Goal: Task Accomplishment & Management: Manage account settings

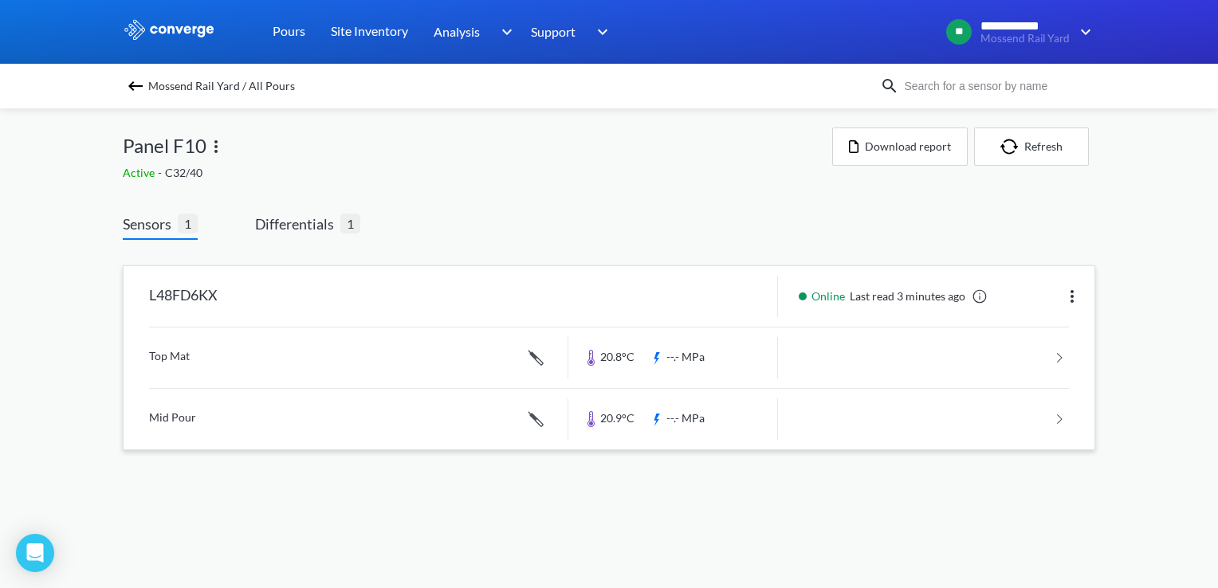
click at [221, 367] on link at bounding box center [609, 358] width 920 height 61
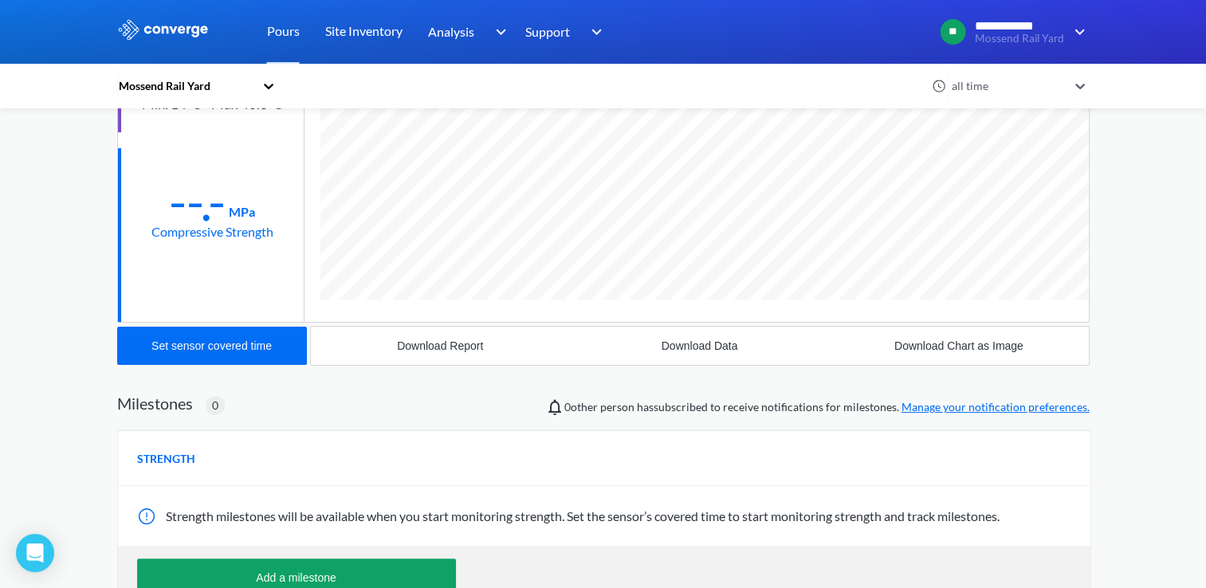
scroll to position [847, 973]
click at [203, 229] on div "Compressive Strength" at bounding box center [213, 232] width 122 height 20
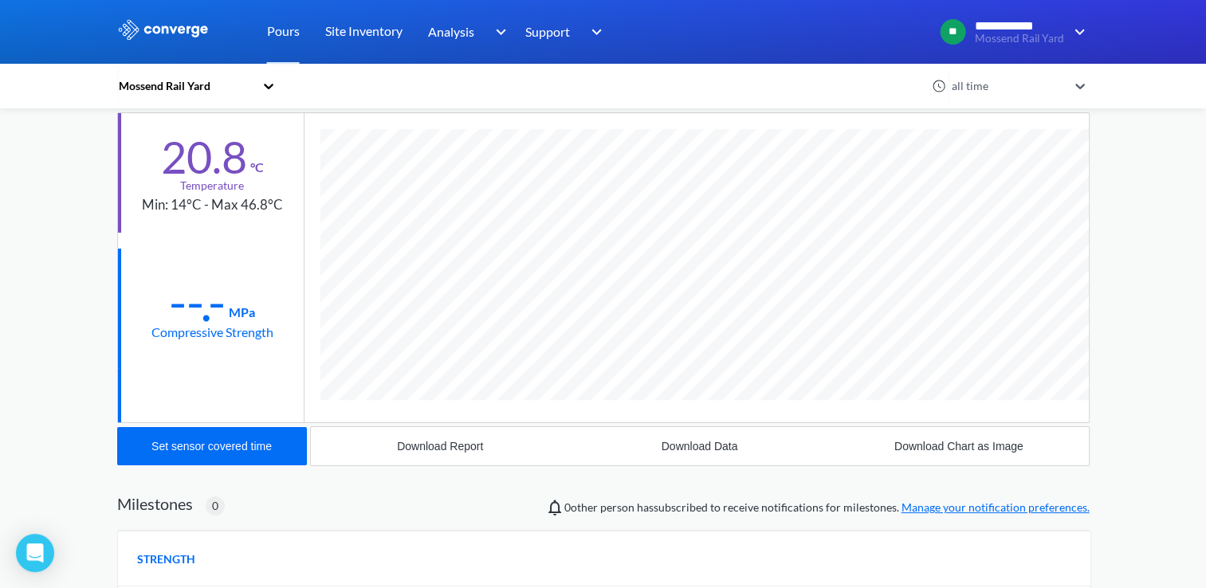
scroll to position [0, 0]
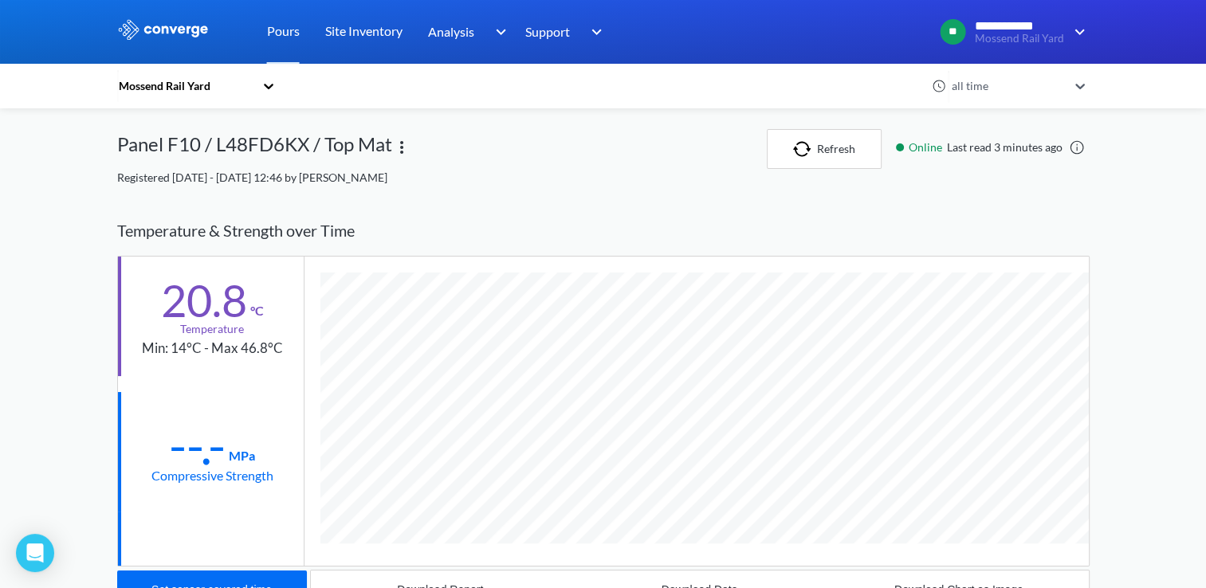
drag, startPoint x: 239, startPoint y: 475, endPoint x: 284, endPoint y: 439, distance: 57.3
click at [240, 468] on div "Compressive Strength" at bounding box center [213, 476] width 122 height 20
click at [274, 92] on icon at bounding box center [269, 86] width 16 height 16
click at [297, 41] on link "Pours" at bounding box center [283, 32] width 33 height 64
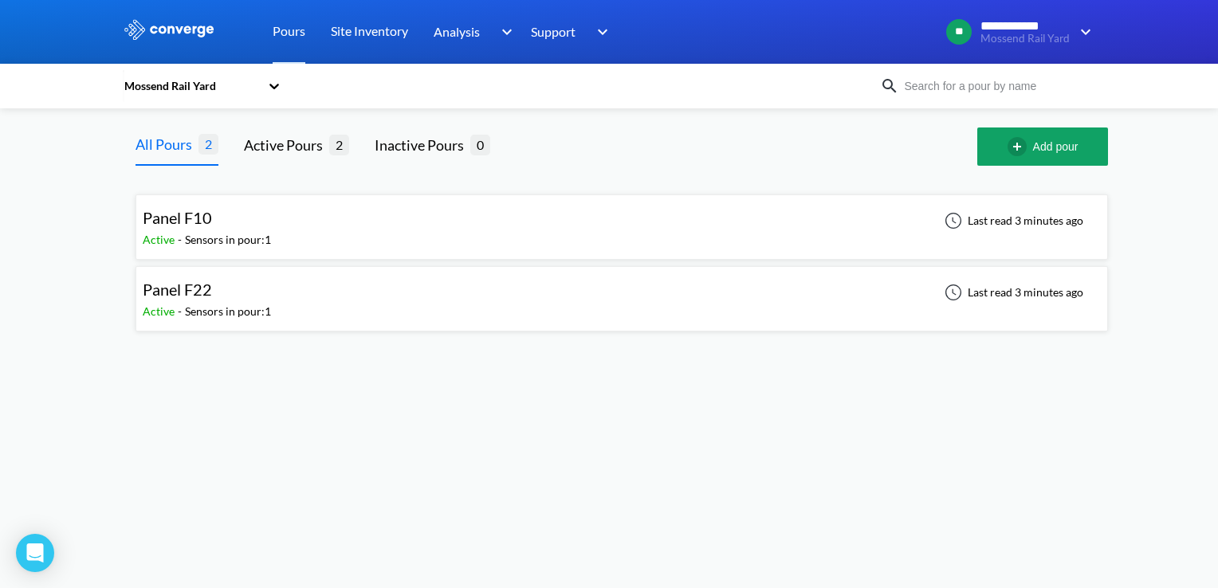
click at [253, 222] on div "Panel F10" at bounding box center [207, 218] width 128 height 25
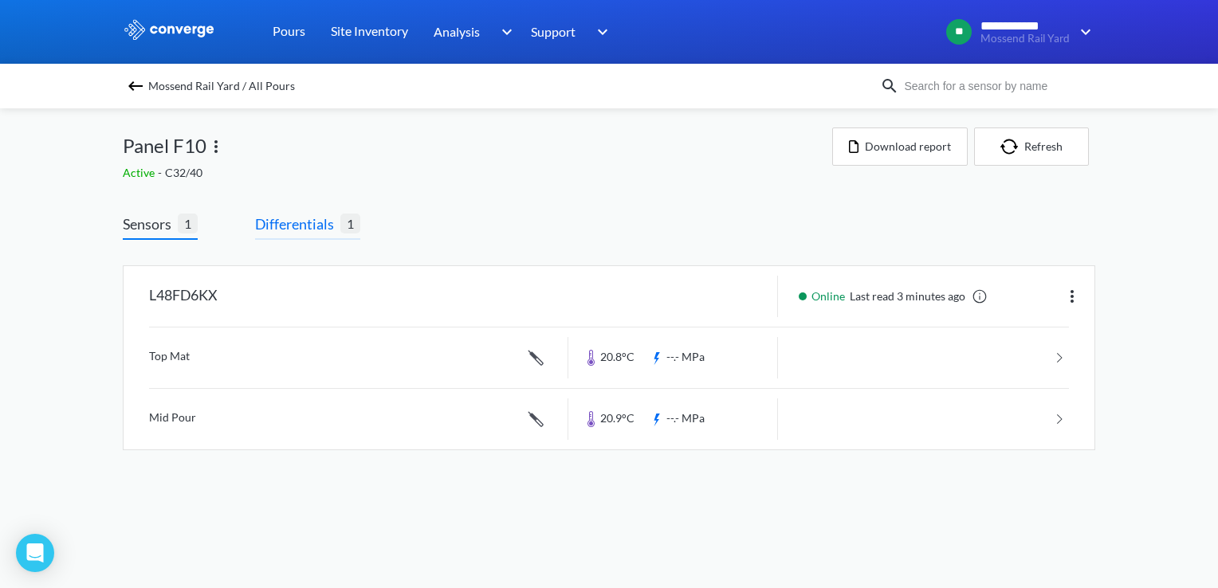
click at [293, 222] on span "Differentials" at bounding box center [297, 224] width 85 height 22
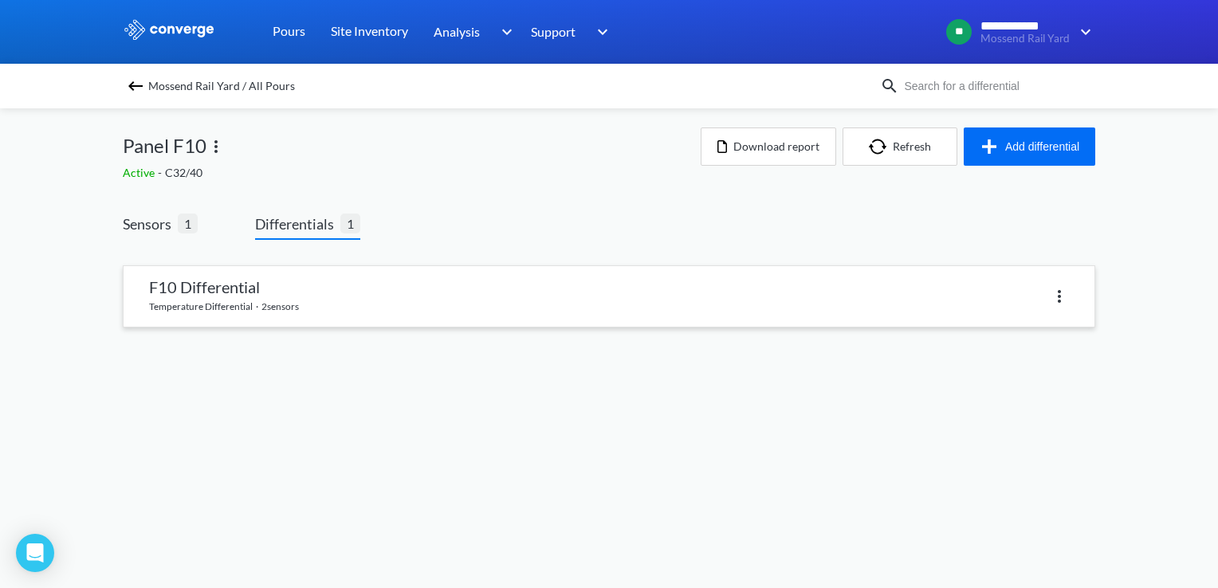
click at [214, 308] on link at bounding box center [609, 296] width 971 height 61
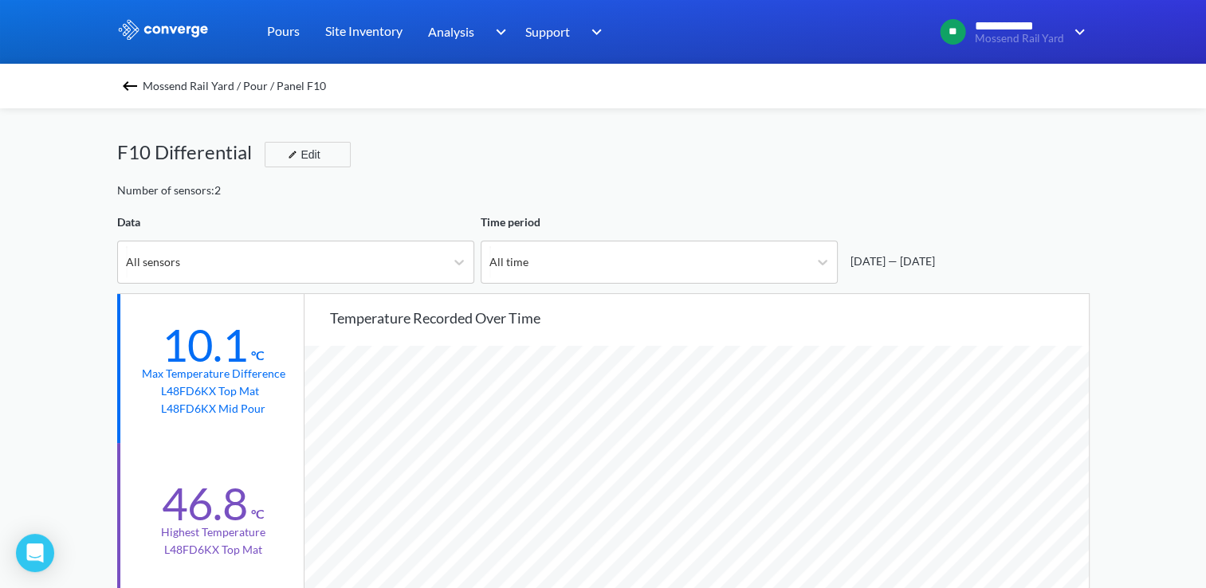
click at [147, 85] on div "Mossend Rail Yard / Pour / Panel F10" at bounding box center [603, 86] width 973 height 22
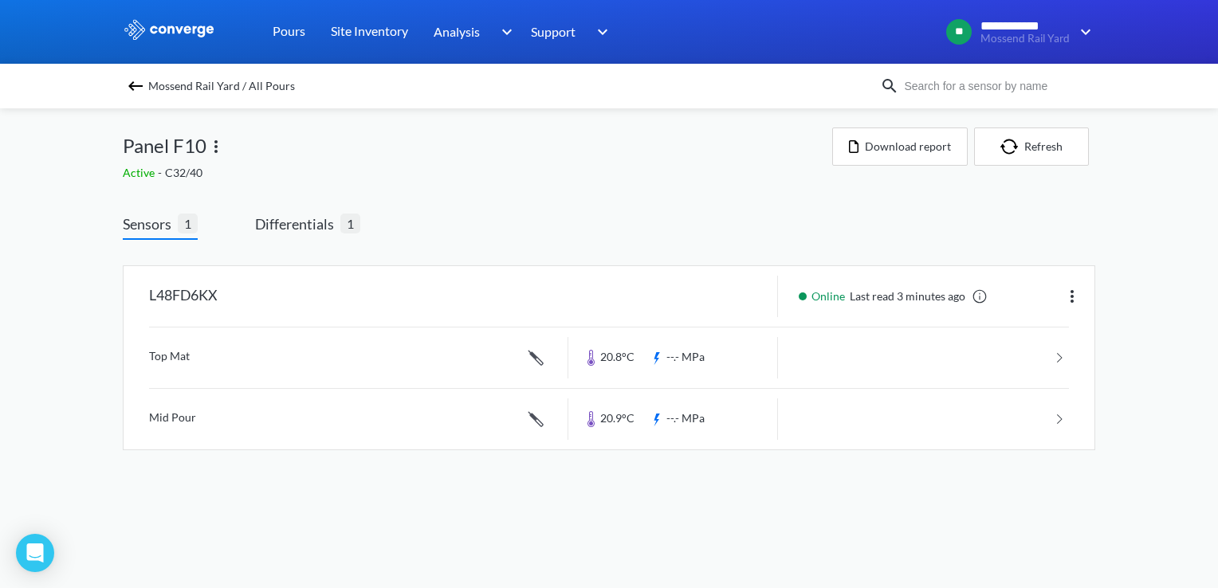
click at [159, 81] on span "Mossend Rail Yard / All Pours" at bounding box center [221, 86] width 147 height 22
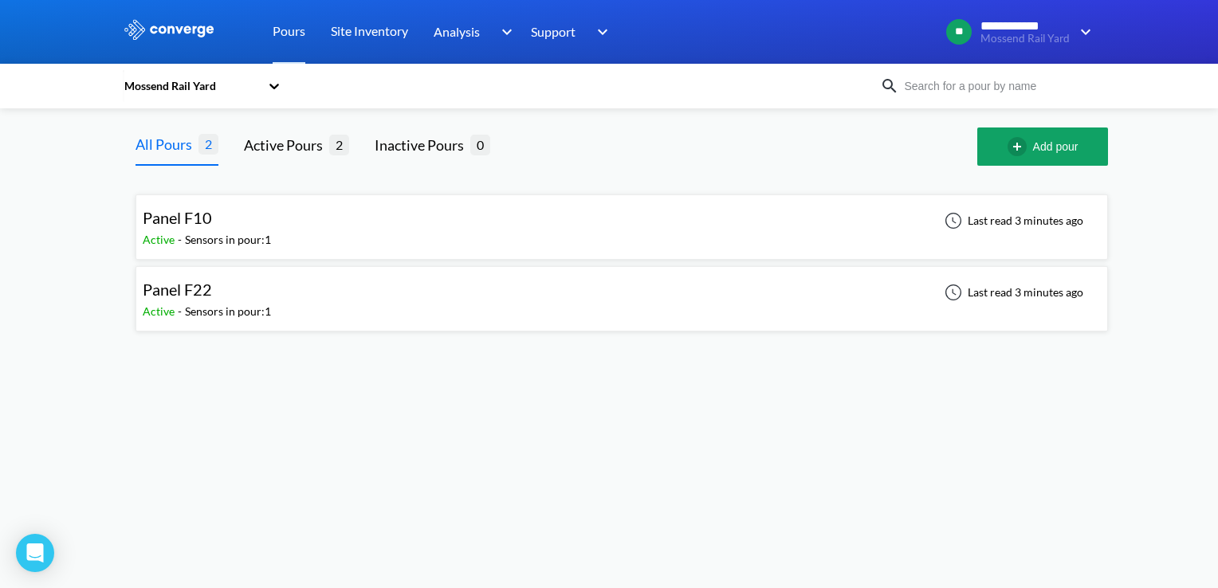
click at [230, 290] on div "Panel F22" at bounding box center [207, 289] width 128 height 25
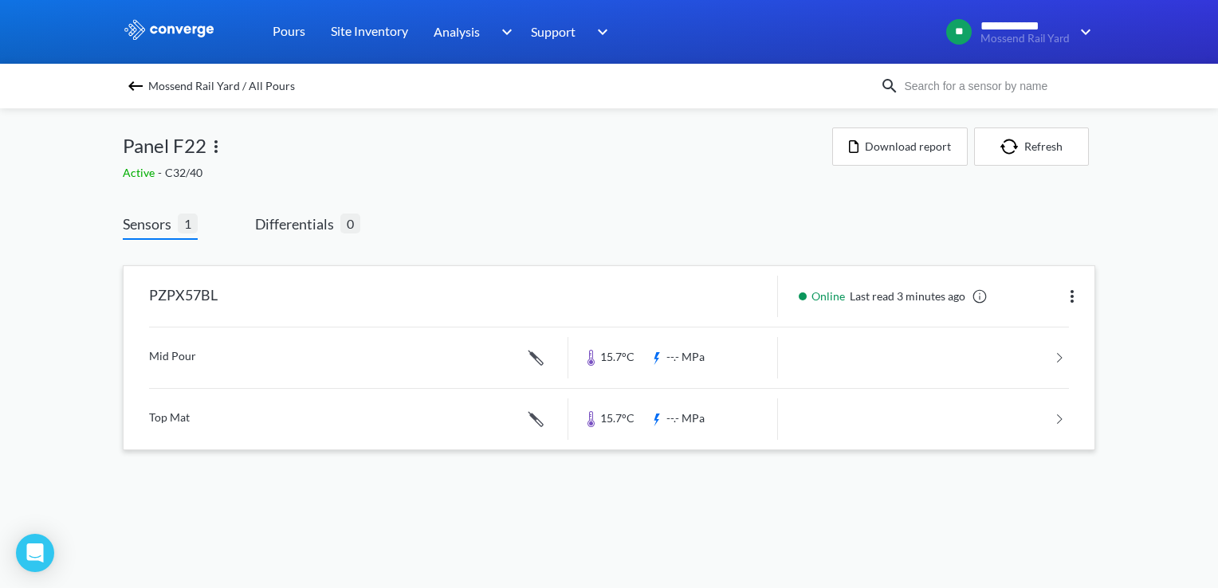
click at [203, 367] on link at bounding box center [609, 358] width 920 height 61
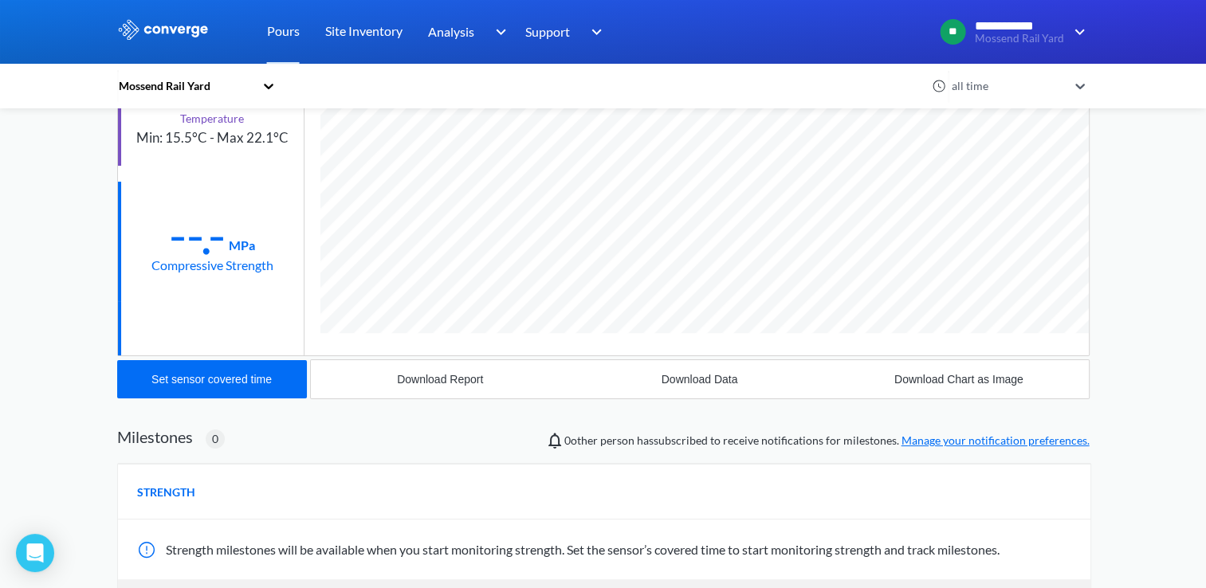
scroll to position [80, 0]
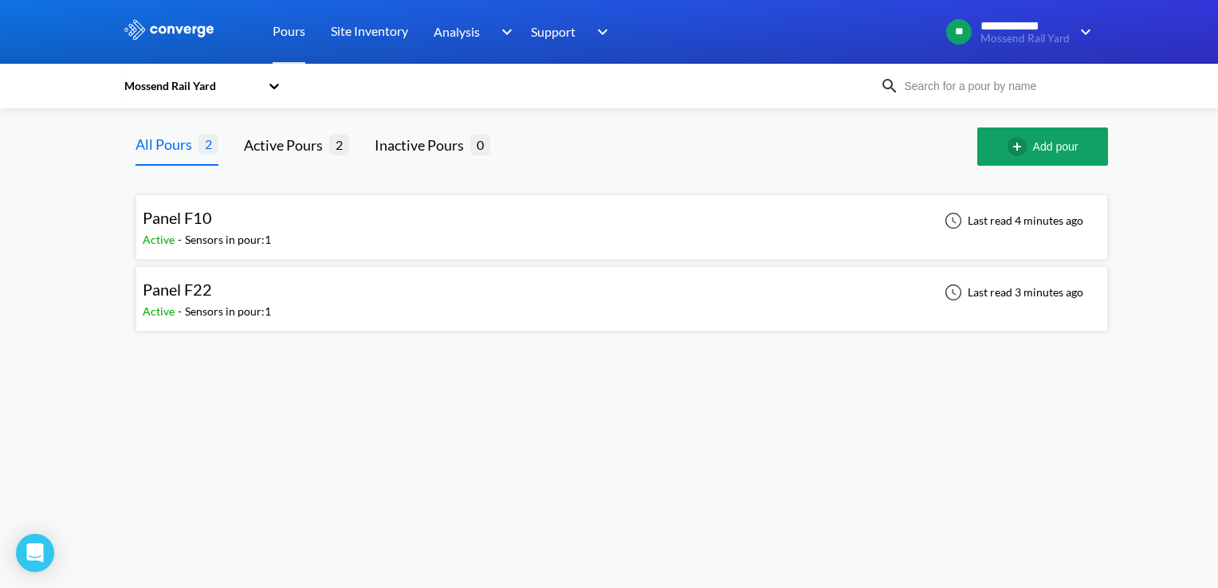
click at [271, 238] on div "Sensors in pour: 1" at bounding box center [228, 240] width 86 height 18
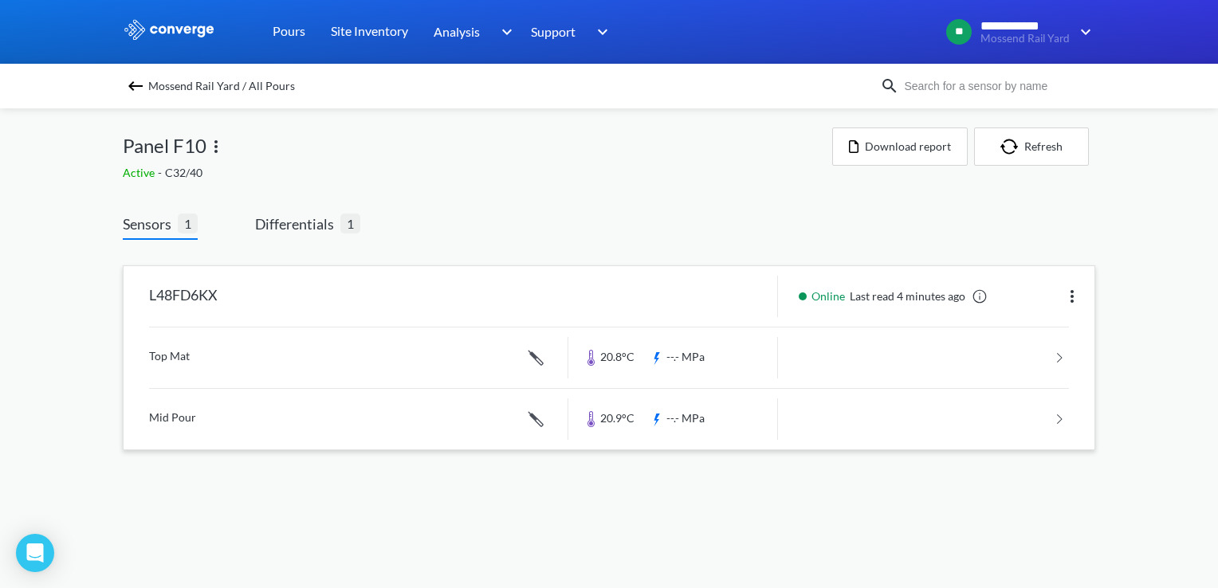
click at [195, 412] on link at bounding box center [609, 419] width 920 height 61
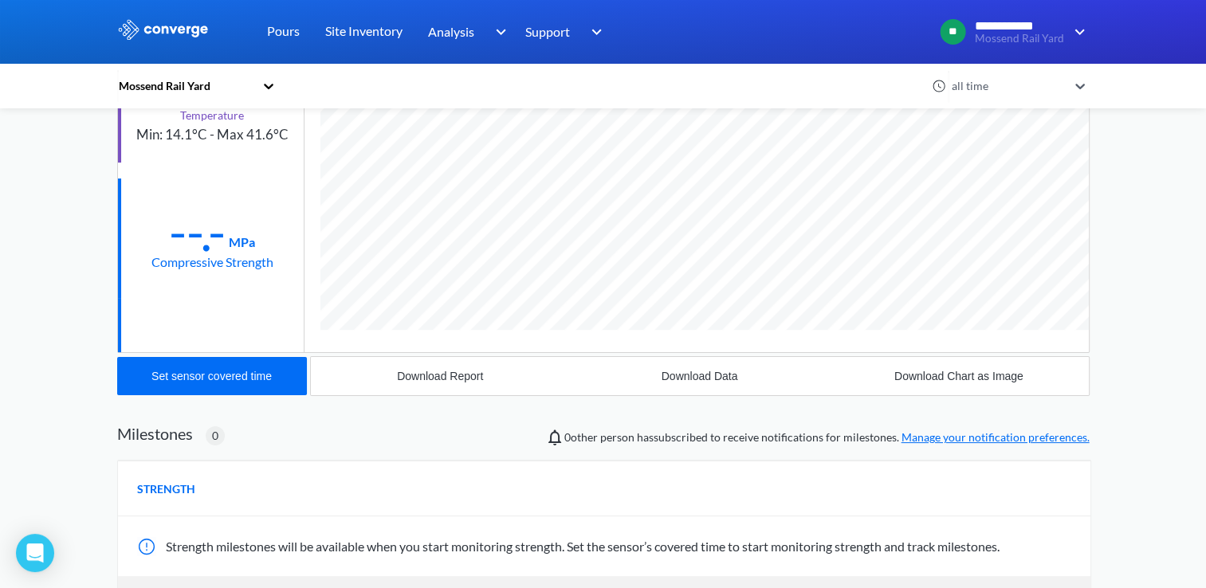
scroll to position [113, 0]
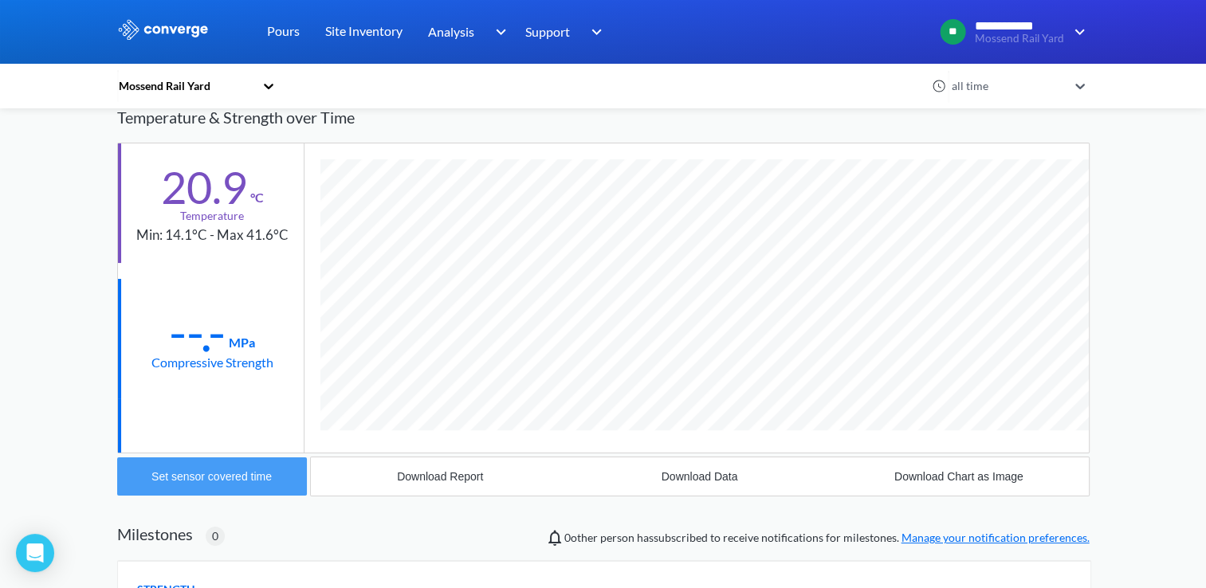
click at [232, 478] on div "Set sensor covered time" at bounding box center [212, 476] width 120 height 13
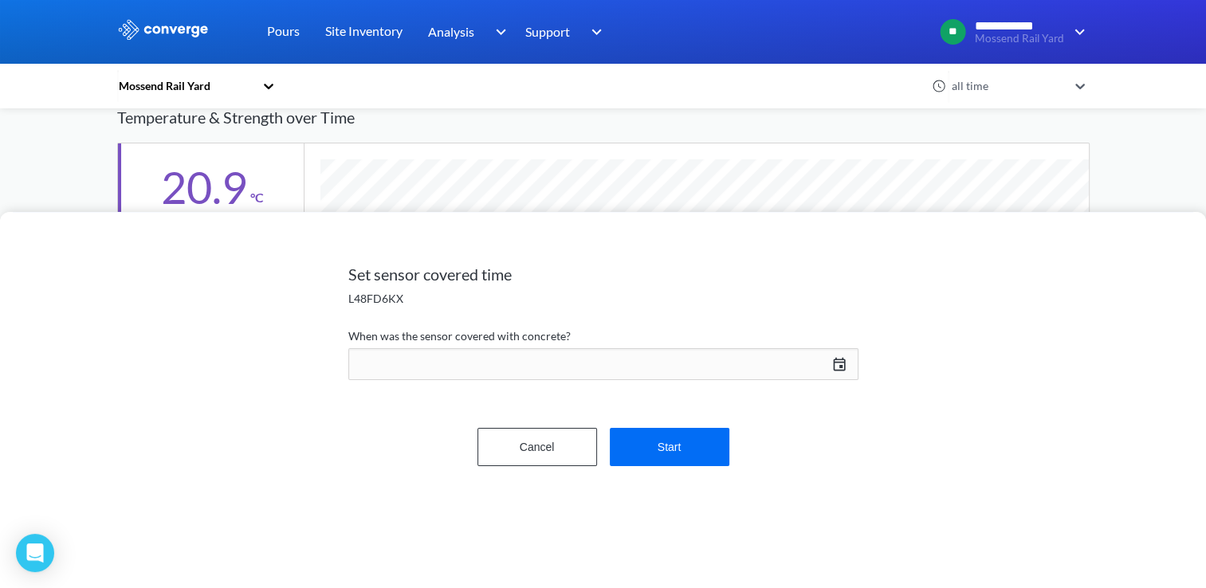
scroll to position [877, 973]
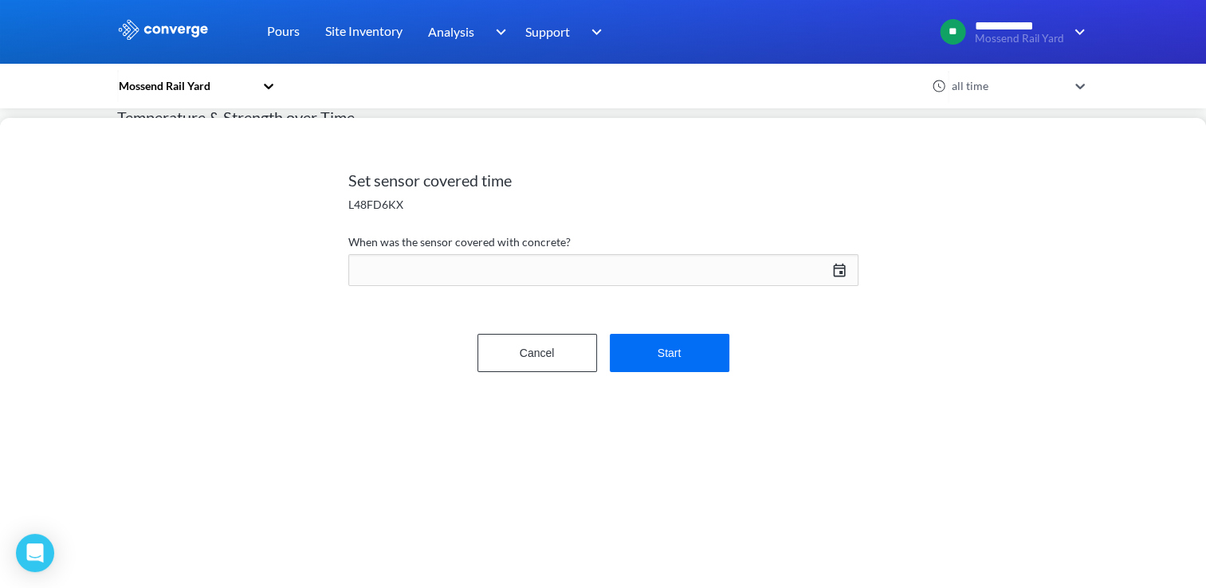
click at [801, 266] on div "[DATE] Press the down arrow key to interact with the calendar and select a date…" at bounding box center [603, 270] width 510 height 38
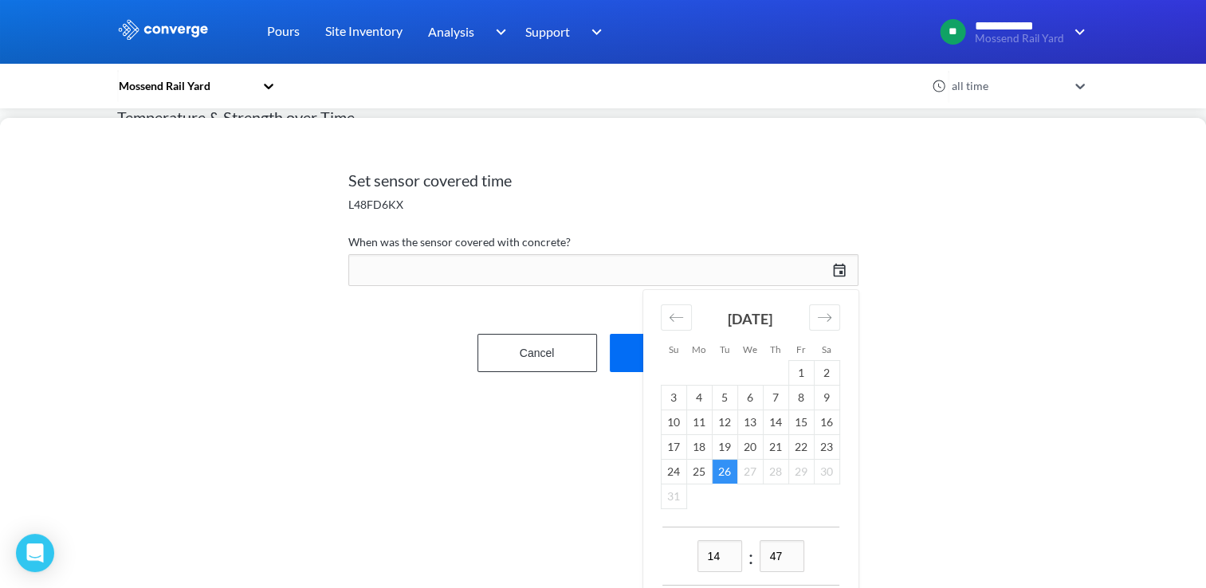
click at [514, 423] on div "Set sensor covered time L48FD6KX When was the sensor covered with concrete? [DA…" at bounding box center [603, 353] width 1206 height 470
click at [561, 344] on button "Cancel" at bounding box center [538, 353] width 120 height 38
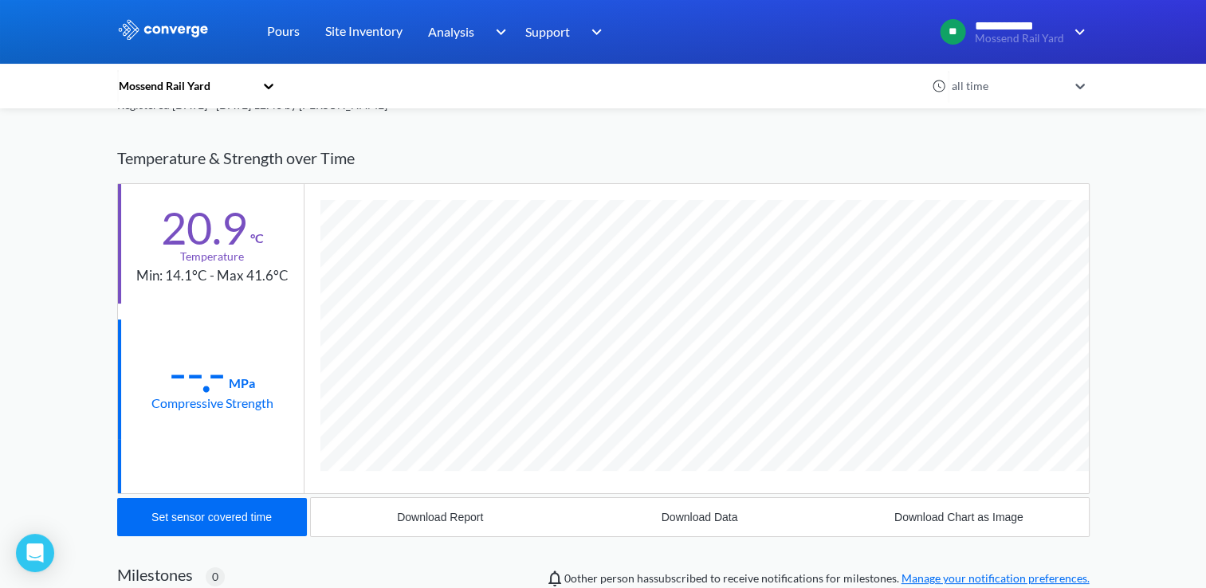
scroll to position [159, 0]
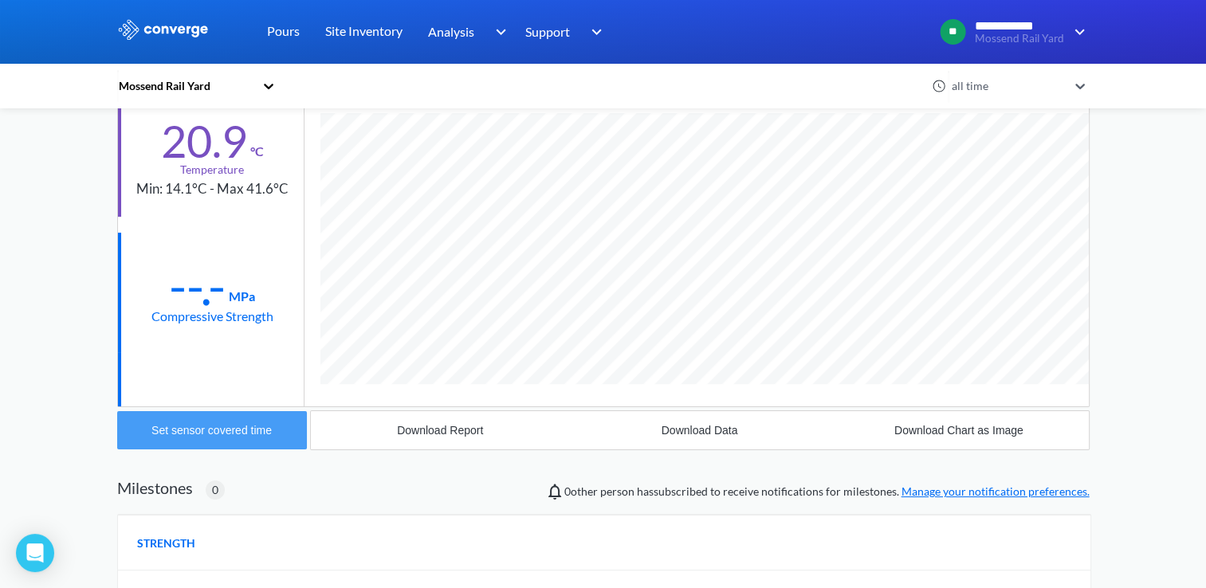
click at [220, 432] on div "Set sensor covered time" at bounding box center [212, 430] width 120 height 13
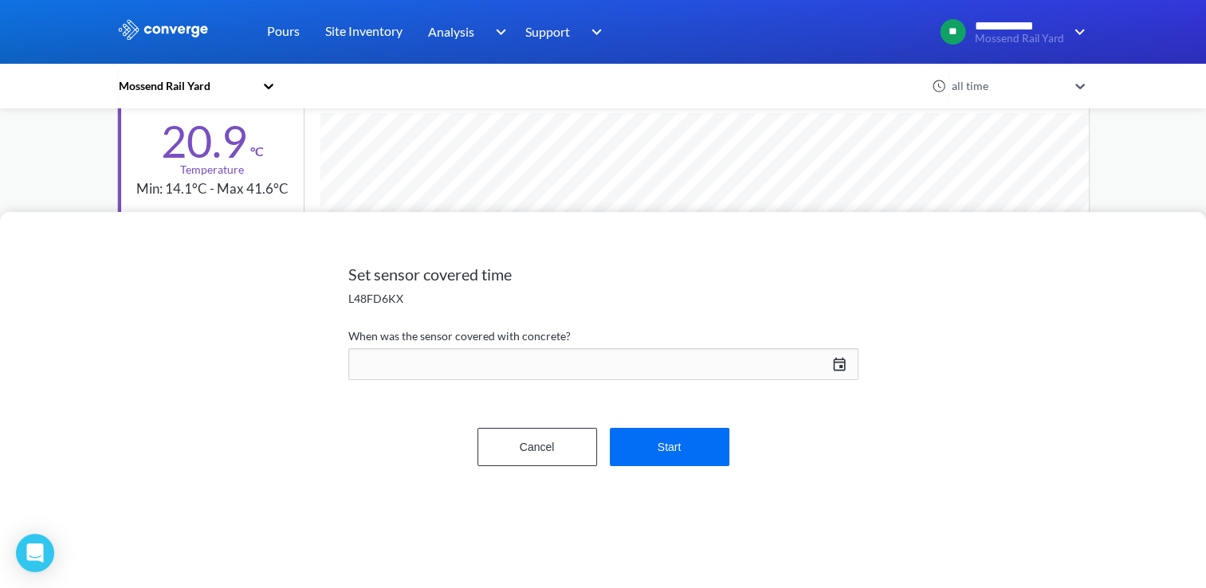
scroll to position [877, 973]
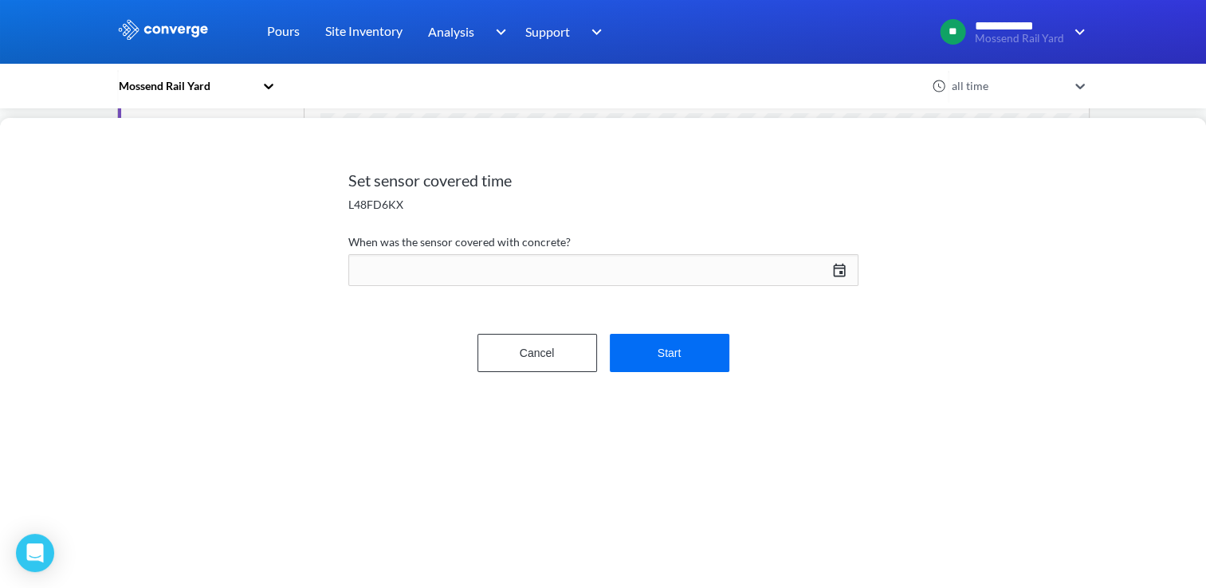
click at [820, 266] on div "[DATE] Press the down arrow key to interact with the calendar and select a date…" at bounding box center [603, 270] width 510 height 38
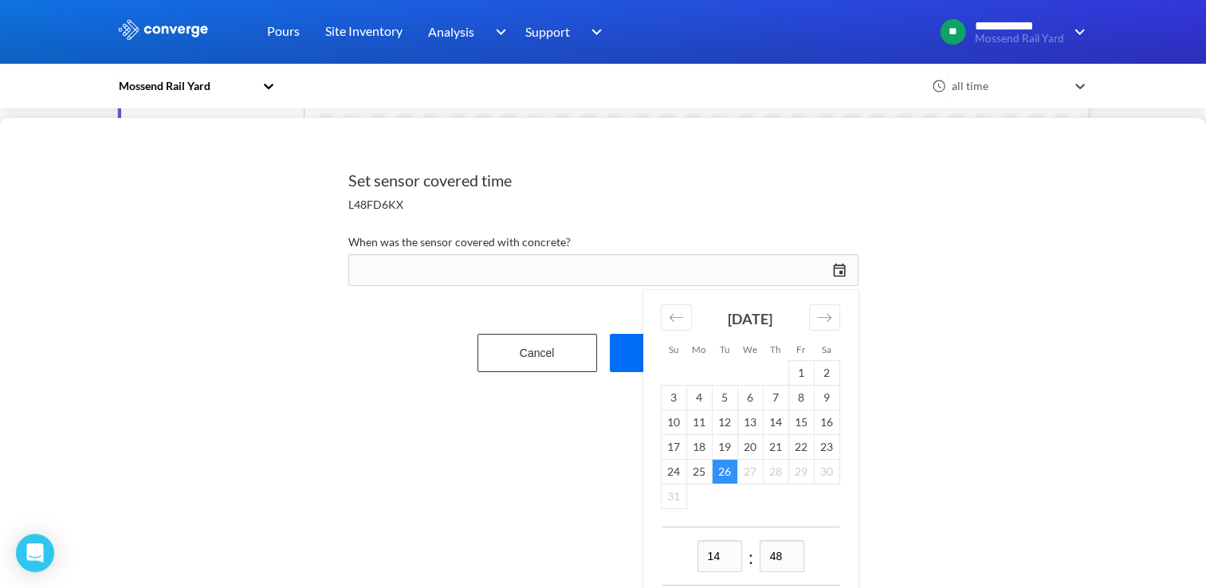
click at [329, 404] on div "Set sensor covered time L48FD6KX When was the sensor covered with concrete? [DA…" at bounding box center [603, 353] width 1206 height 470
click at [512, 357] on button "Cancel" at bounding box center [538, 353] width 120 height 38
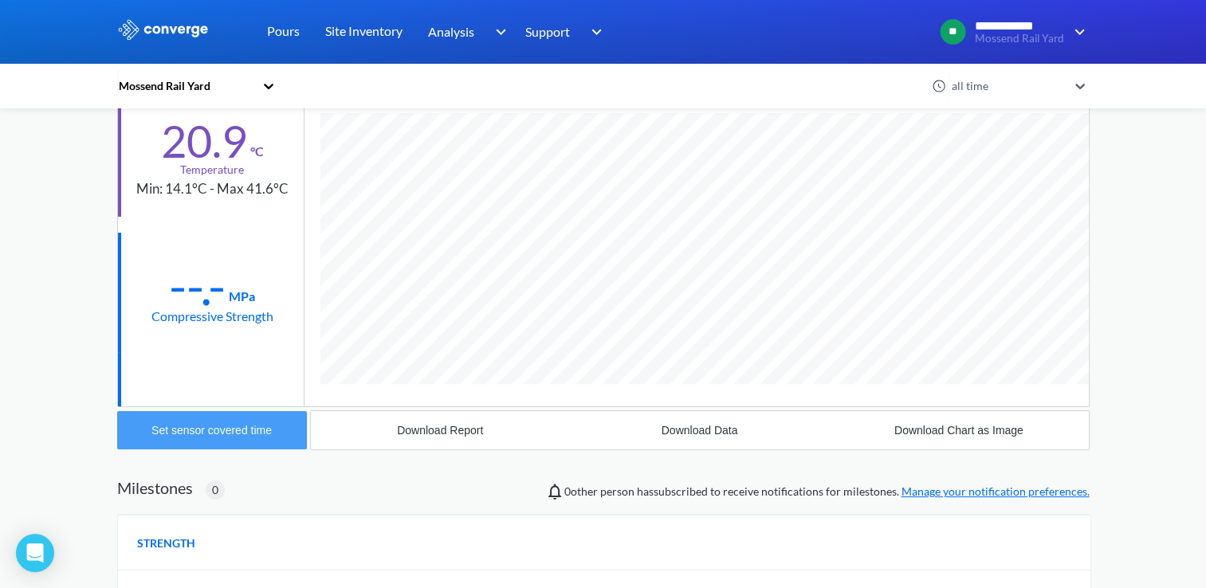
click at [262, 432] on div "Set sensor covered time" at bounding box center [212, 430] width 120 height 13
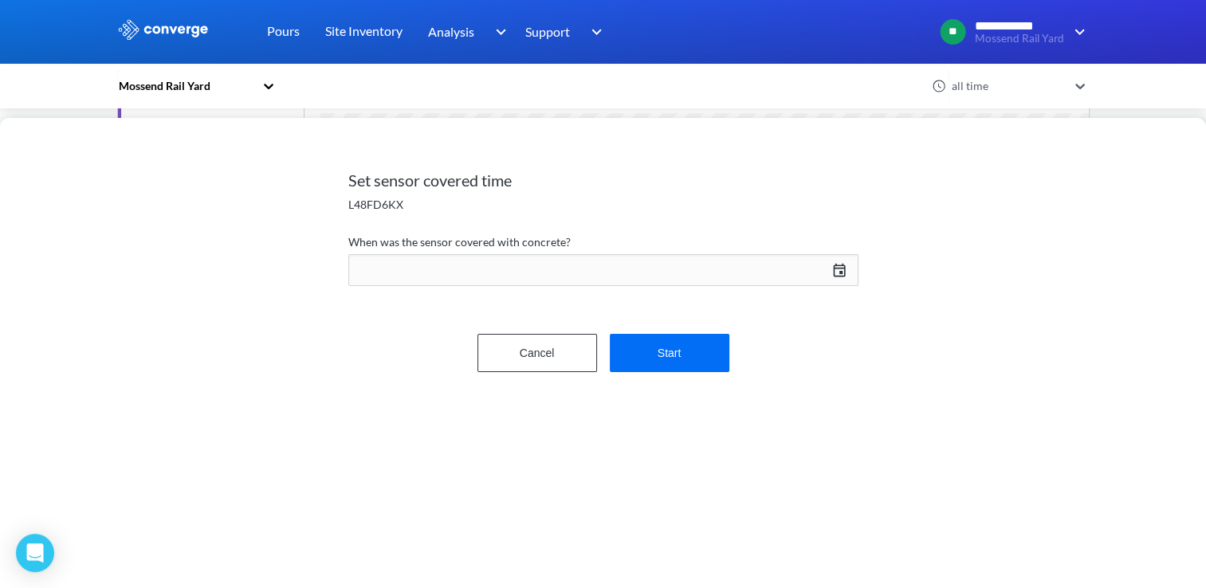
click at [839, 281] on div "[DATE] Press the down arrow key to interact with the calendar and select a date…" at bounding box center [603, 270] width 510 height 38
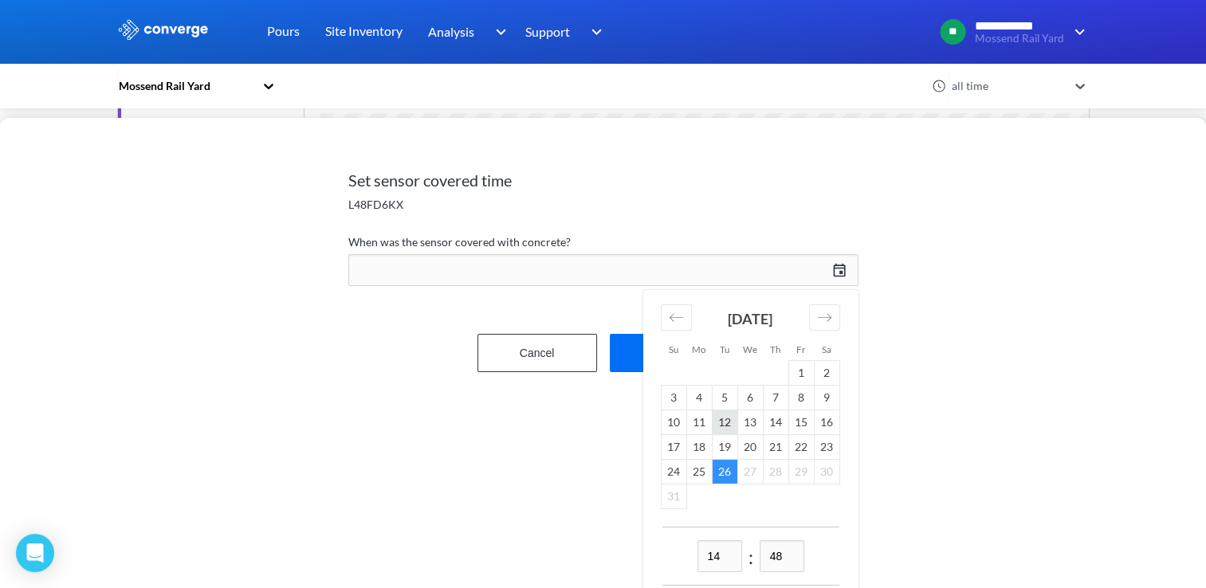
click at [730, 423] on td "12" at bounding box center [725, 422] width 26 height 25
drag, startPoint x: 734, startPoint y: 553, endPoint x: 651, endPoint y: 553, distance: 82.1
click at [651, 553] on div "14 : 48 Cancel Save" at bounding box center [750, 593] width 215 height 132
type input "10"
drag, startPoint x: 788, startPoint y: 557, endPoint x: 773, endPoint y: 557, distance: 14.4
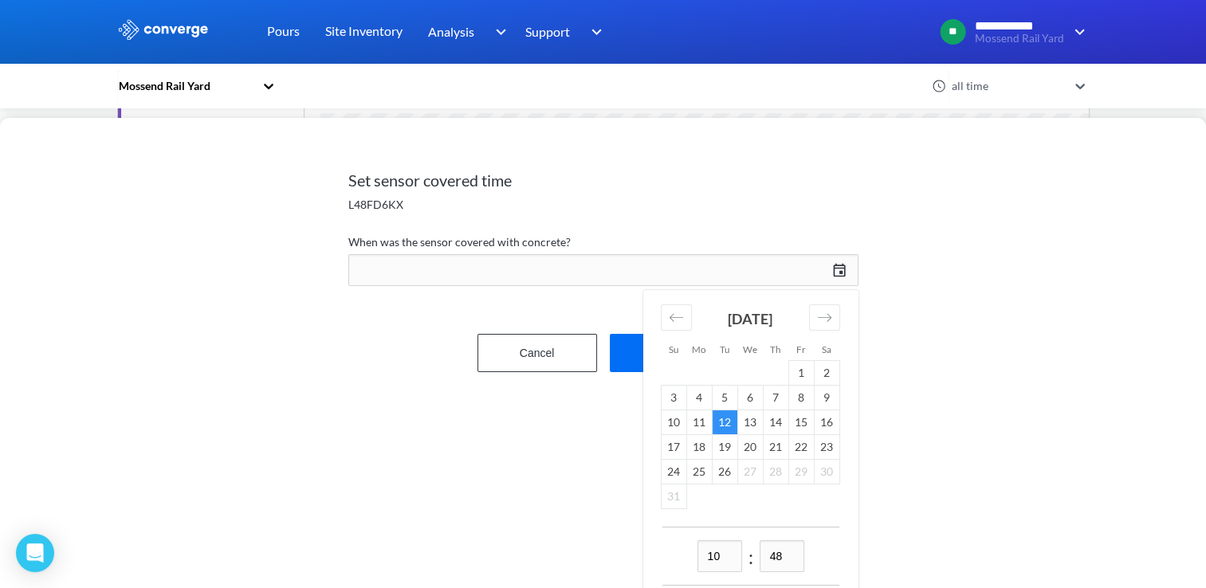
click at [773, 557] on input "48" at bounding box center [782, 557] width 45 height 32
type input "10"
click at [930, 384] on div "Set sensor covered time L48FD6KX When was the sensor covered with concrete? [DA…" at bounding box center [603, 353] width 1206 height 470
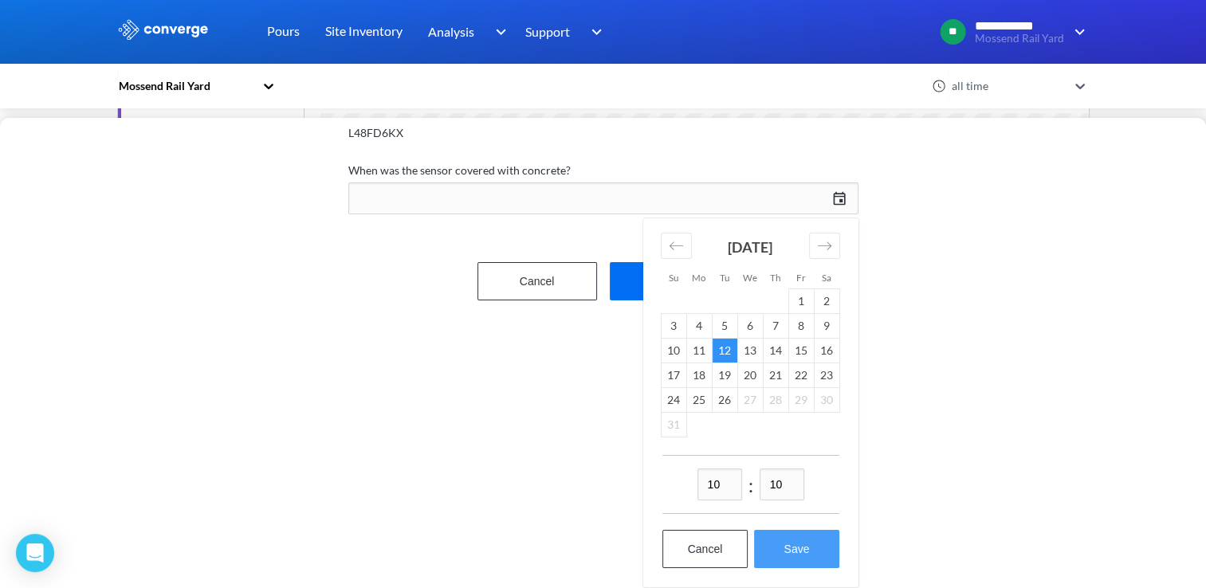
click at [797, 545] on button "Save" at bounding box center [796, 549] width 85 height 38
type input "10:10[DATE]"
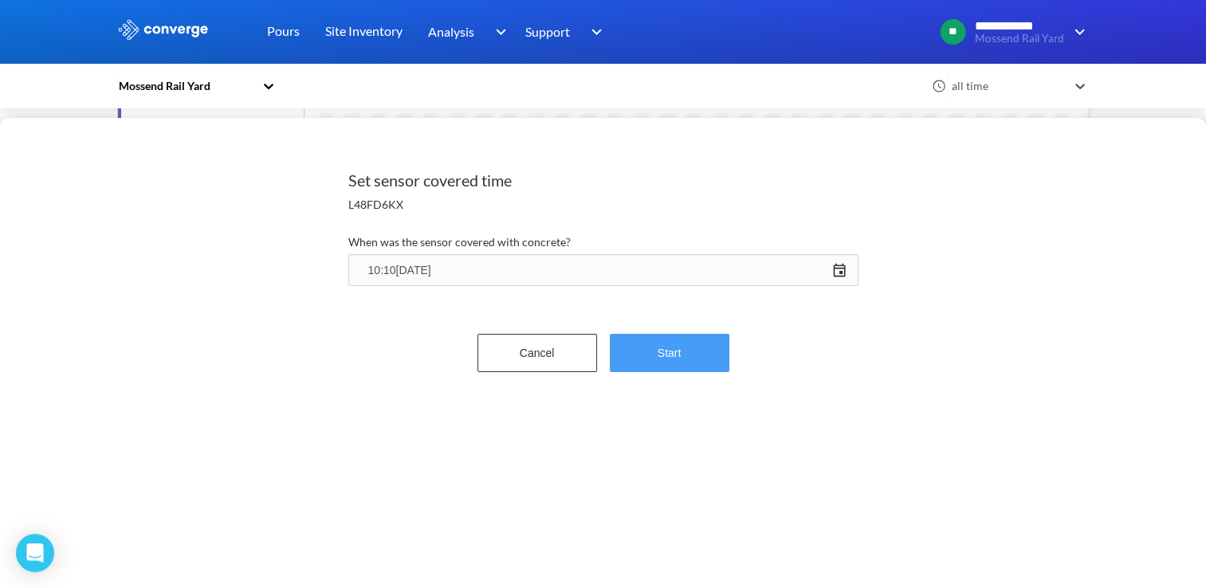
click at [686, 352] on button "Start" at bounding box center [670, 353] width 120 height 38
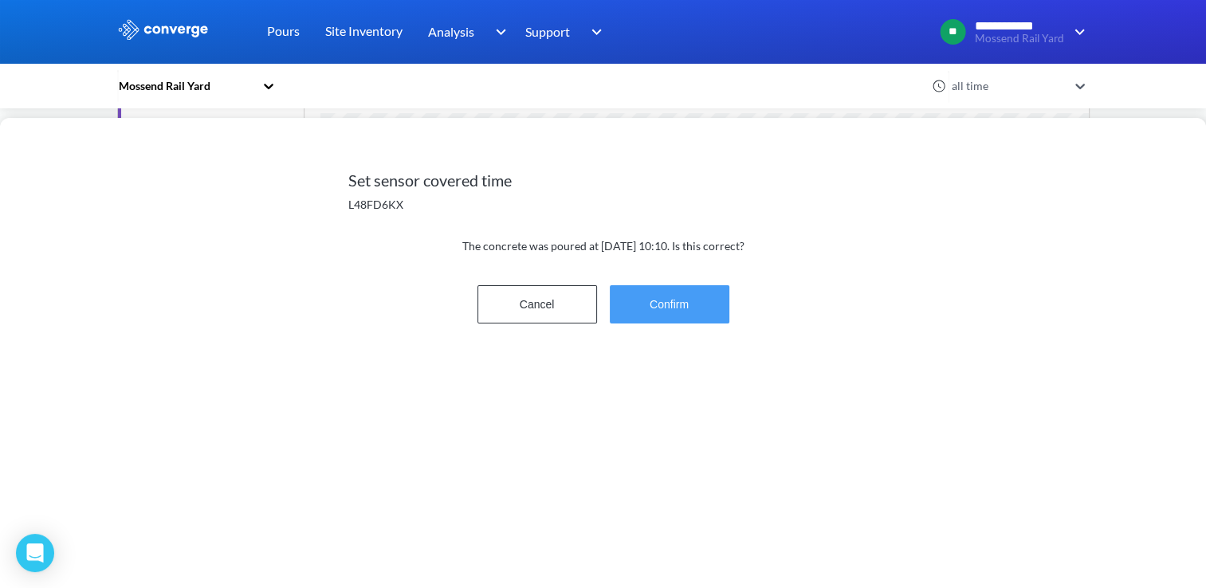
click at [684, 320] on button "Confirm" at bounding box center [670, 304] width 120 height 38
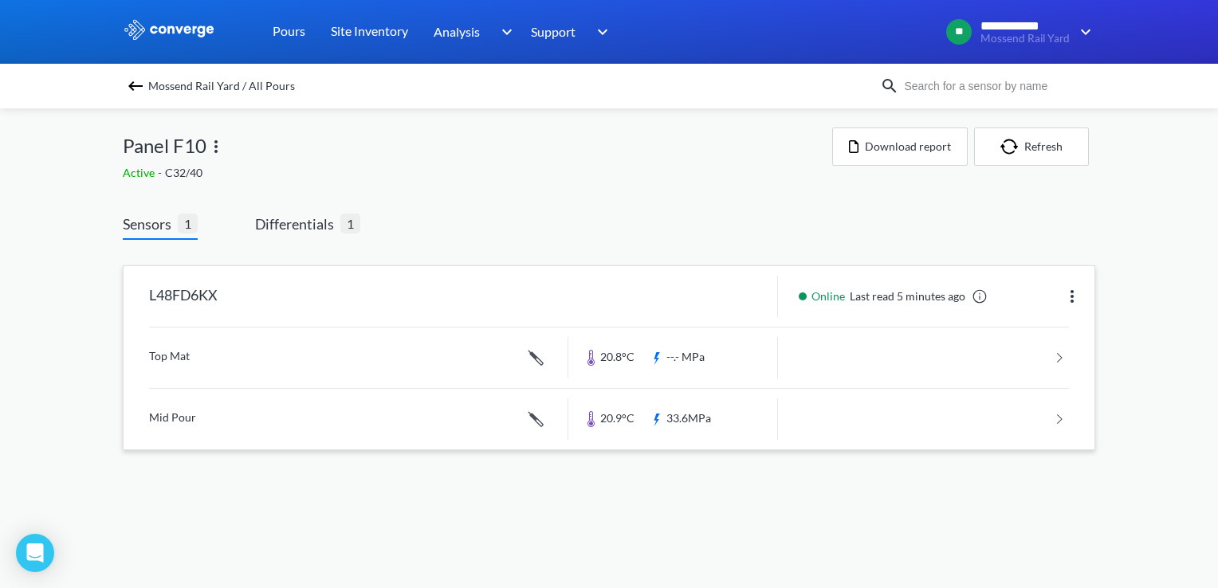
click at [202, 352] on link at bounding box center [609, 358] width 920 height 61
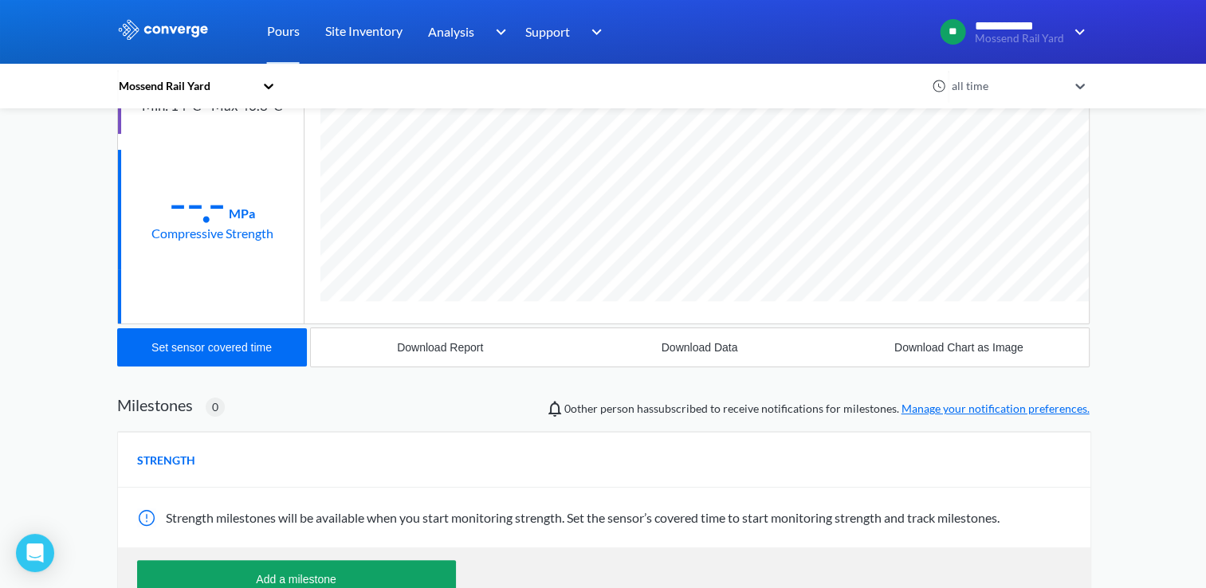
scroll to position [244, 0]
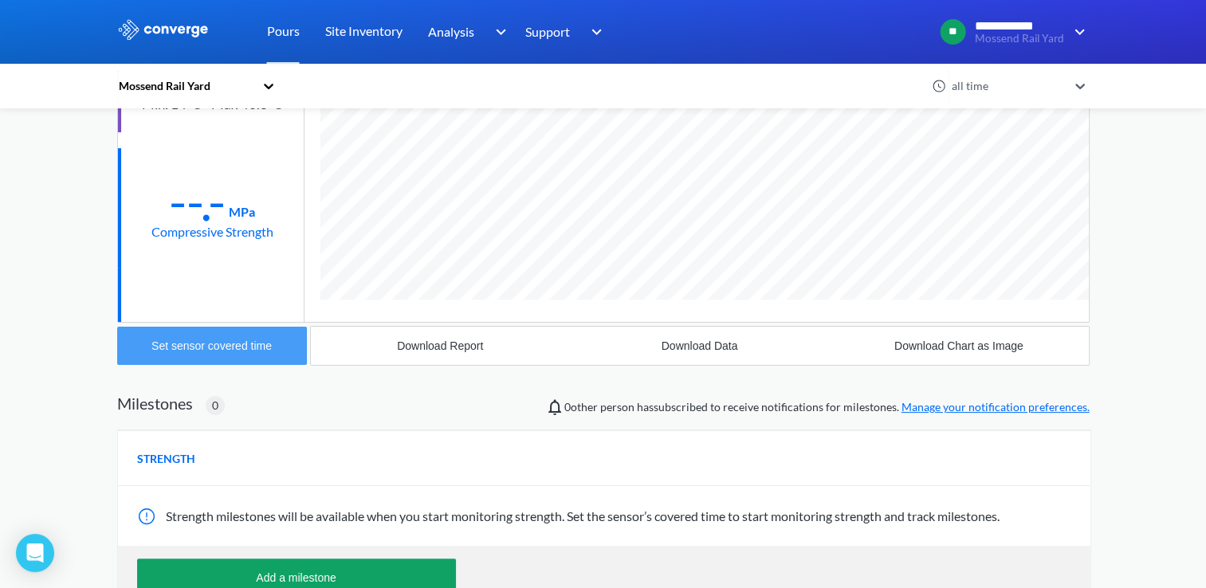
click at [229, 348] on div "Set sensor covered time" at bounding box center [212, 346] width 120 height 13
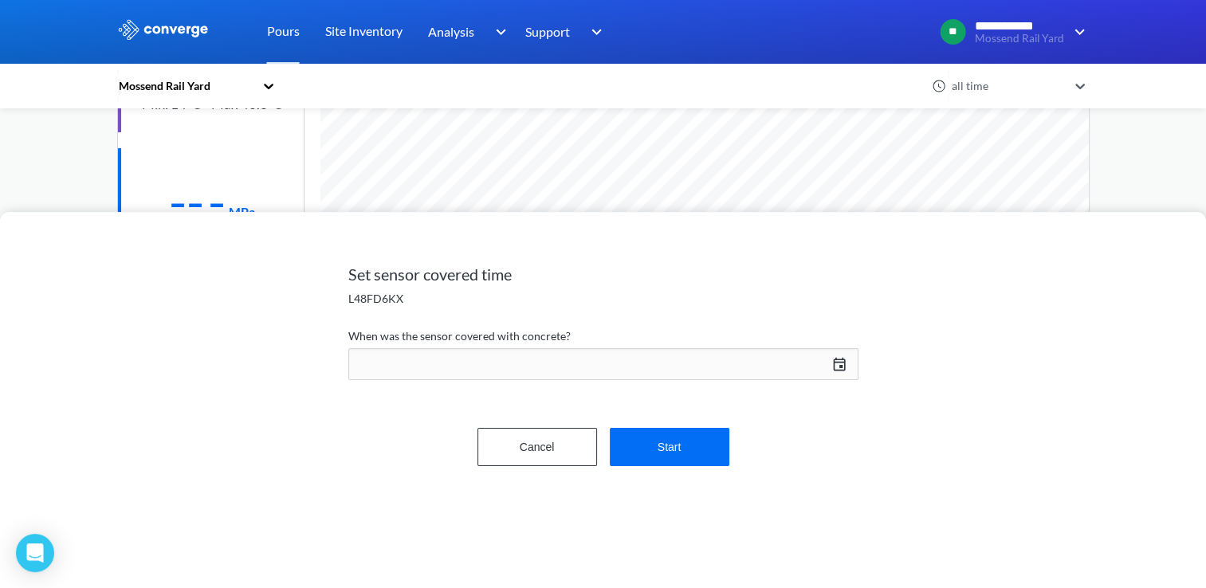
scroll to position [847, 973]
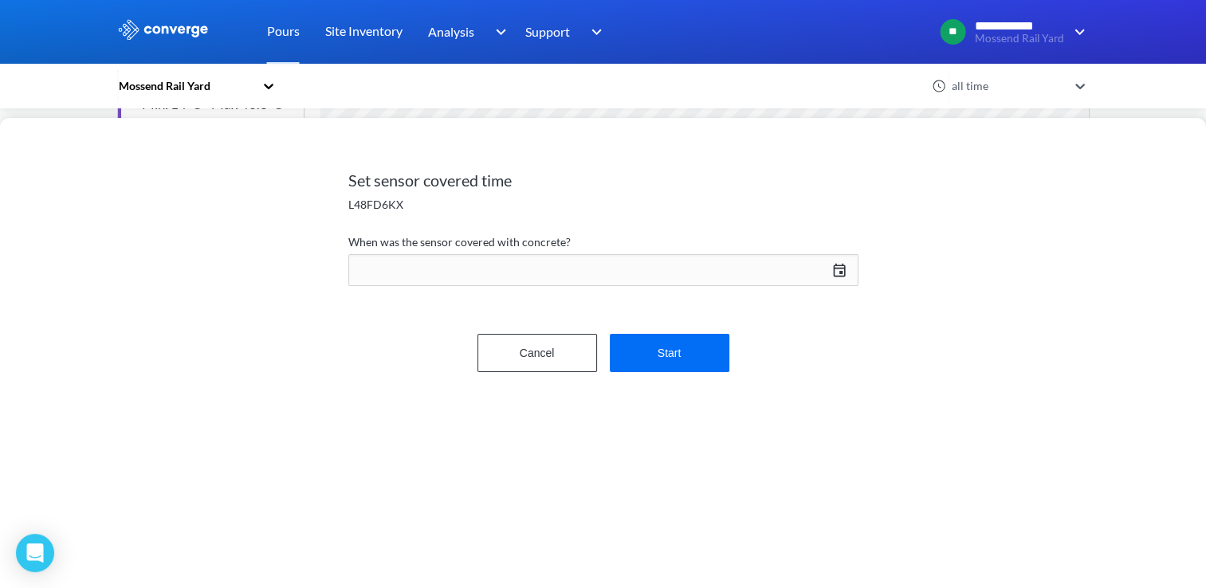
click at [781, 277] on div "[DATE] Press the down arrow key to interact with the calendar and select a date…" at bounding box center [603, 270] width 510 height 38
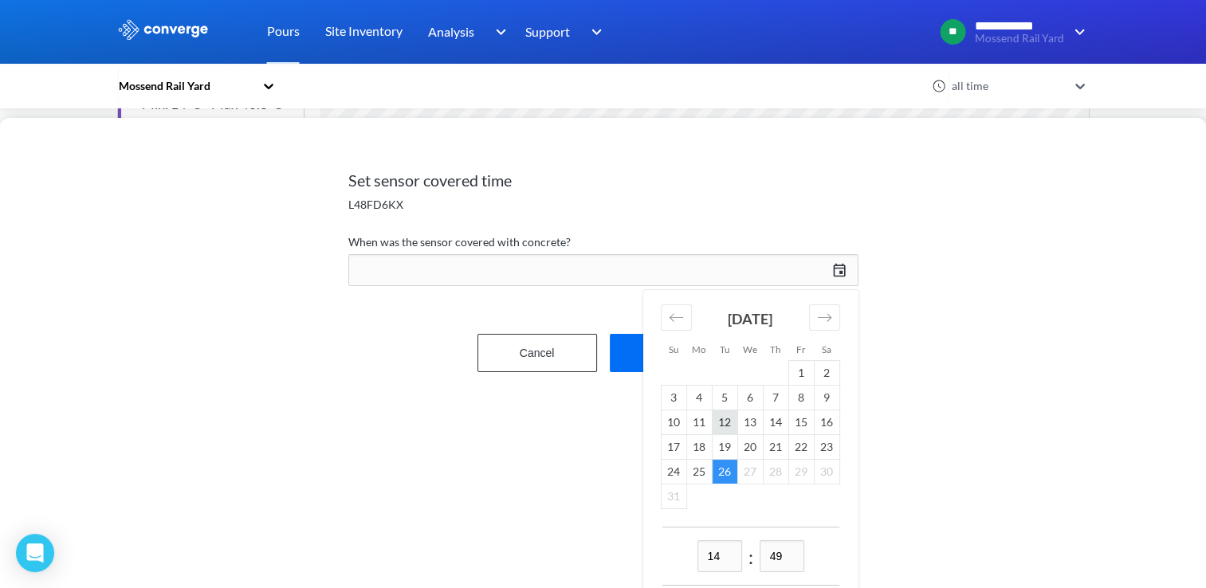
click at [735, 419] on td "12" at bounding box center [725, 422] width 26 height 25
drag, startPoint x: 736, startPoint y: 565, endPoint x: 657, endPoint y: 544, distance: 81.6
click at [657, 544] on div "14 : 49 Cancel Save" at bounding box center [750, 593] width 215 height 132
type input "13"
type input "50"
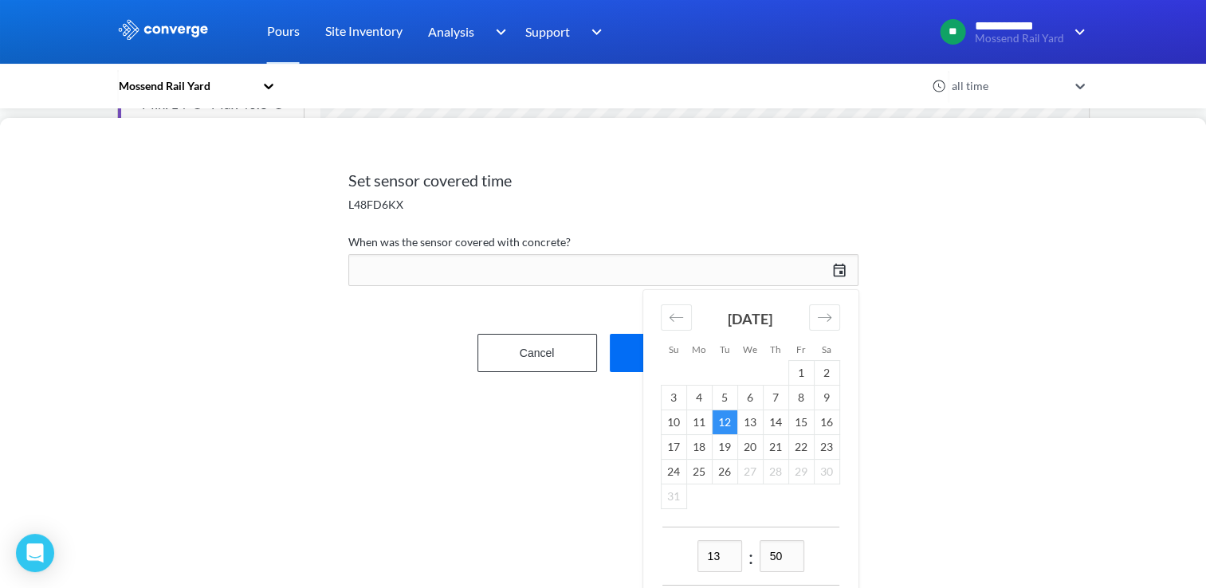
click at [944, 463] on div "Set sensor covered time L48FD6KX When was the sensor covered with concrete? [DA…" at bounding box center [603, 353] width 1206 height 470
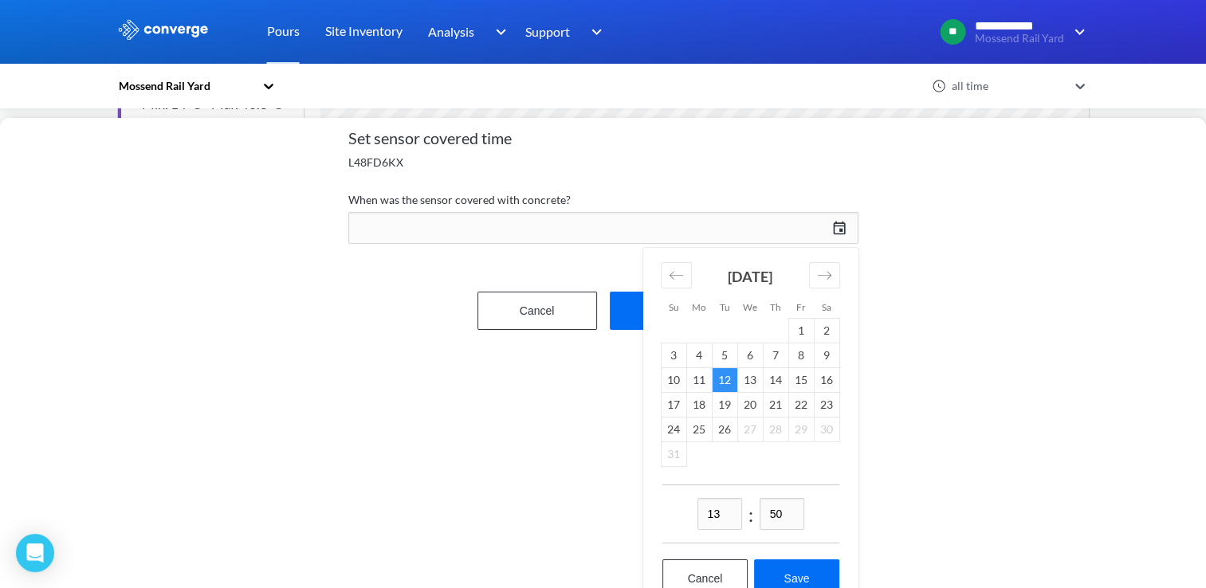
scroll to position [82, 0]
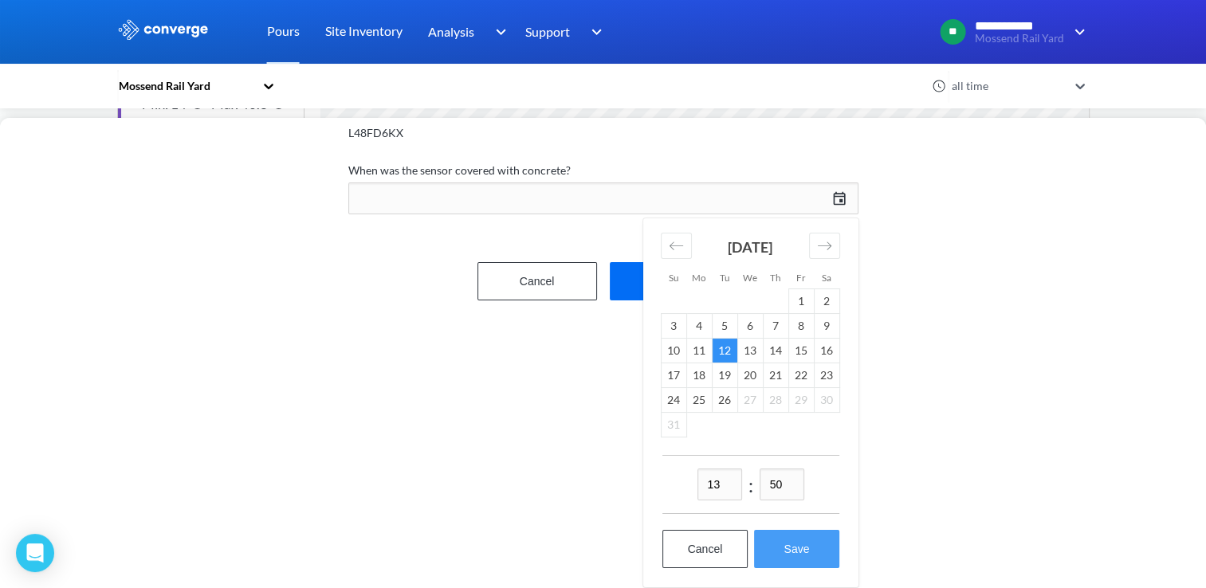
click at [811, 537] on button "Save" at bounding box center [796, 549] width 85 height 38
type input "13:50[DATE]"
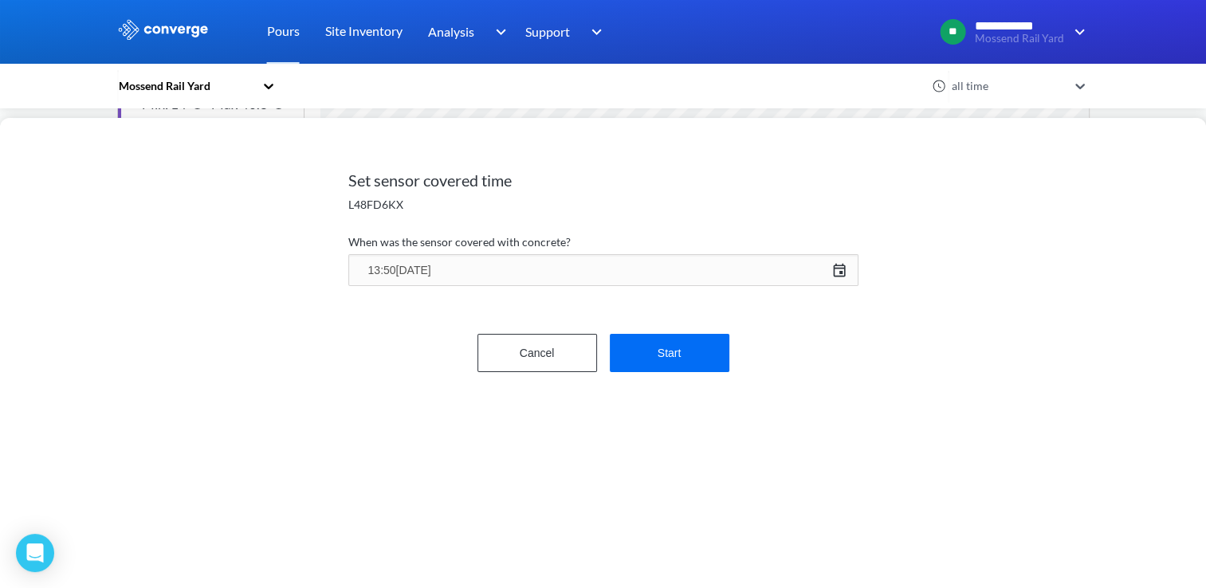
scroll to position [0, 0]
click at [660, 362] on button "Start" at bounding box center [670, 353] width 120 height 38
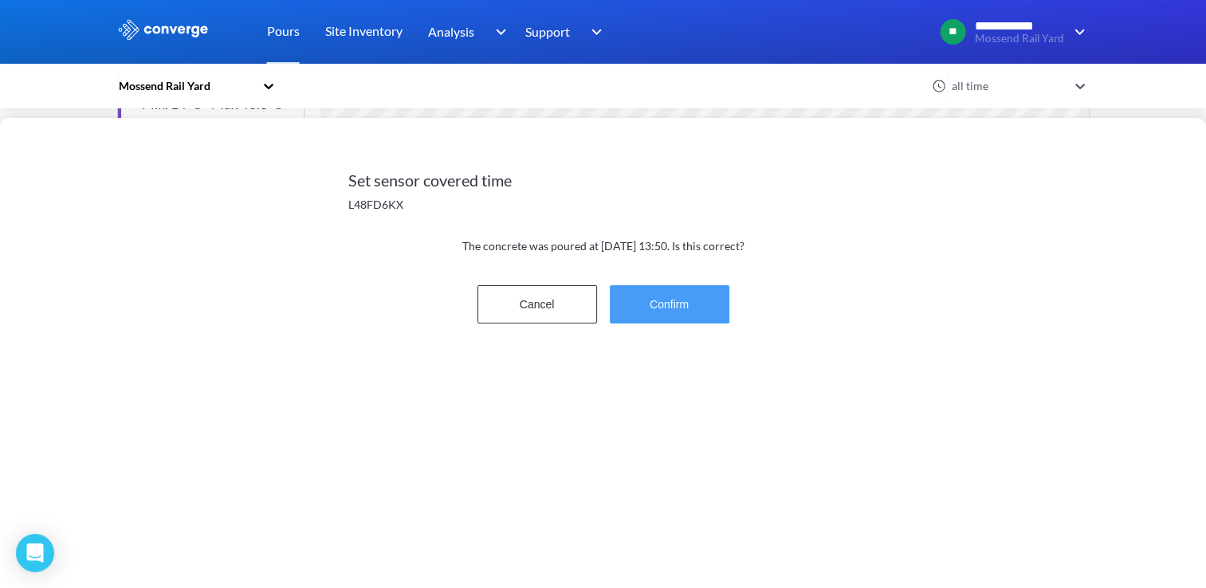
click at [665, 303] on button "Confirm" at bounding box center [670, 304] width 120 height 38
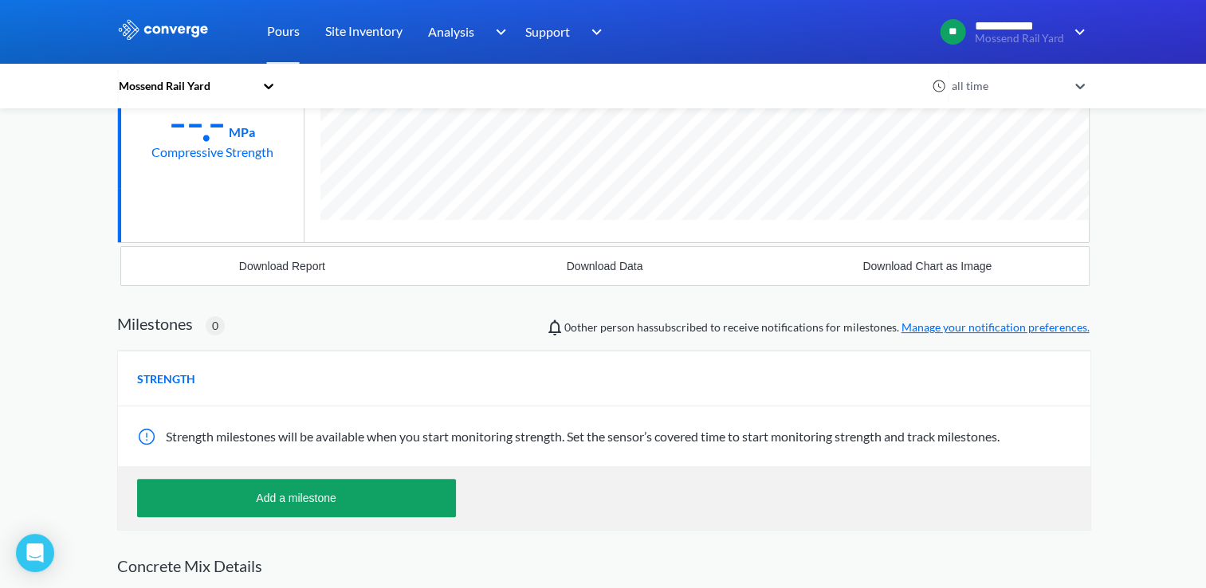
scroll to position [403, 0]
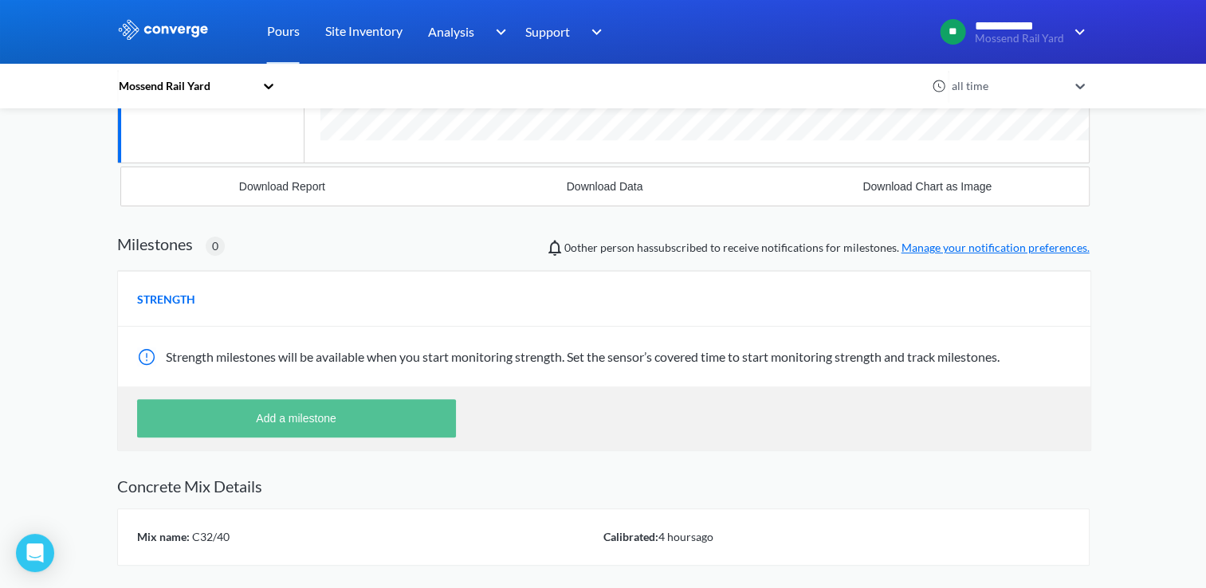
click at [402, 413] on button "Add a milestone" at bounding box center [296, 418] width 319 height 38
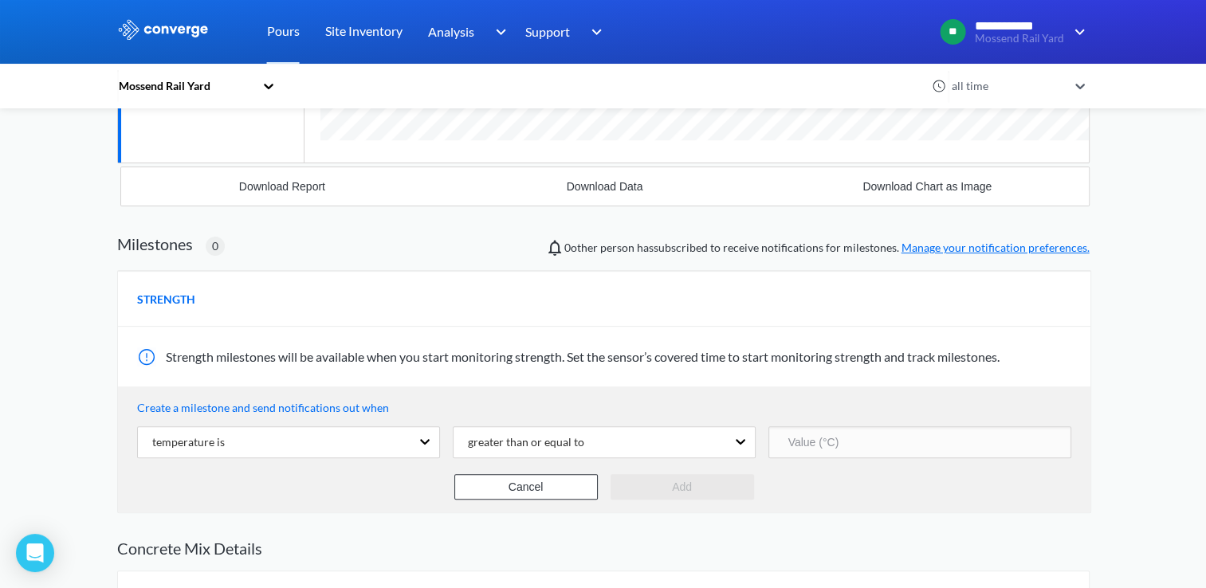
scroll to position [0, 0]
click at [375, 443] on div "temperature is" at bounding box center [274, 442] width 273 height 30
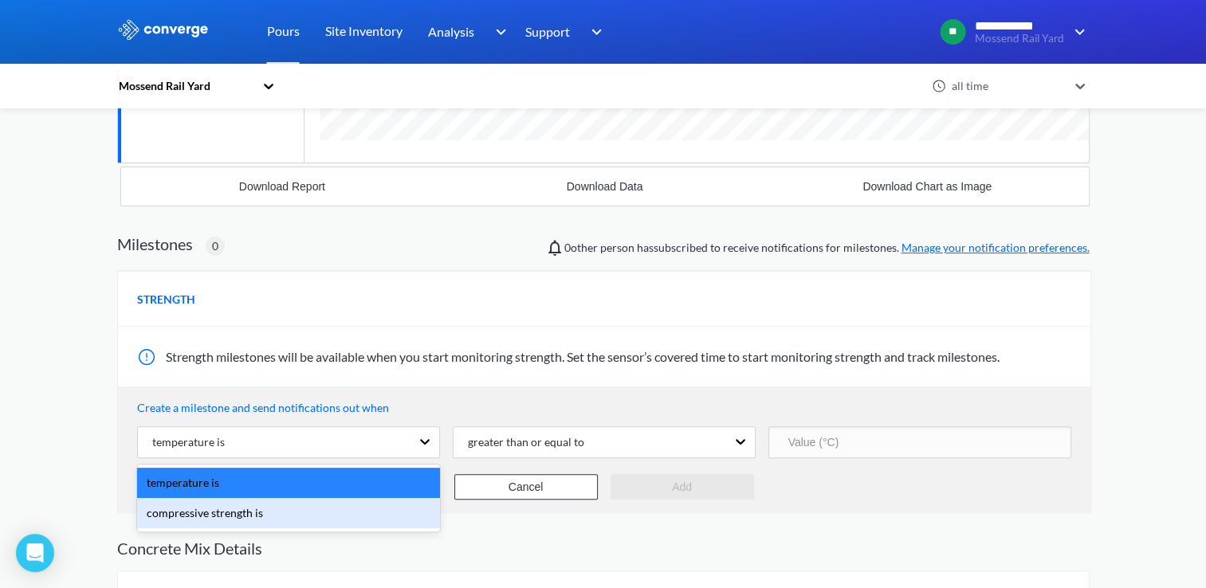
click at [321, 518] on div "compressive strength is" at bounding box center [288, 513] width 303 height 30
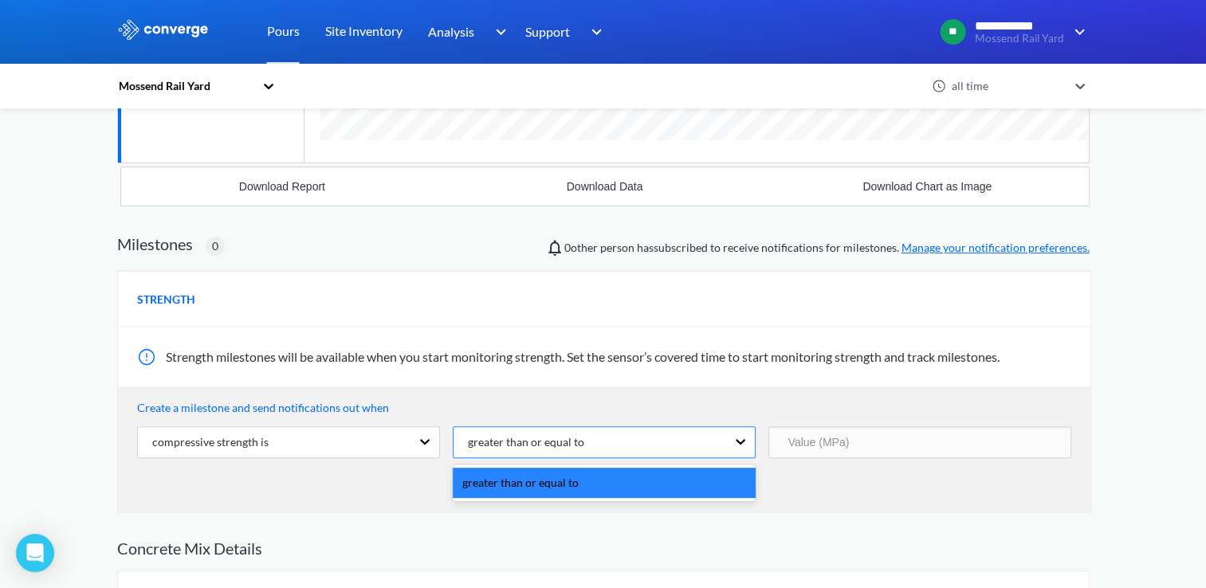
click at [637, 442] on div "greater than or equal to" at bounding box center [590, 442] width 273 height 30
click at [647, 443] on div "greater than or equal to" at bounding box center [590, 442] width 273 height 30
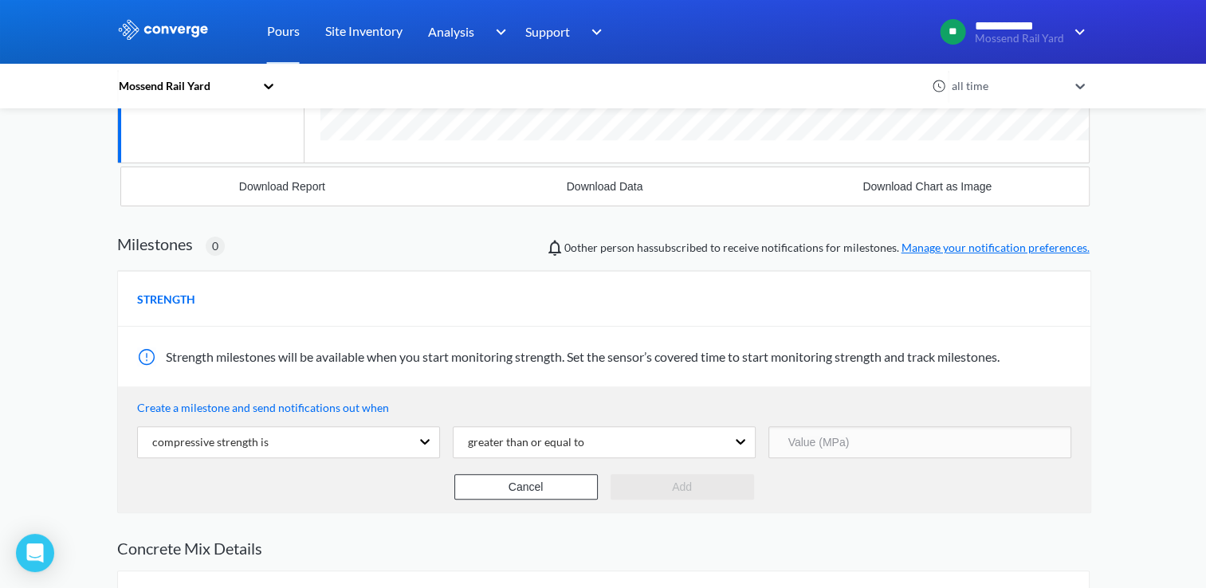
click at [845, 451] on input "number" at bounding box center [920, 443] width 303 height 32
click at [537, 478] on button "Cancel" at bounding box center [527, 487] width 144 height 26
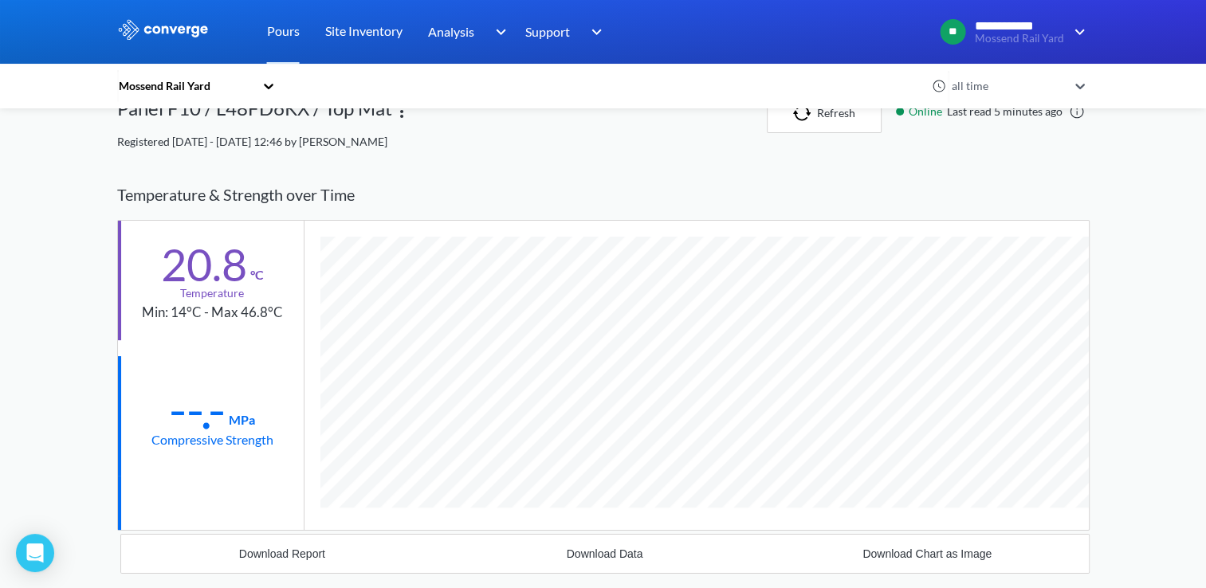
click at [191, 34] on img at bounding box center [163, 29] width 92 height 21
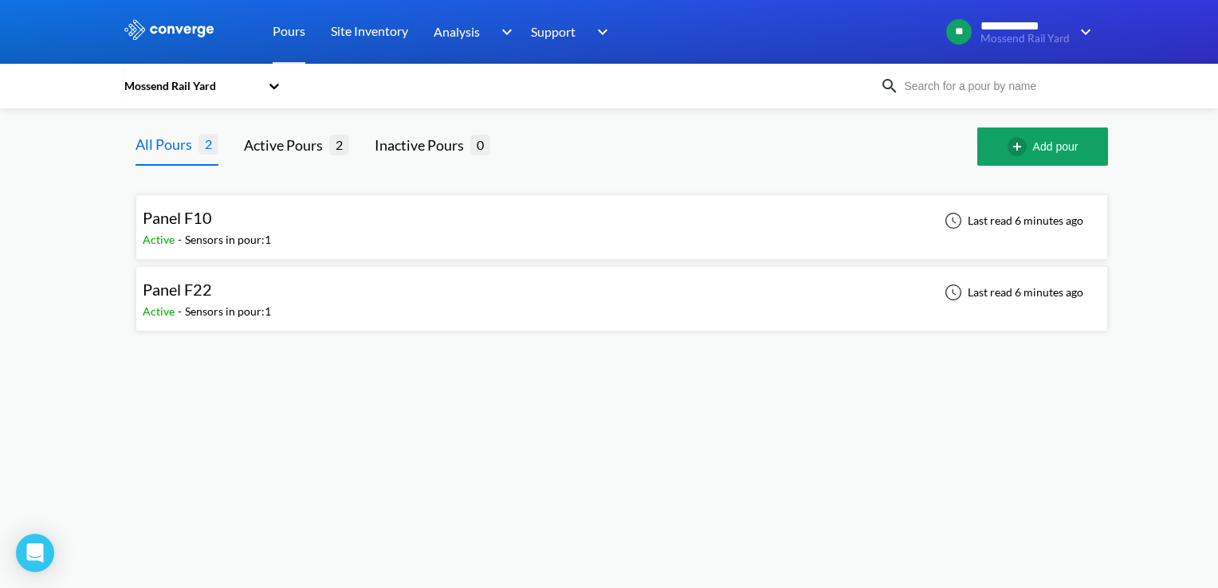
click at [258, 241] on div "Sensors in pour: 1" at bounding box center [228, 240] width 86 height 18
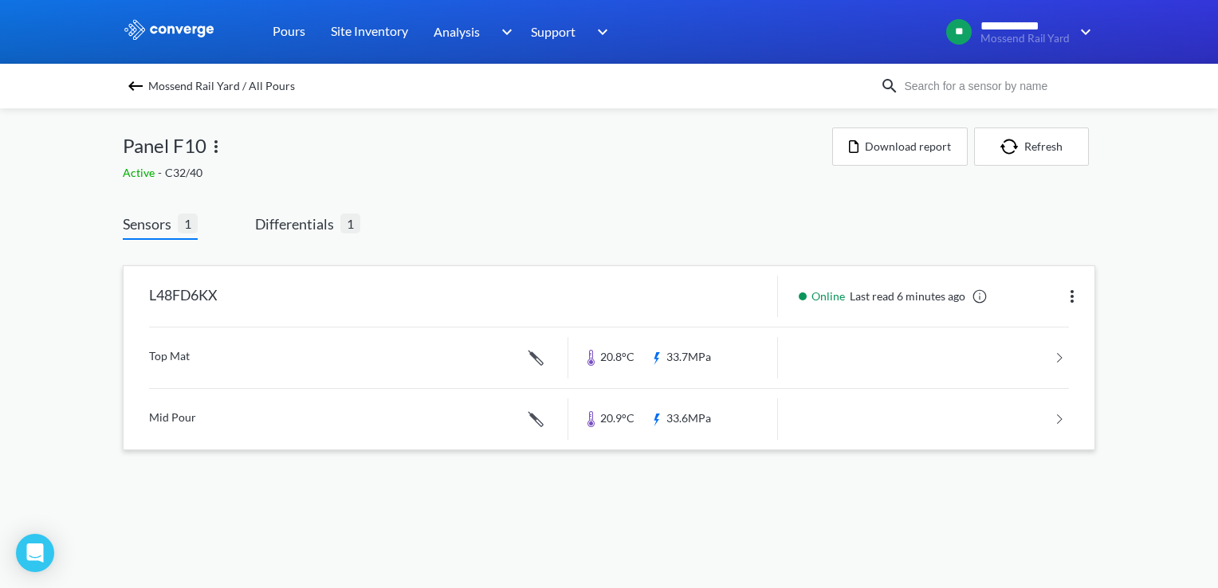
click at [261, 348] on link at bounding box center [609, 358] width 920 height 61
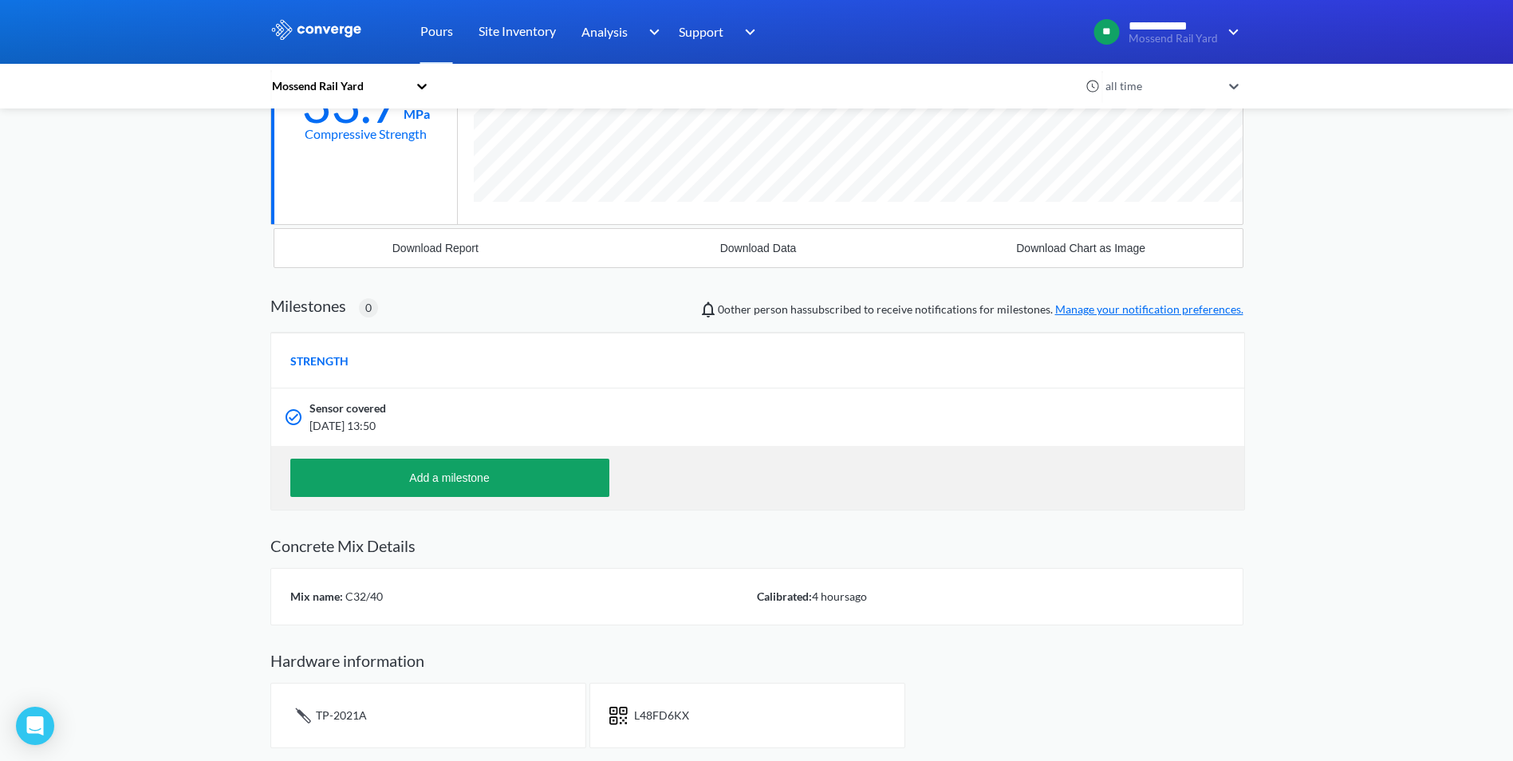
scroll to position [23, 0]
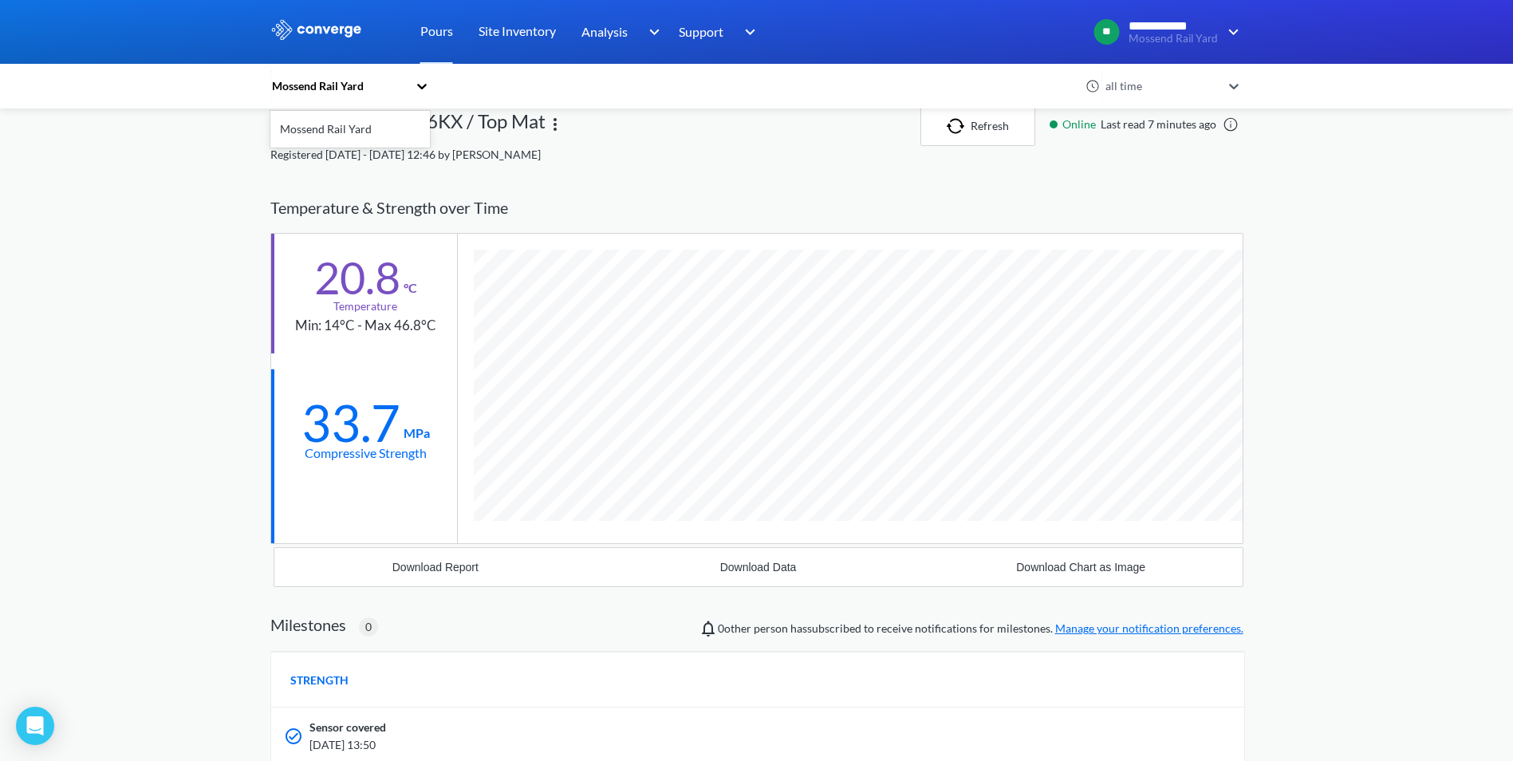
click at [430, 88] on icon at bounding box center [422, 86] width 16 height 16
click at [362, 141] on div "Mossend Rail Yard" at bounding box center [349, 129] width 159 height 30
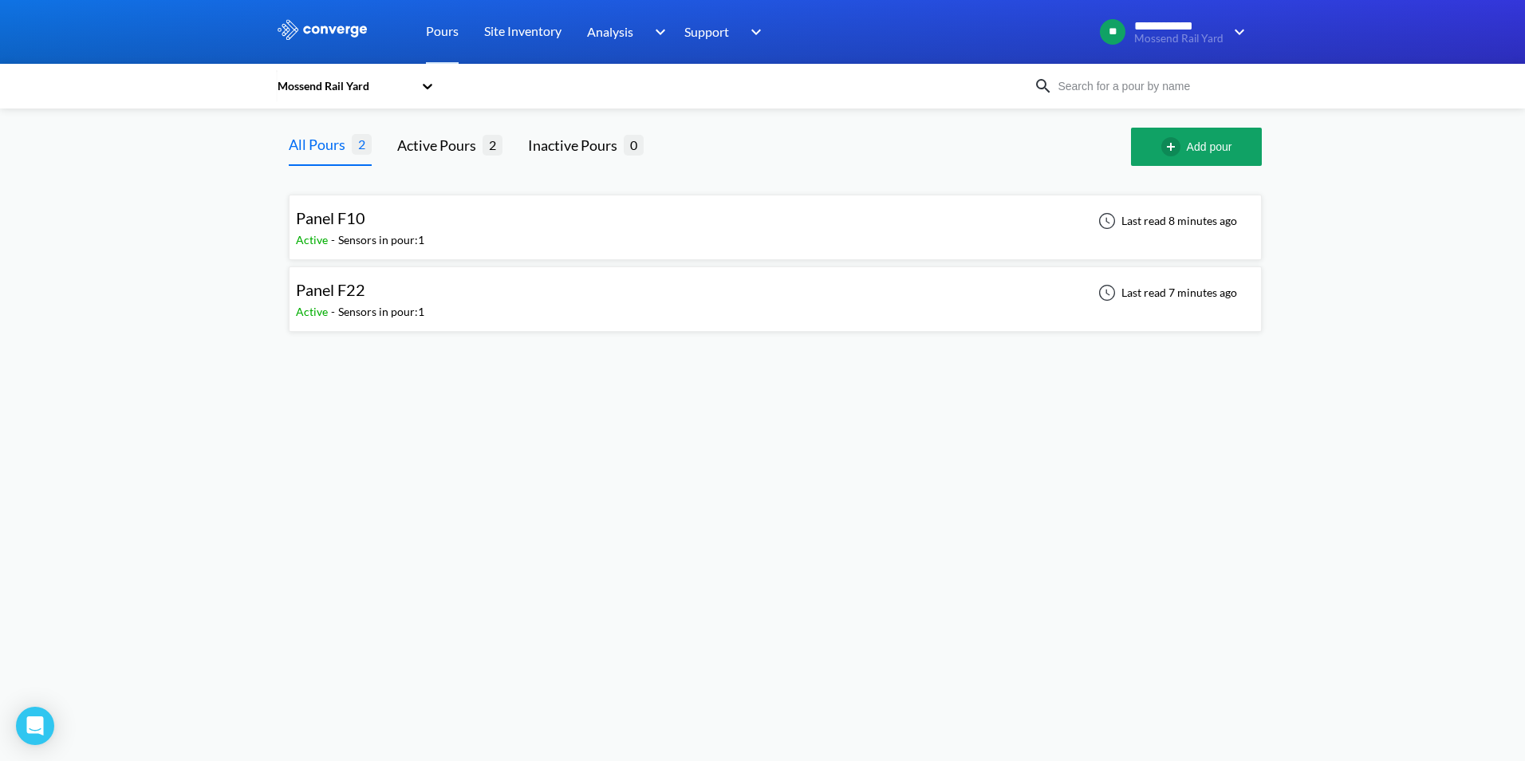
click at [418, 226] on div "Panel F10" at bounding box center [360, 218] width 128 height 25
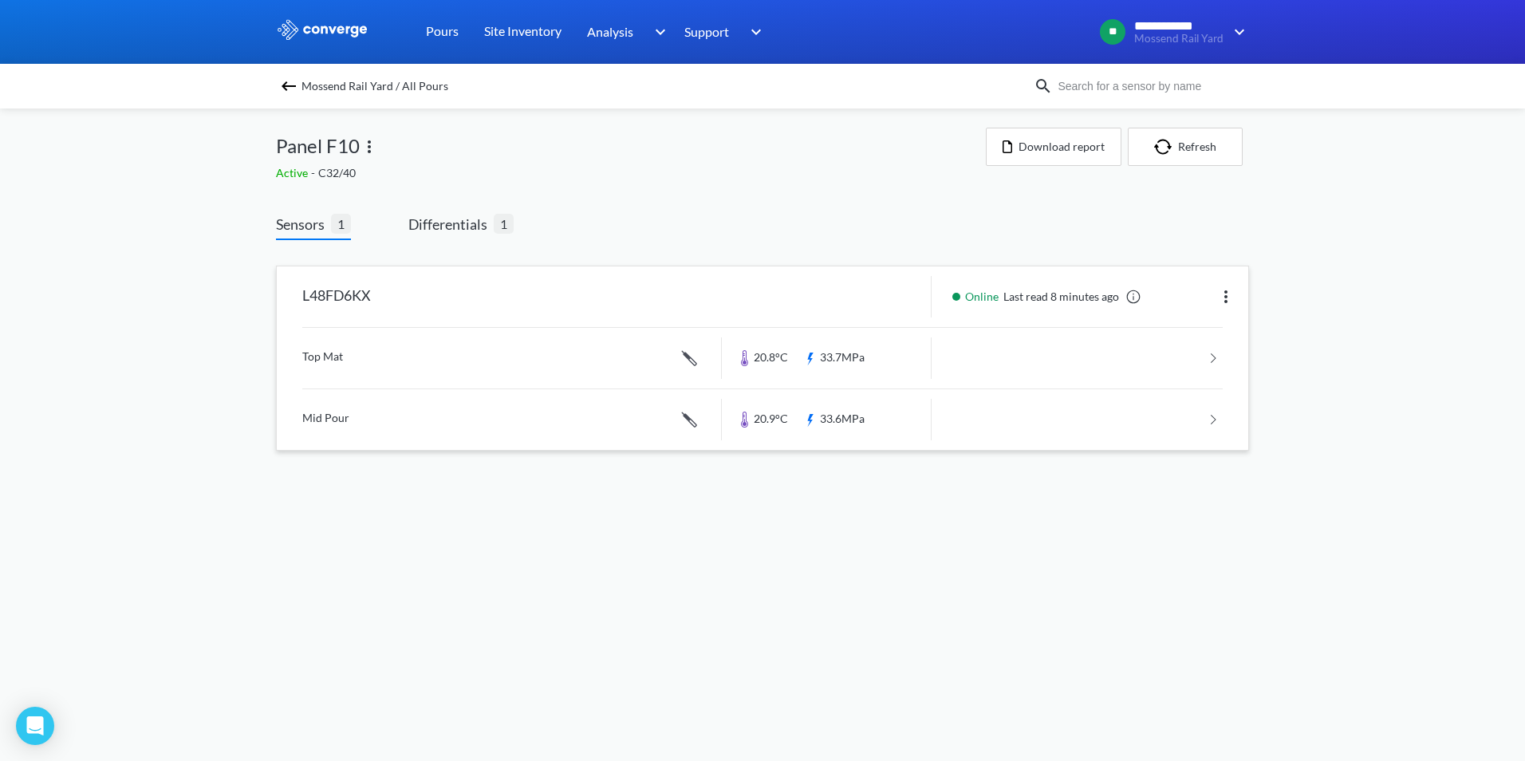
click at [372, 421] on link at bounding box center [762, 419] width 920 height 61
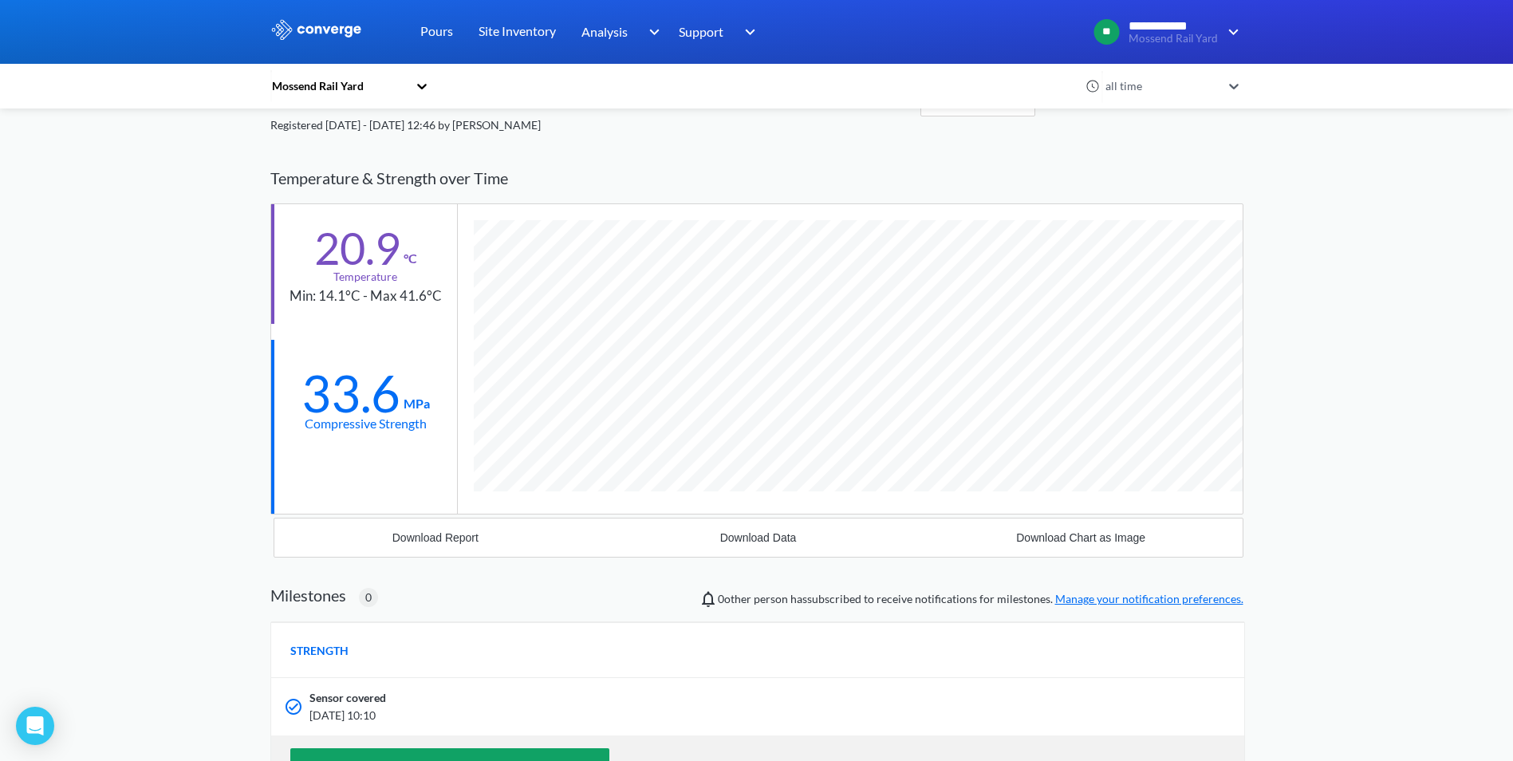
scroll to position [80, 0]
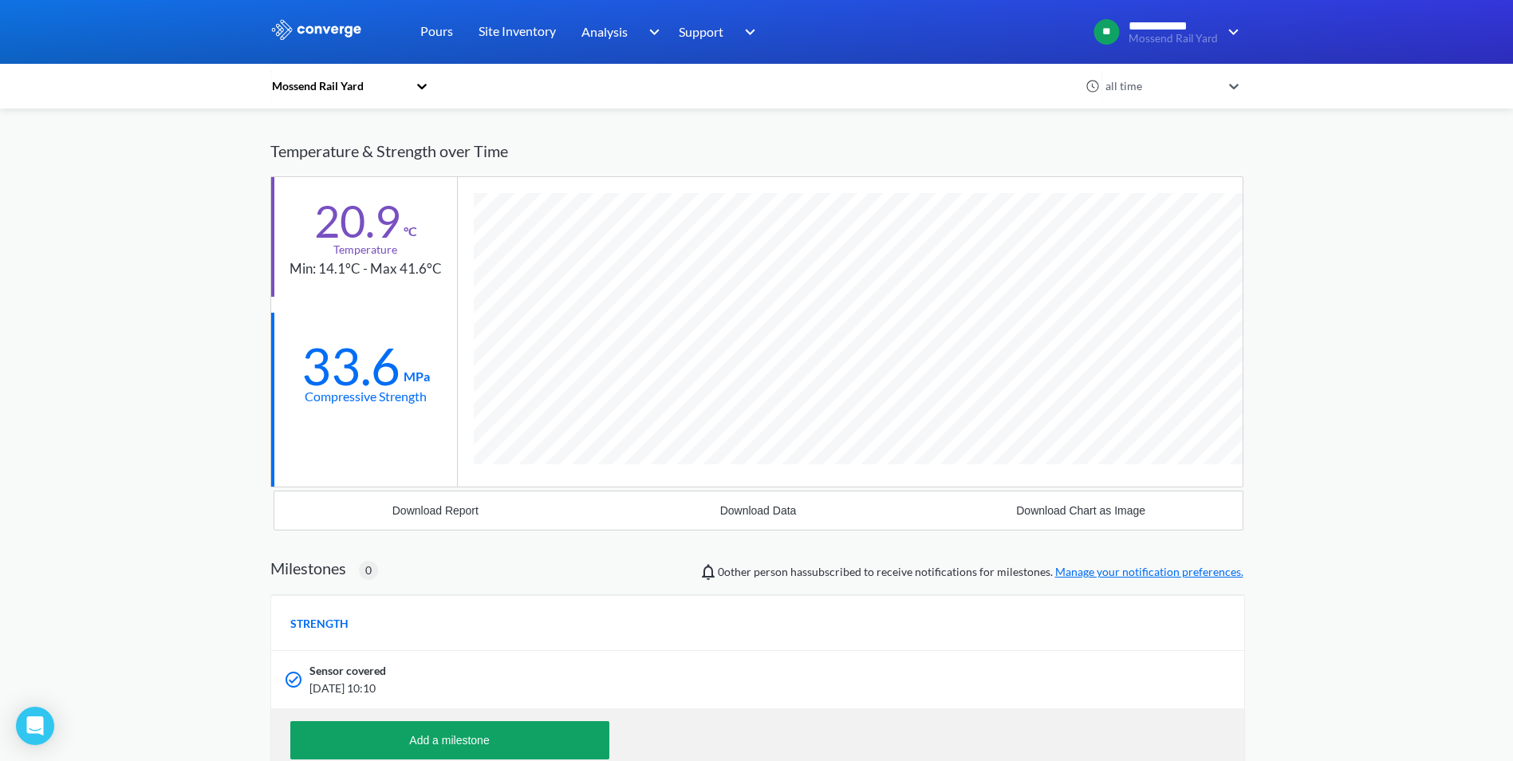
click at [422, 82] on icon at bounding box center [422, 86] width 16 height 16
click at [372, 124] on div "Mossend Rail Yard" at bounding box center [349, 129] width 159 height 30
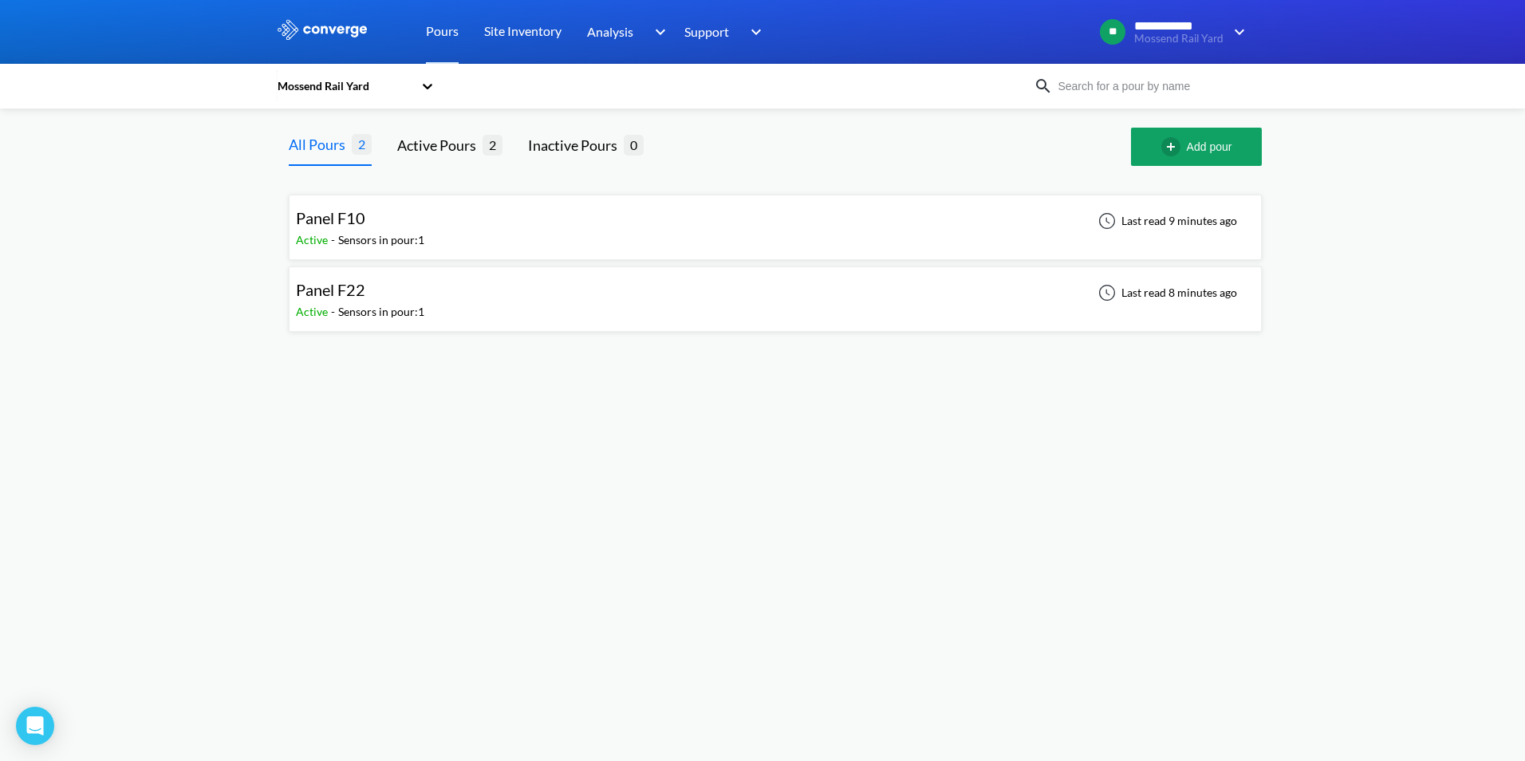
click at [389, 294] on div "Panel F22" at bounding box center [360, 289] width 128 height 25
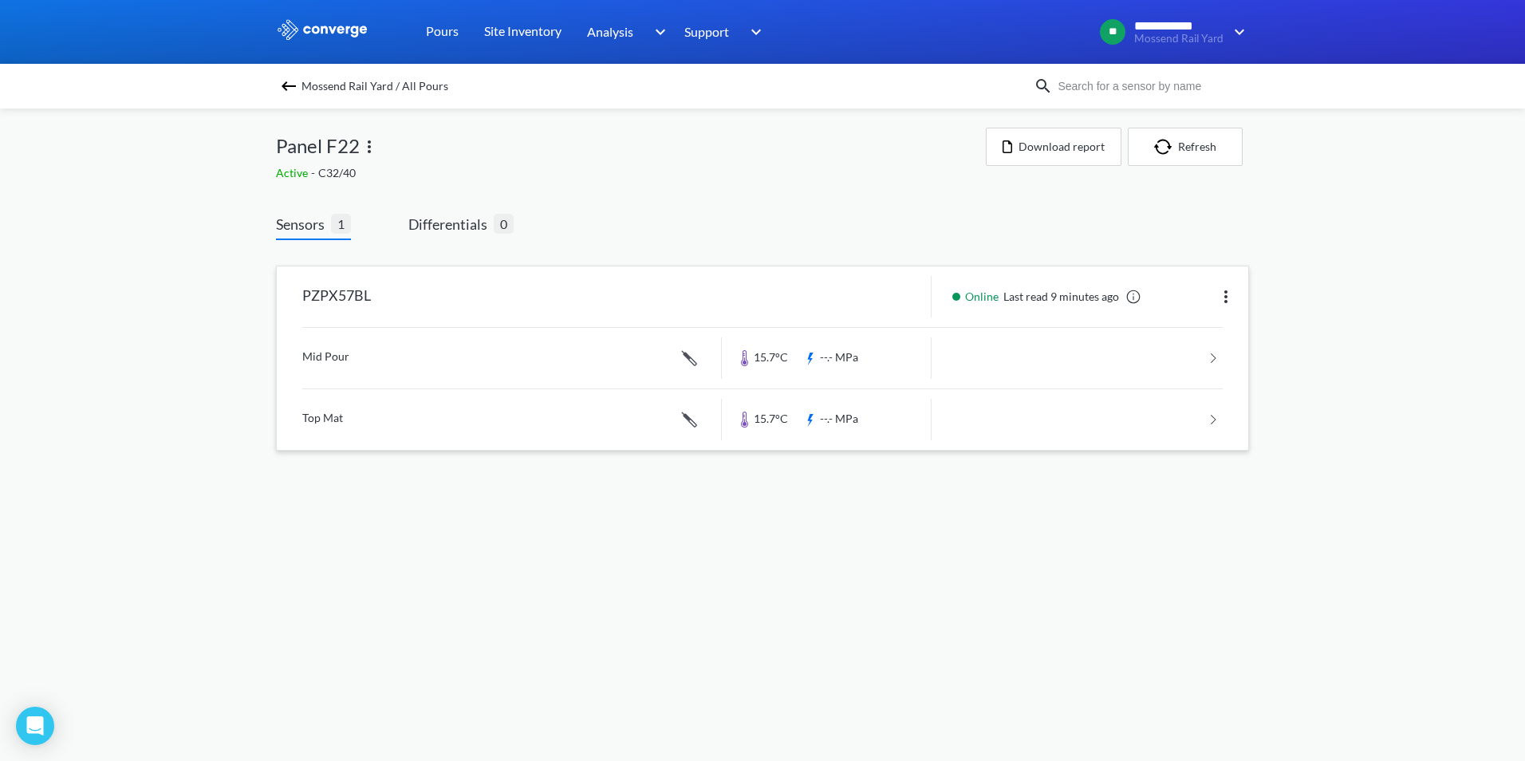
click at [514, 362] on link at bounding box center [762, 358] width 920 height 61
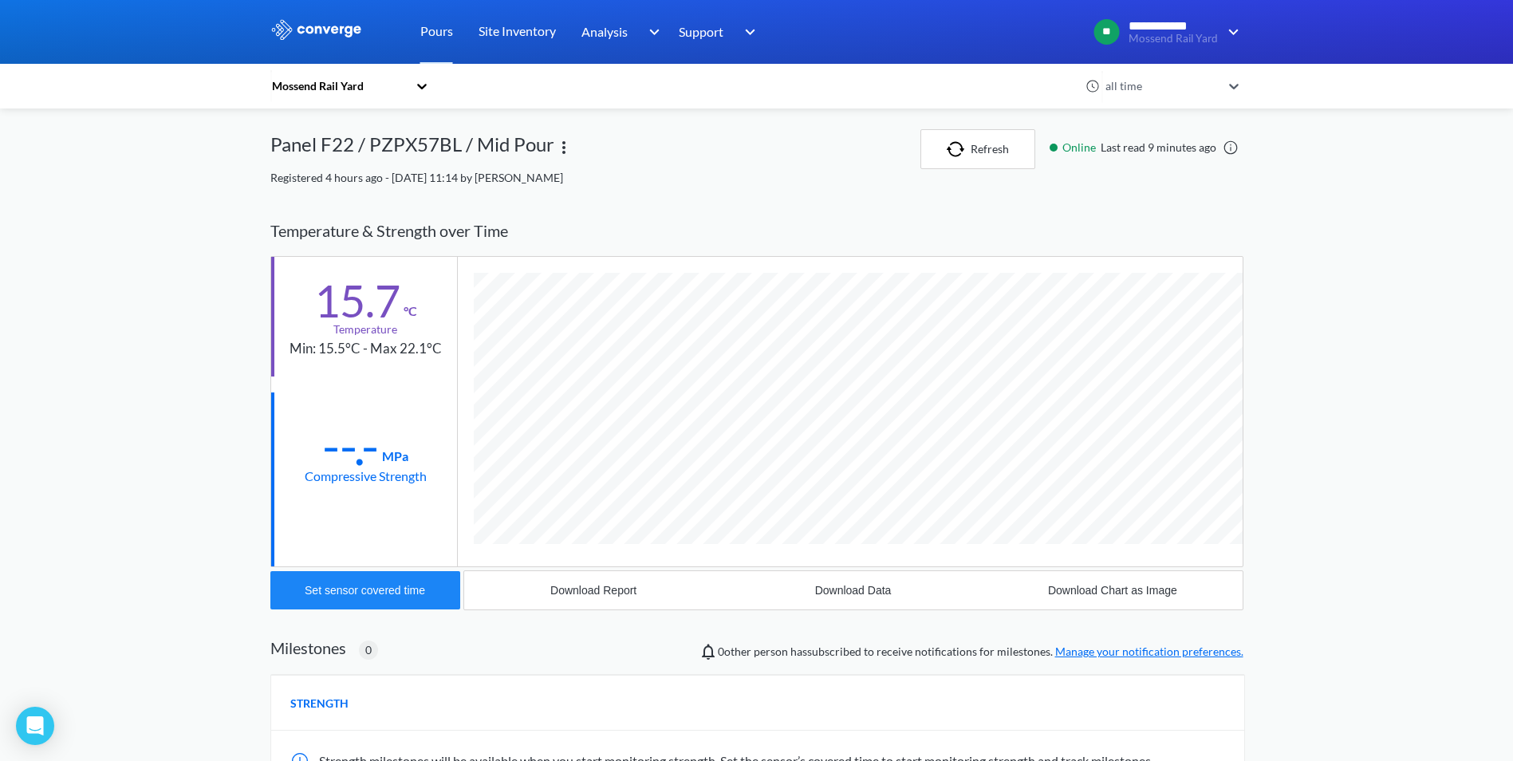
scroll to position [848, 973]
click at [427, 89] on icon at bounding box center [422, 87] width 10 height 6
click at [330, 89] on div "Mossend Rail Yard" at bounding box center [338, 86] width 137 height 18
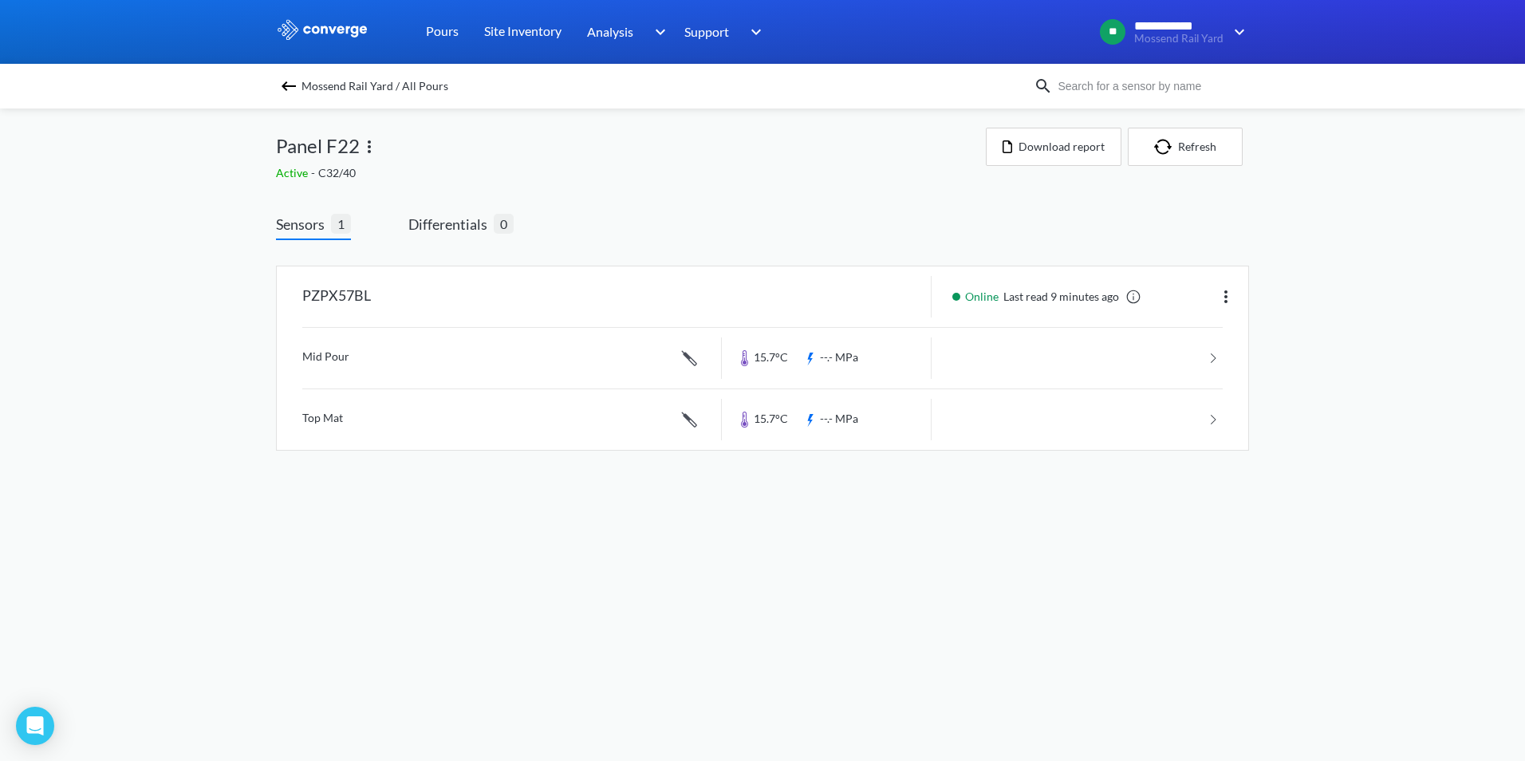
click at [351, 76] on span "Mossend Rail Yard / All Pours" at bounding box center [374, 86] width 147 height 22
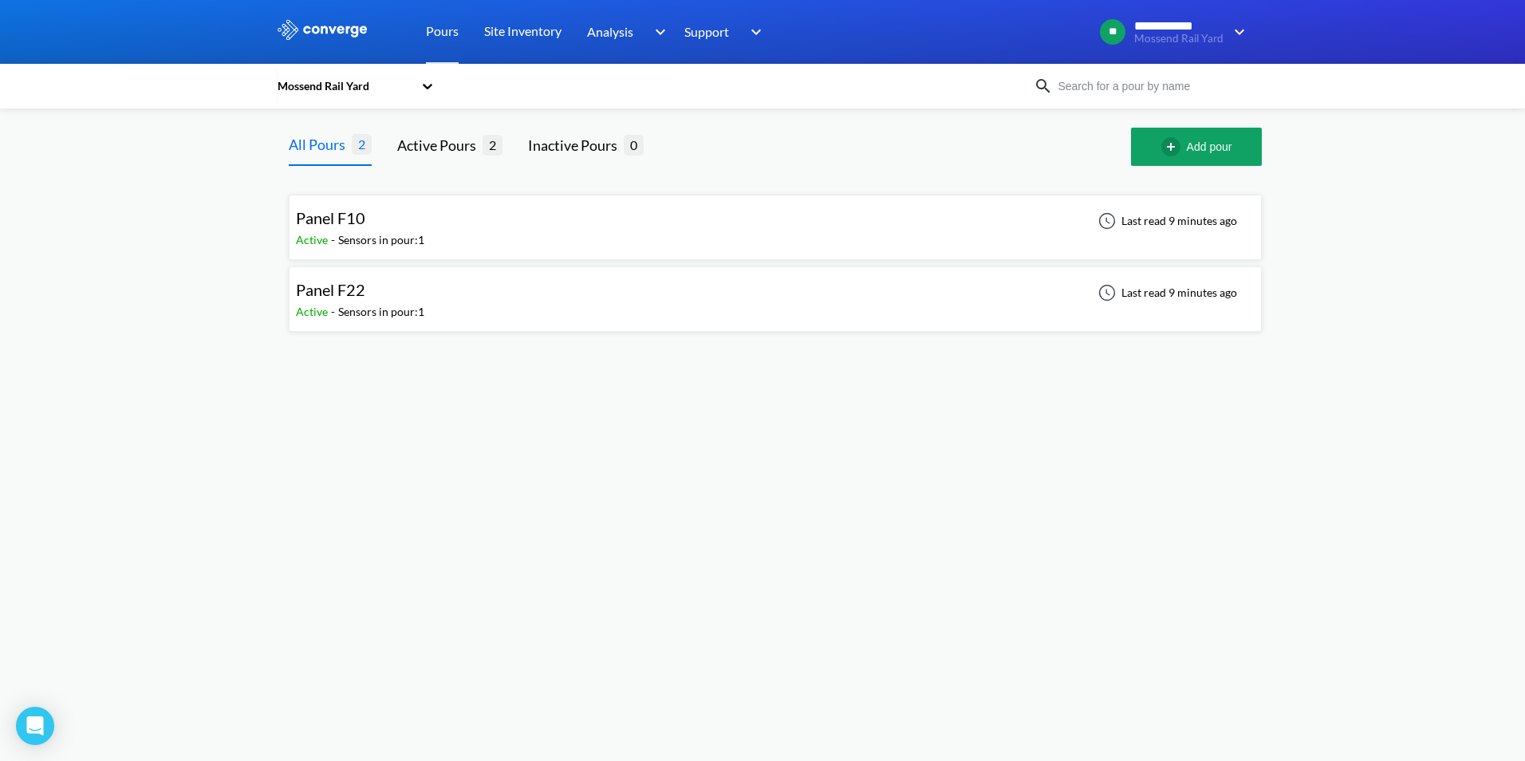
click at [403, 223] on div "Panel F10" at bounding box center [360, 218] width 128 height 25
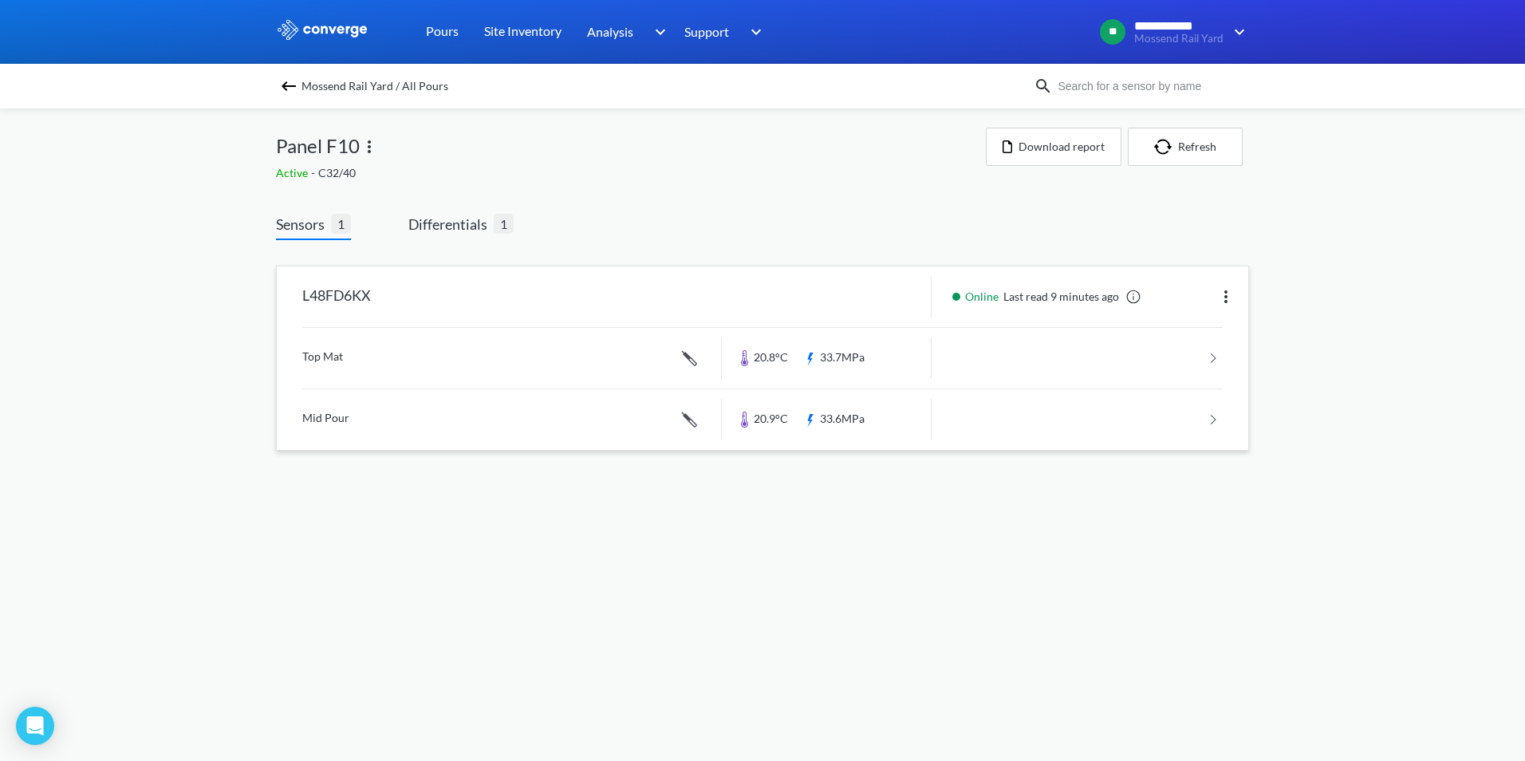
click at [356, 421] on link at bounding box center [762, 419] width 920 height 61
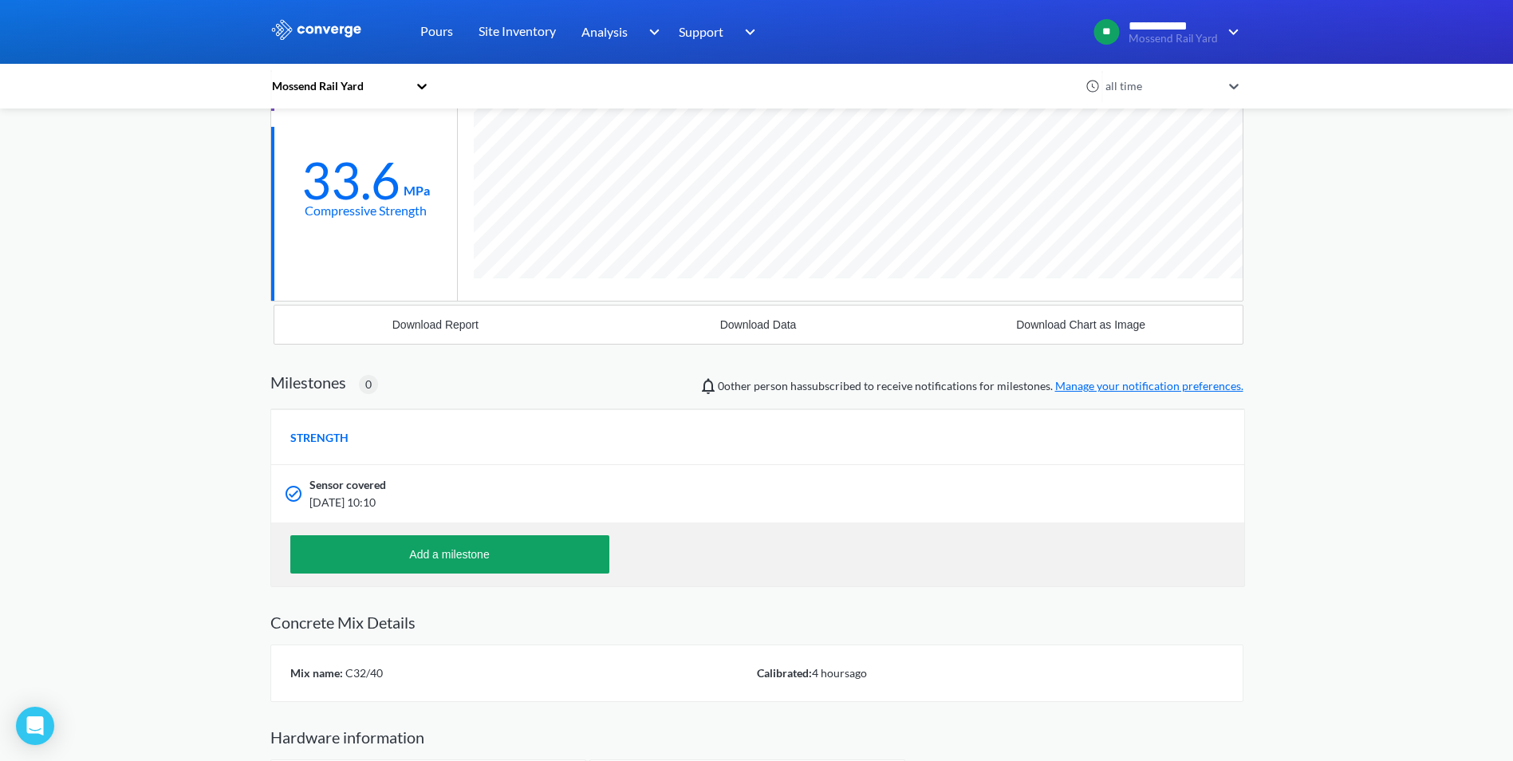
scroll to position [186, 0]
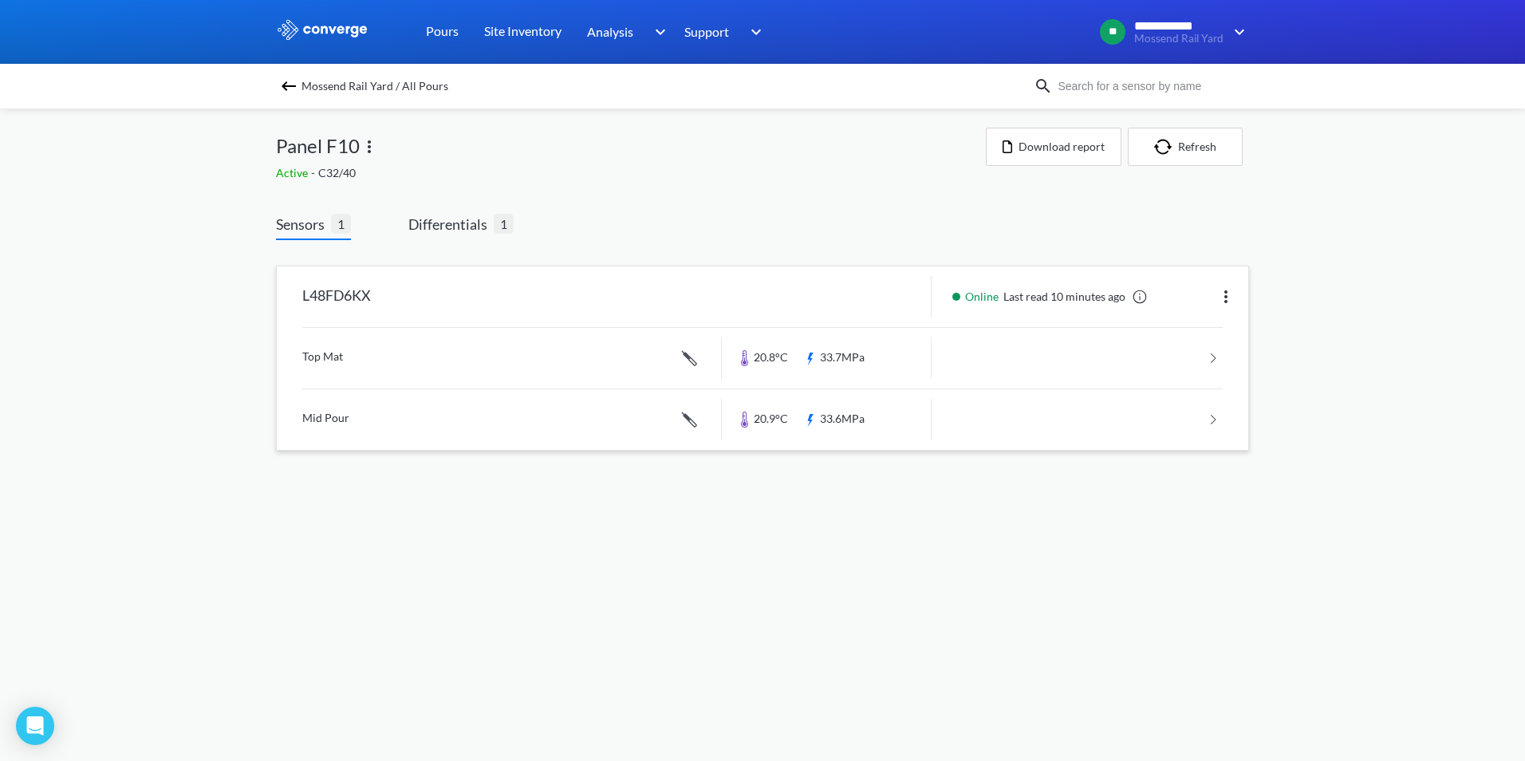
click at [404, 364] on link at bounding box center [762, 358] width 920 height 61
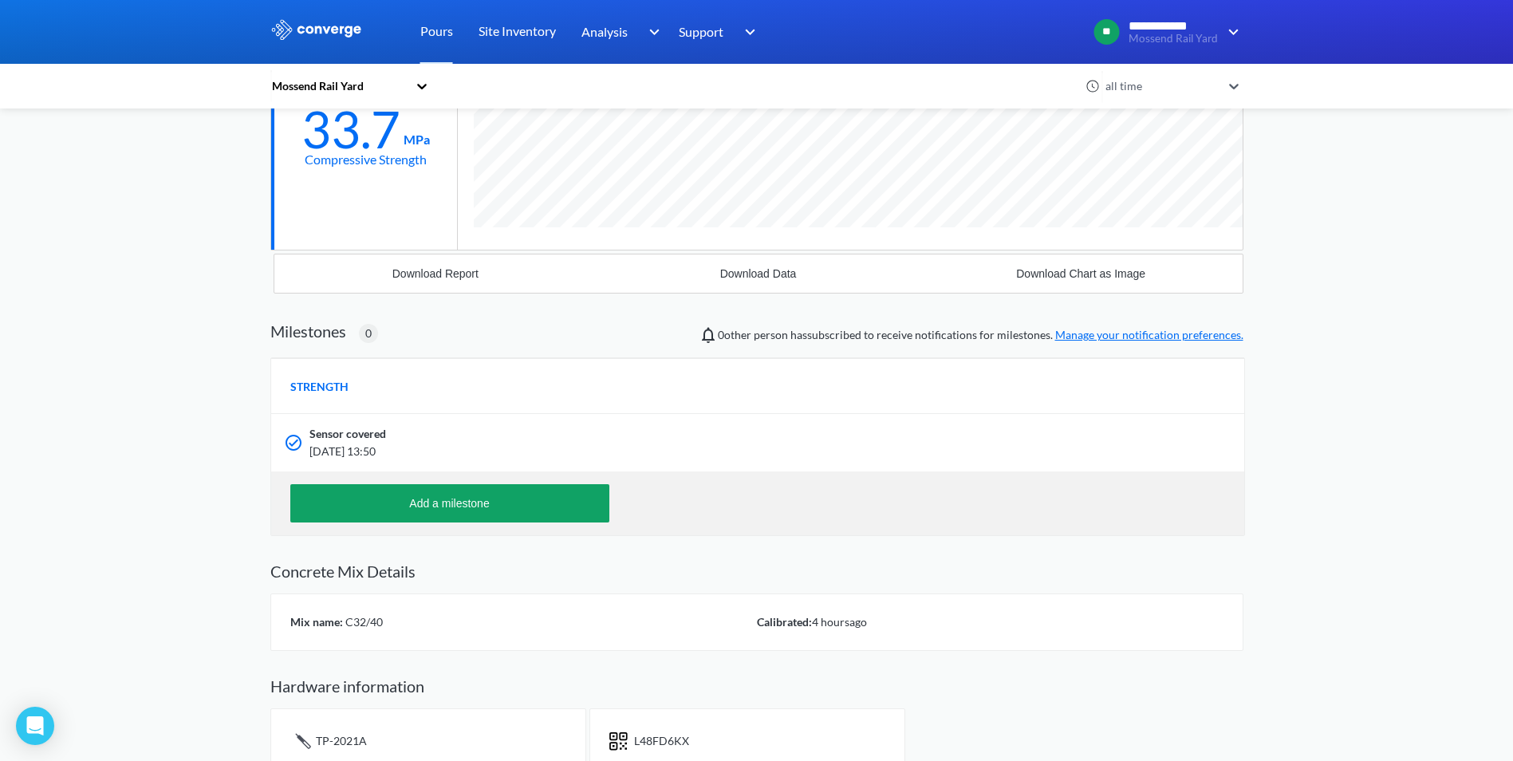
scroll to position [342, 0]
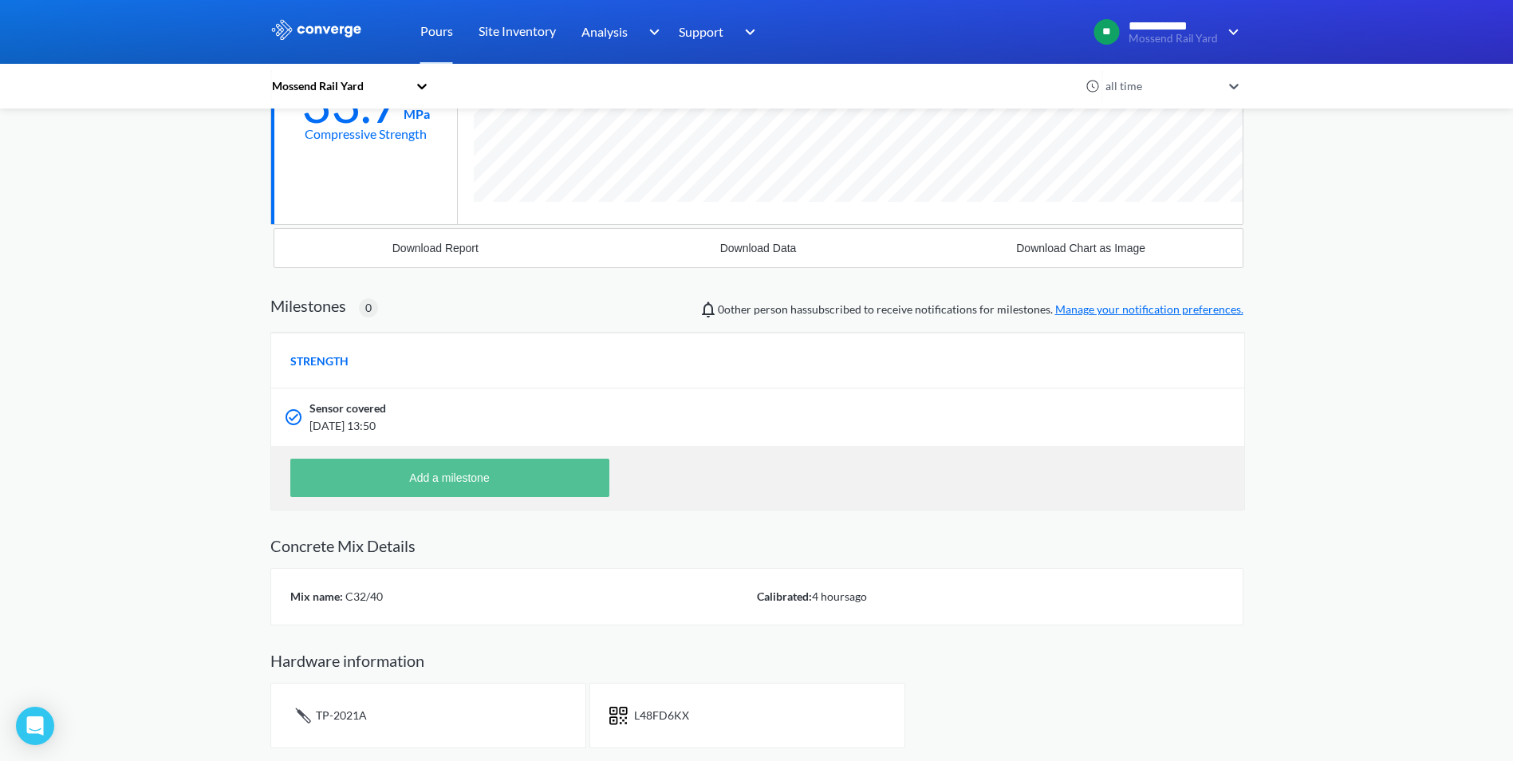
click at [409, 482] on button "Add a milestone" at bounding box center [449, 477] width 319 height 38
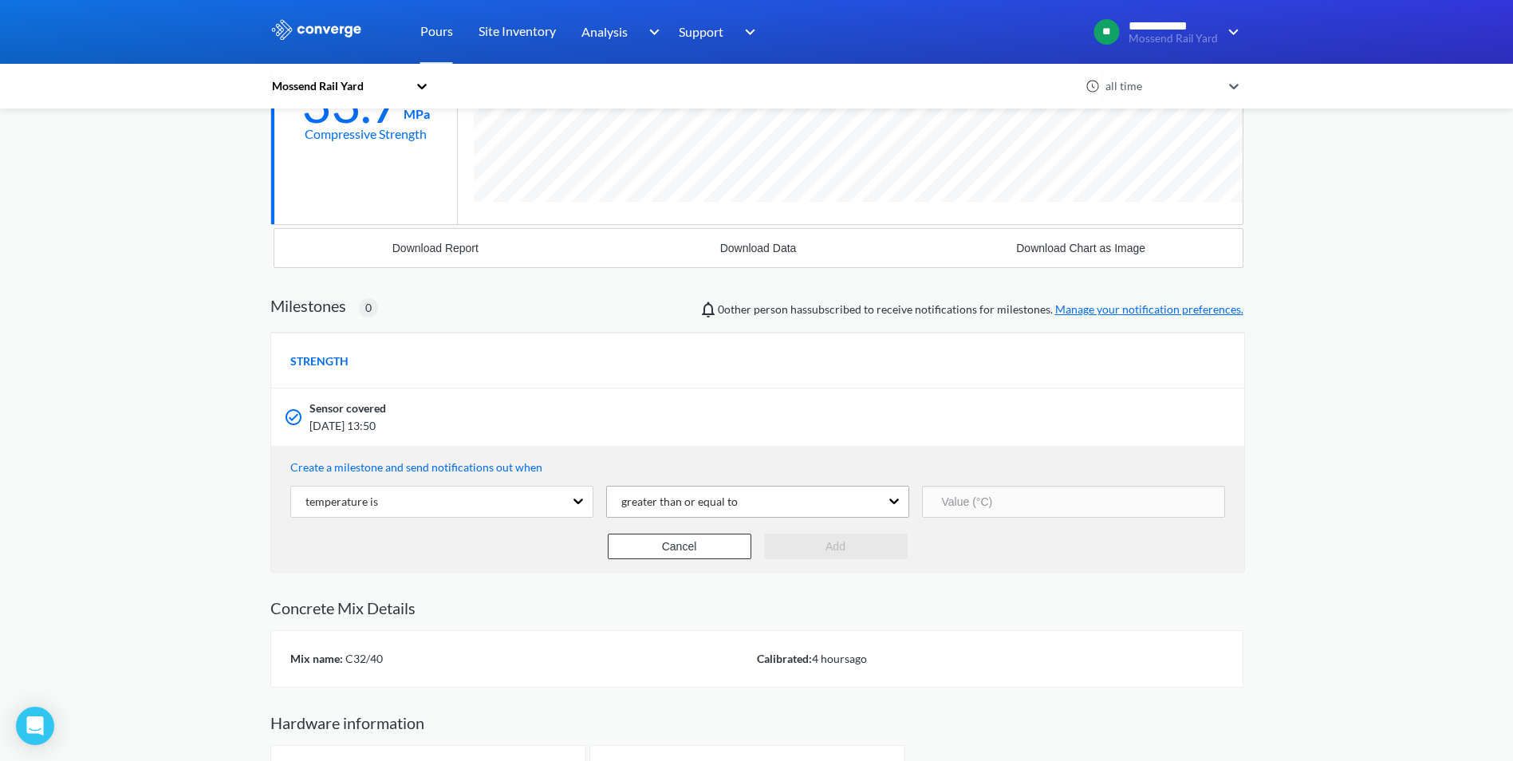
click at [740, 502] on div "greater than or equal to" at bounding box center [743, 501] width 273 height 30
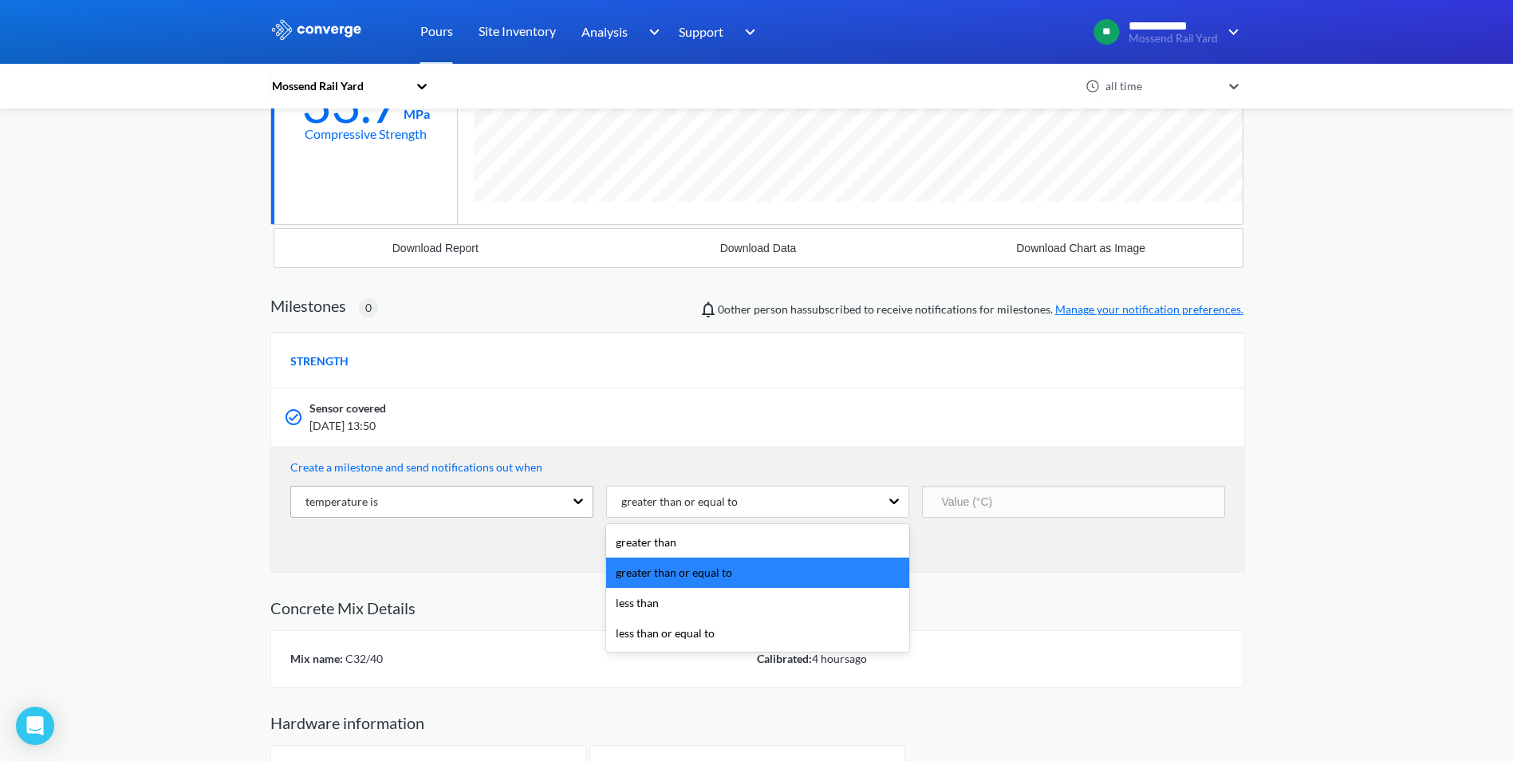
click at [377, 498] on div "temperature is" at bounding box center [427, 501] width 273 height 30
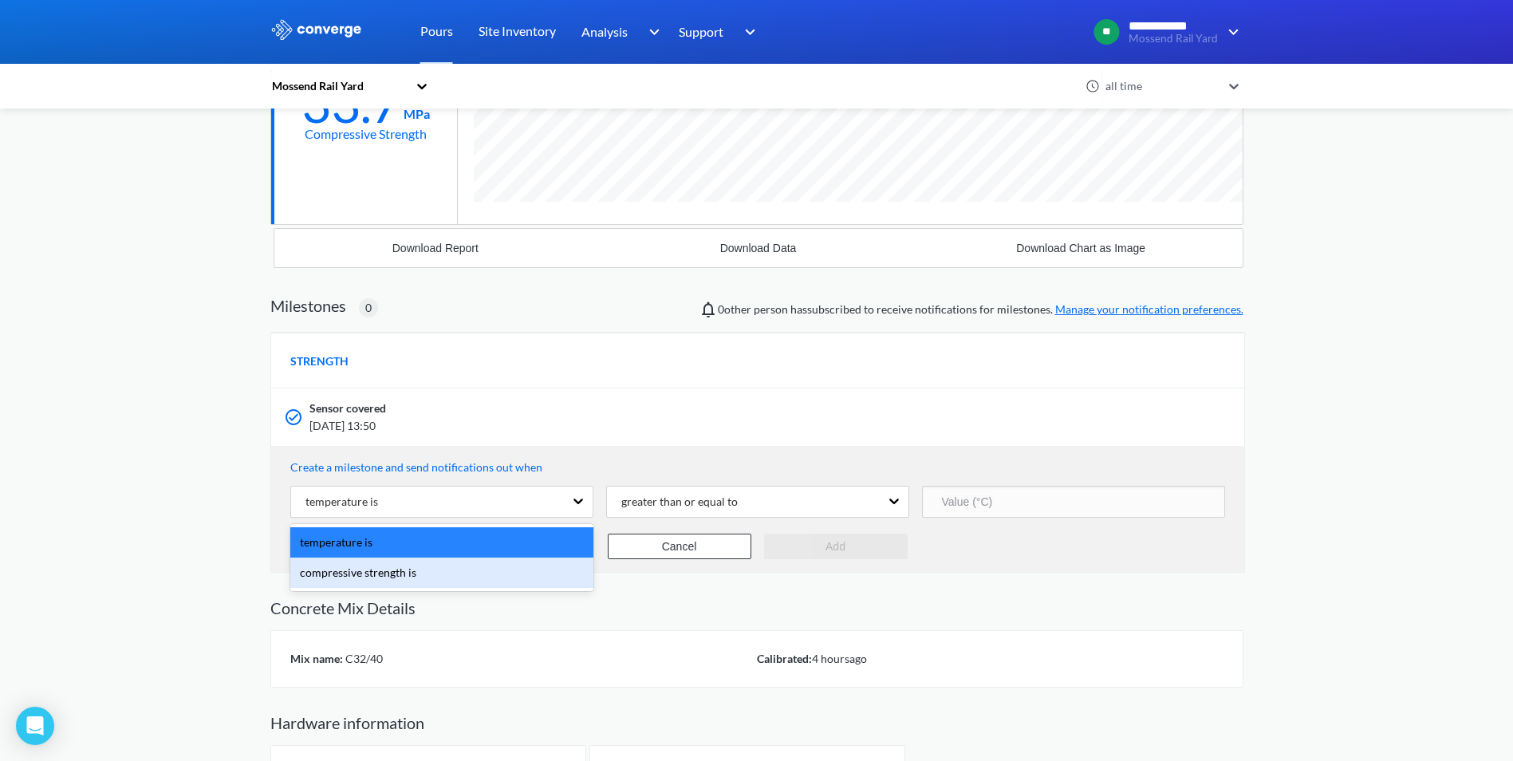
click at [348, 576] on div "compressive strength is" at bounding box center [441, 572] width 303 height 30
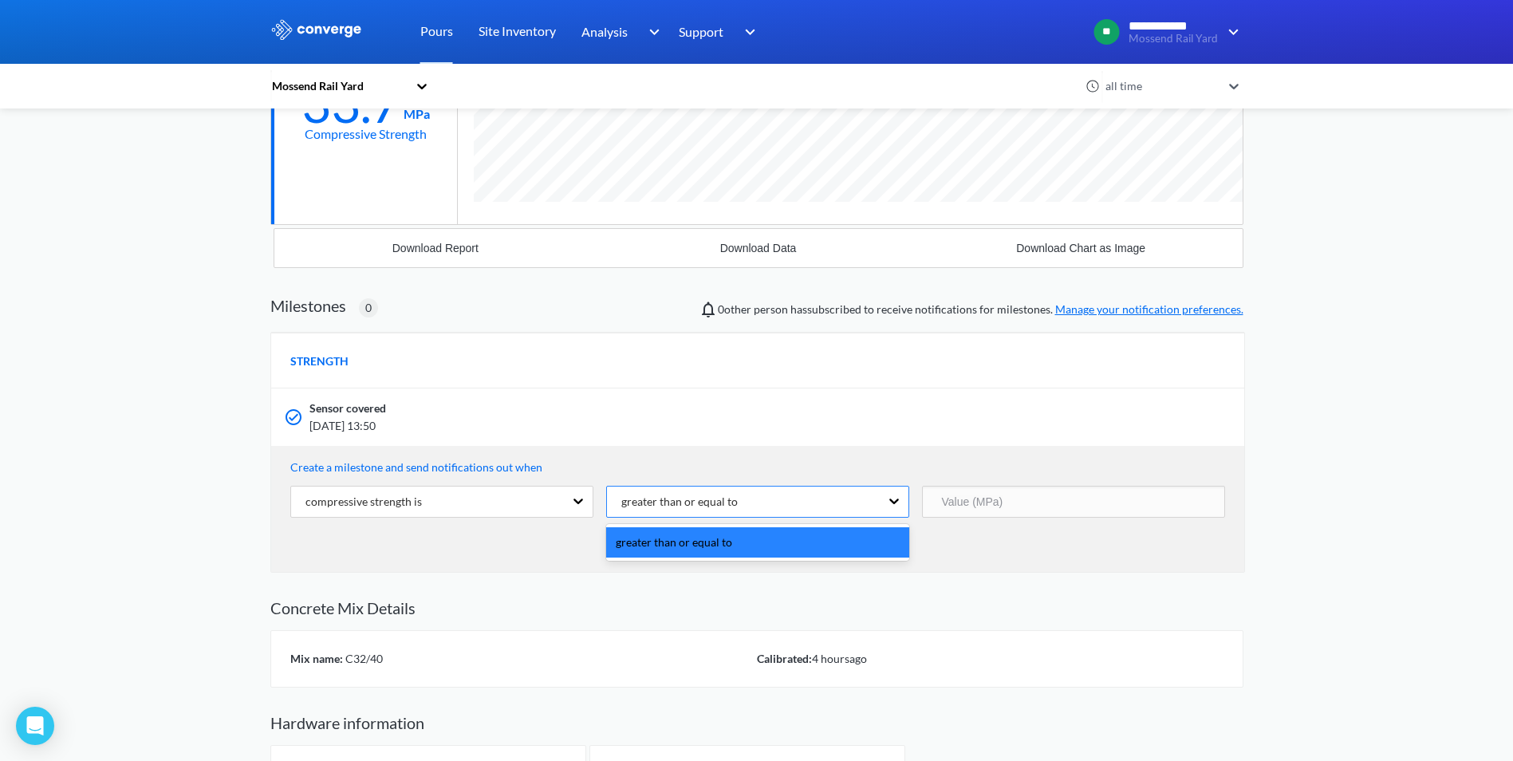
click at [820, 498] on div "greater than or equal to" at bounding box center [743, 501] width 273 height 30
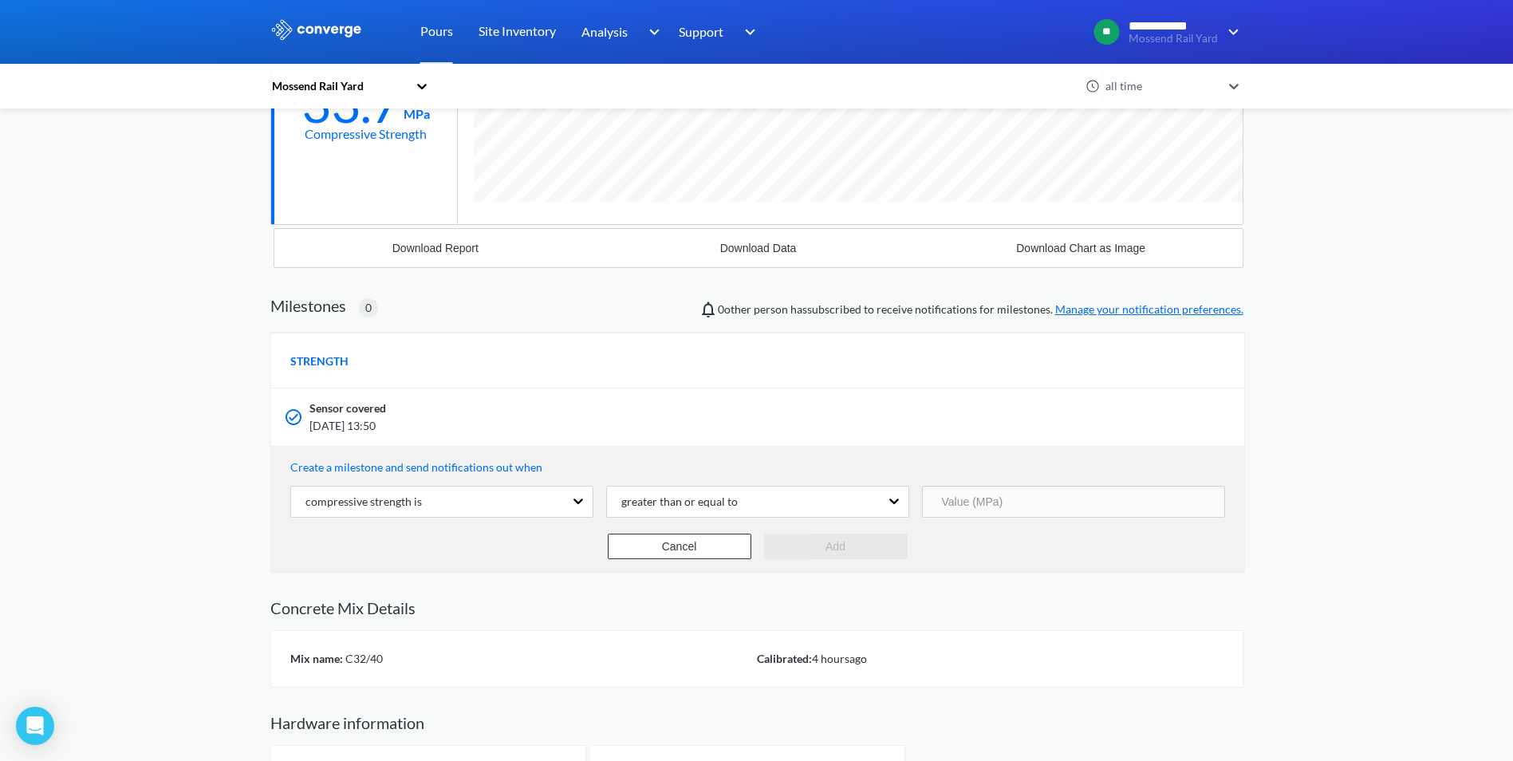
click at [966, 505] on input "number" at bounding box center [1073, 502] width 303 height 32
type input "40"
click at [849, 544] on button "Add" at bounding box center [836, 546] width 144 height 26
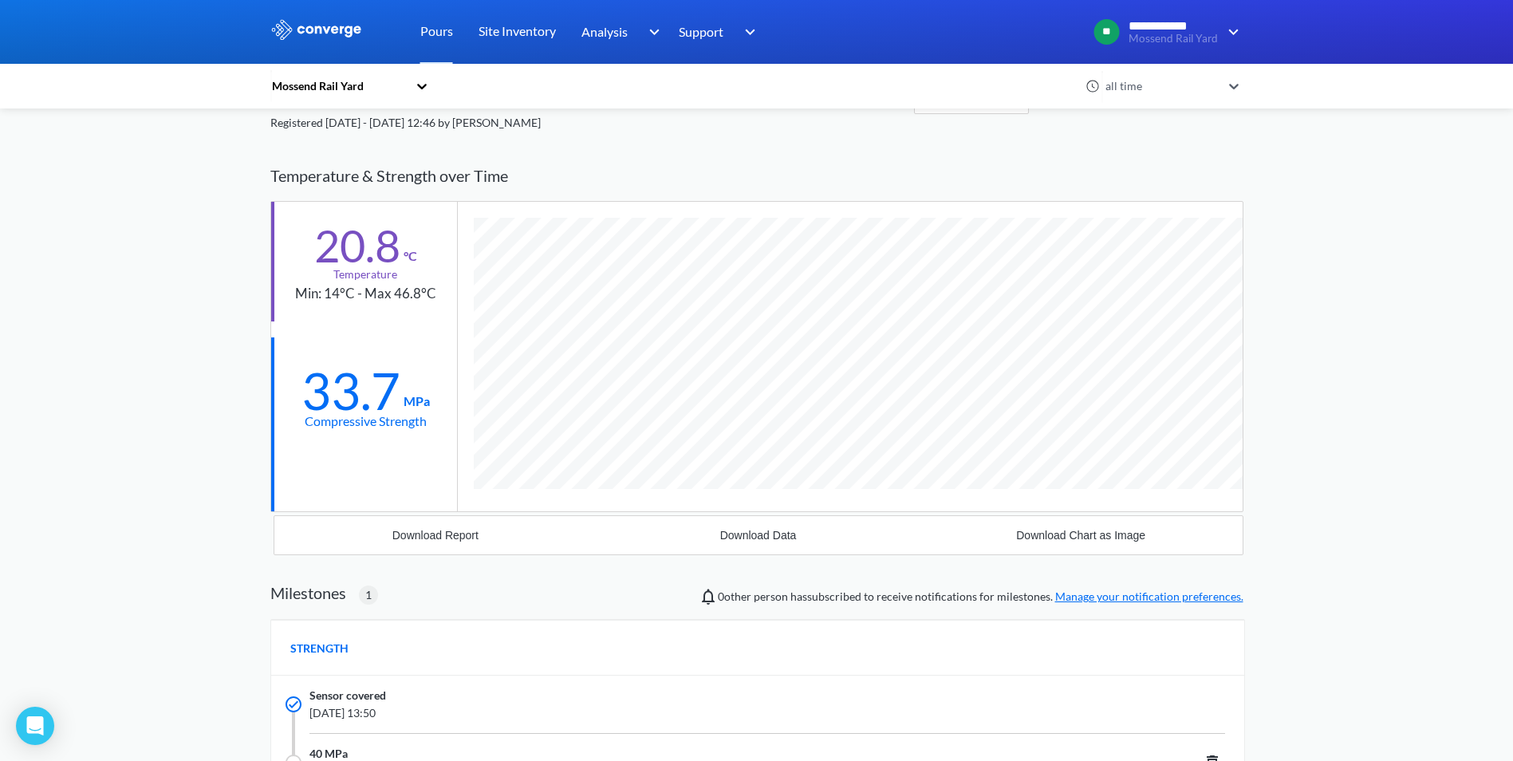
scroll to position [80, 0]
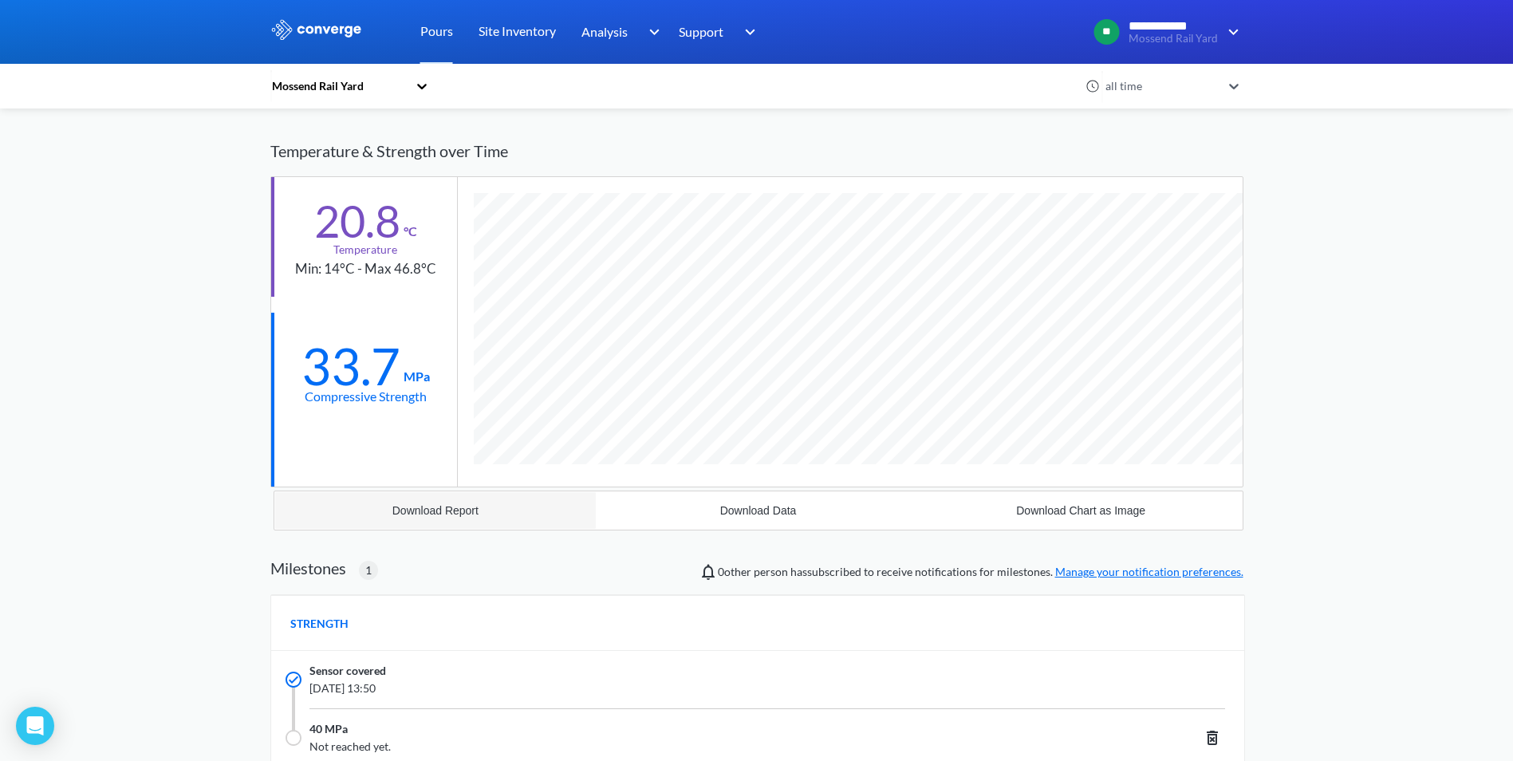
click at [458, 505] on div "Download Report" at bounding box center [435, 510] width 86 height 13
click at [816, 518] on button "Download Data" at bounding box center [757, 510] width 323 height 38
click at [1218, 364] on div "**********" at bounding box center [756, 501] width 1513 height 1162
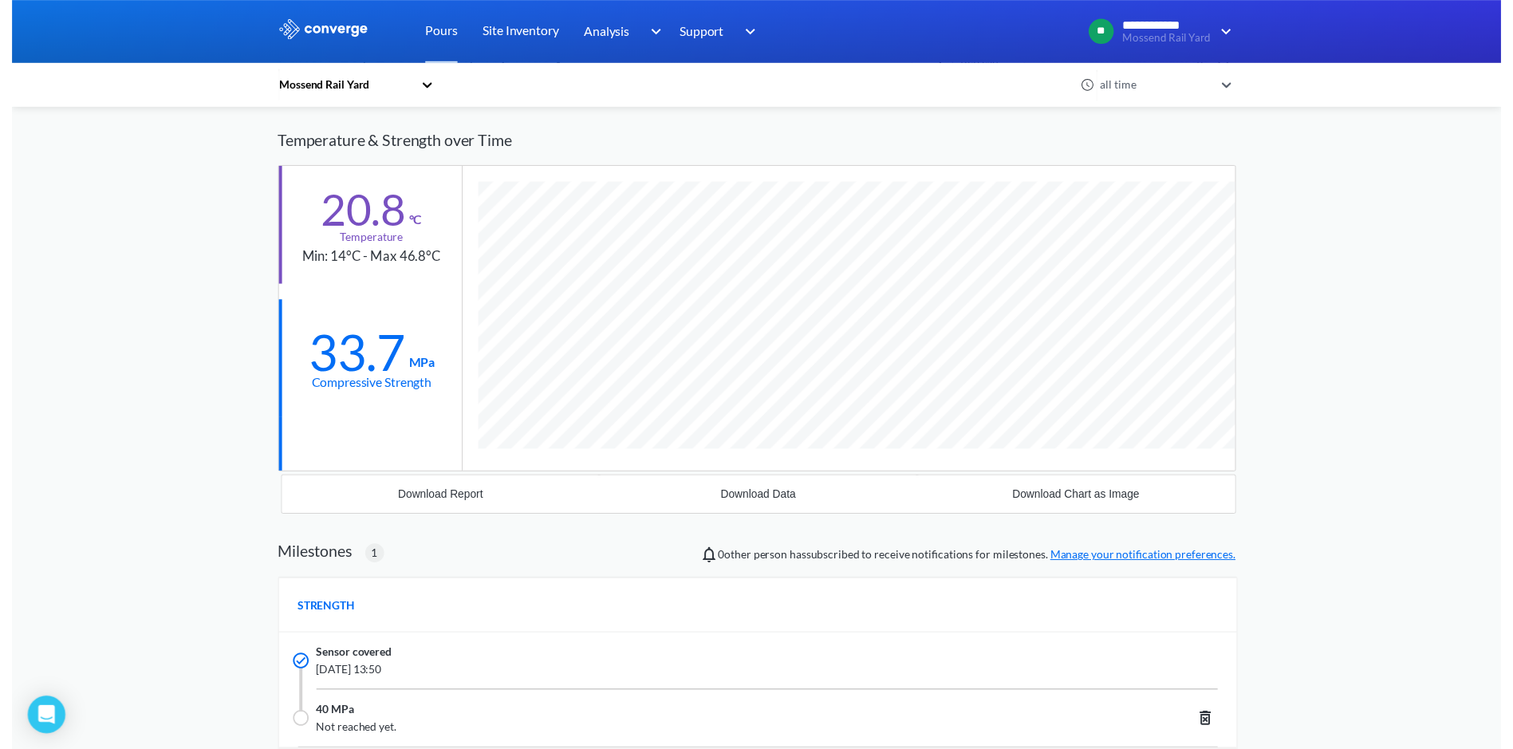
scroll to position [0, 0]
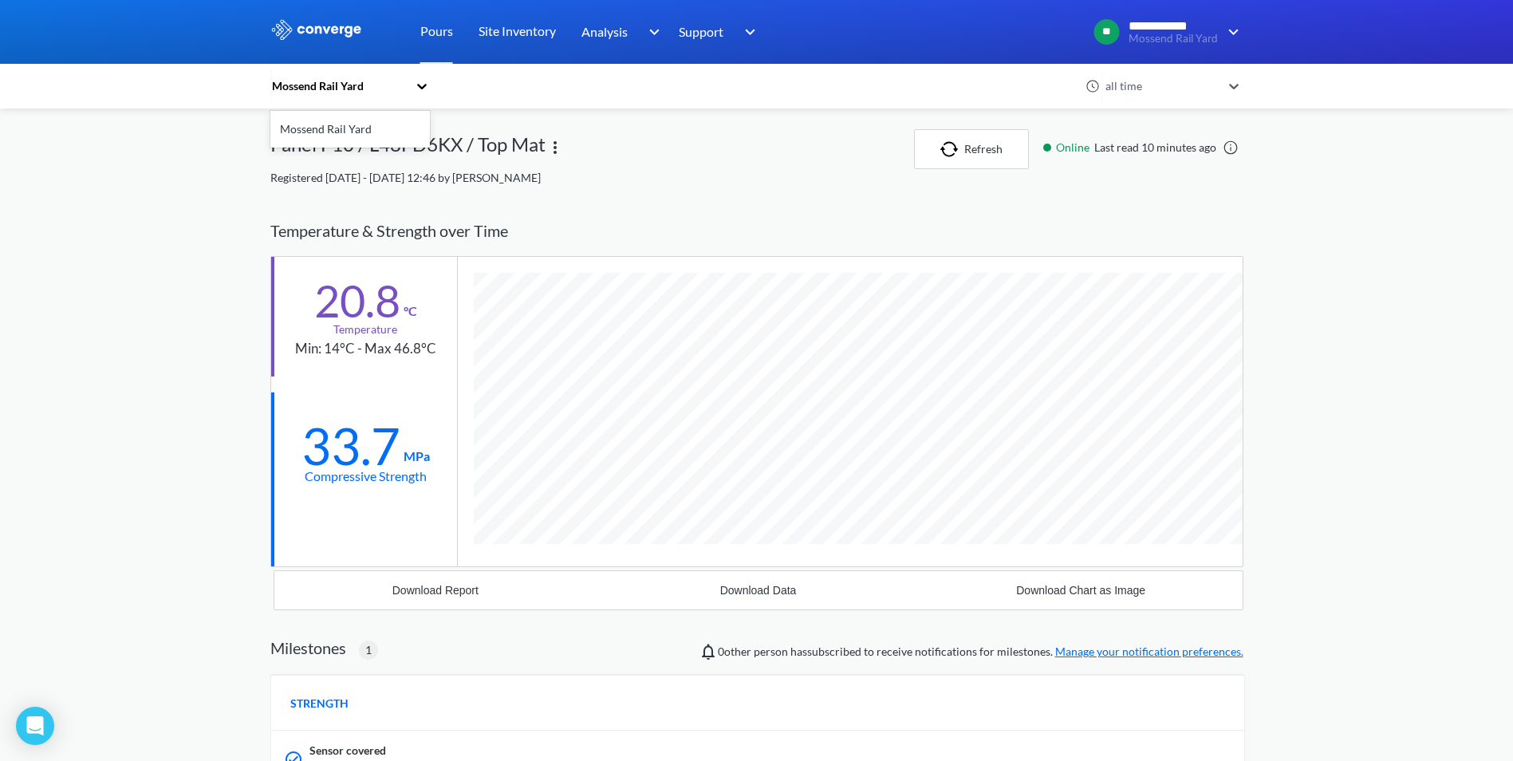
click at [422, 86] on icon at bounding box center [422, 86] width 16 height 16
click at [456, 40] on div "Pours" at bounding box center [436, 32] width 58 height 64
click at [447, 30] on link "Pours" at bounding box center [436, 32] width 33 height 64
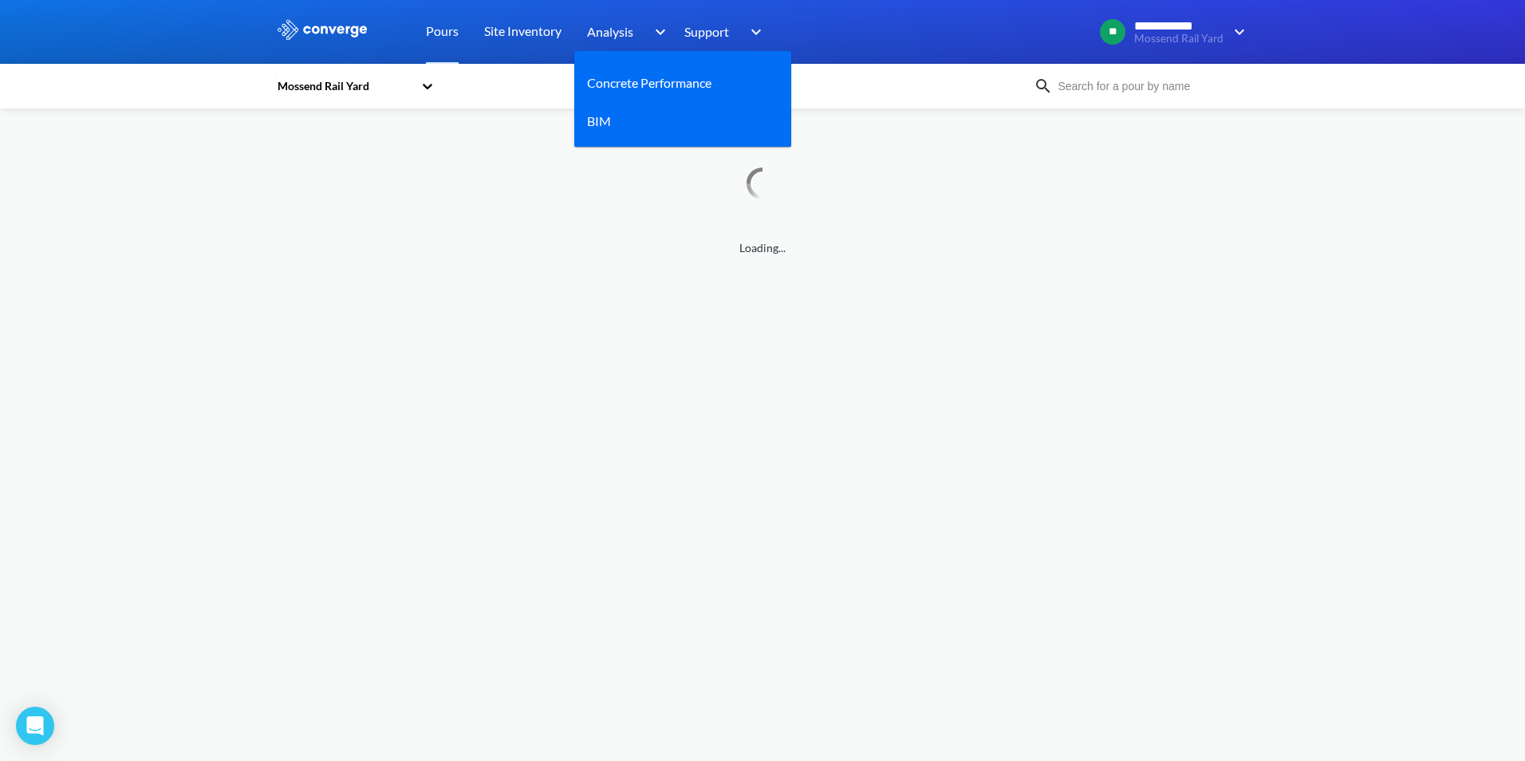
click at [608, 29] on span "Analysis" at bounding box center [610, 32] width 46 height 20
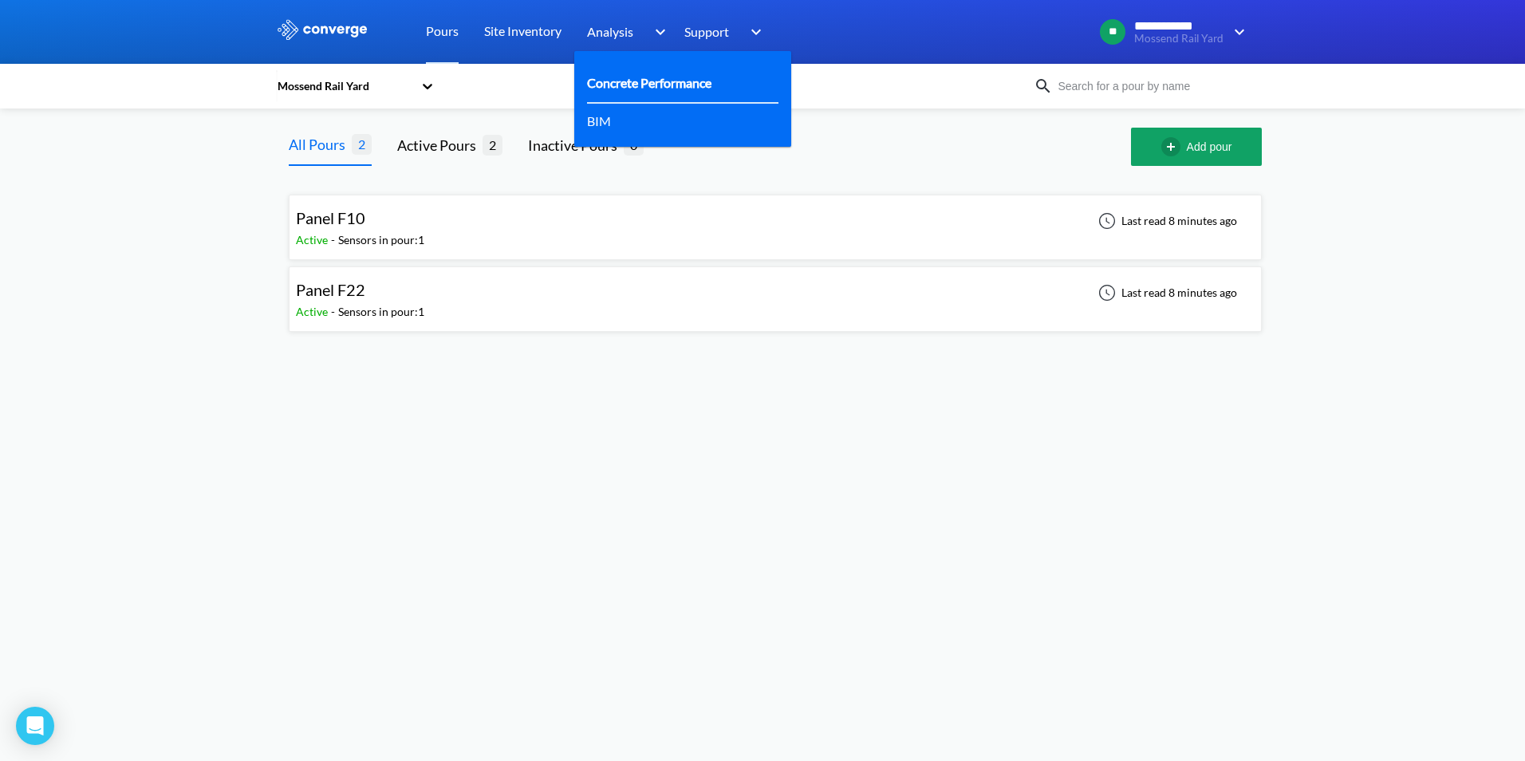
click at [639, 85] on link "Concrete Performance" at bounding box center [649, 83] width 124 height 20
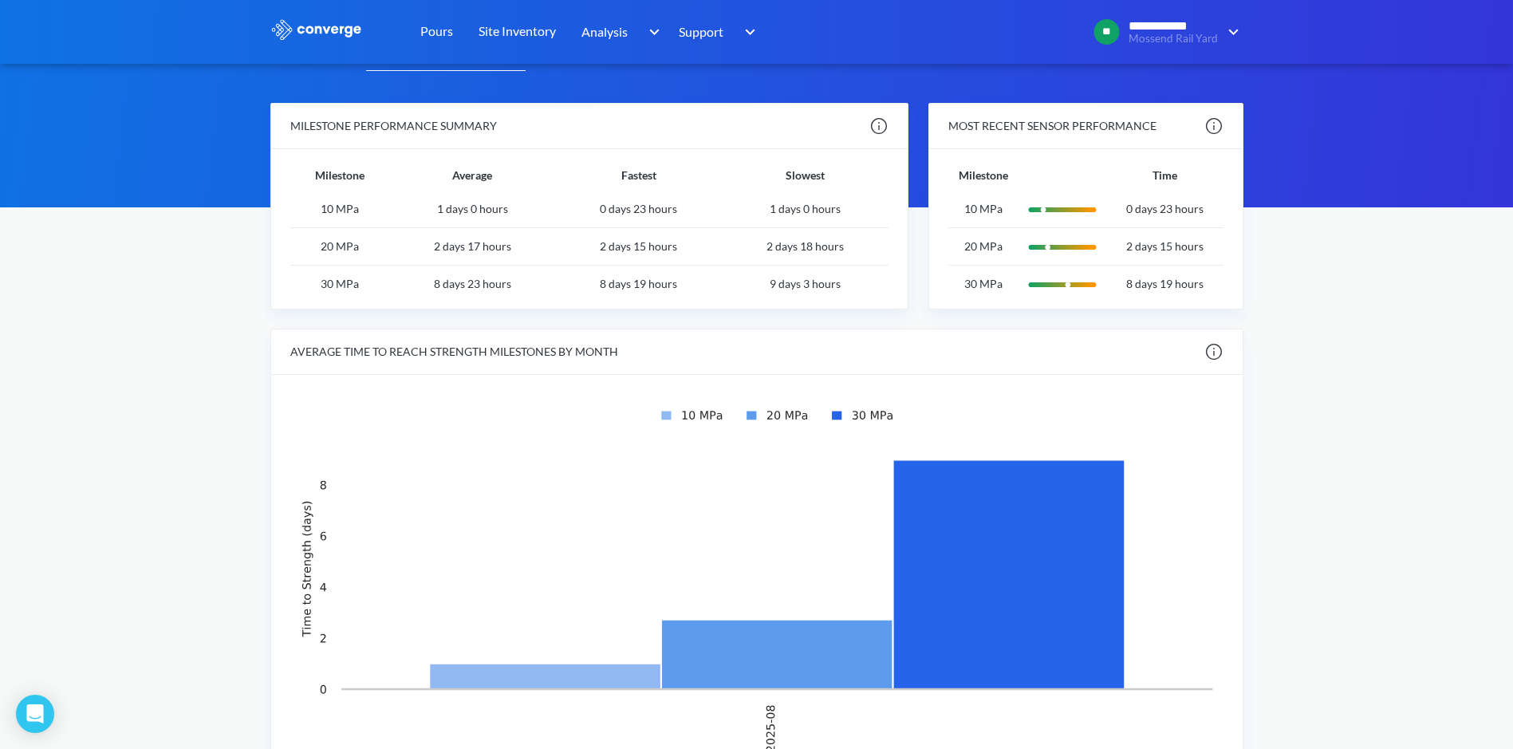
scroll to position [219, 0]
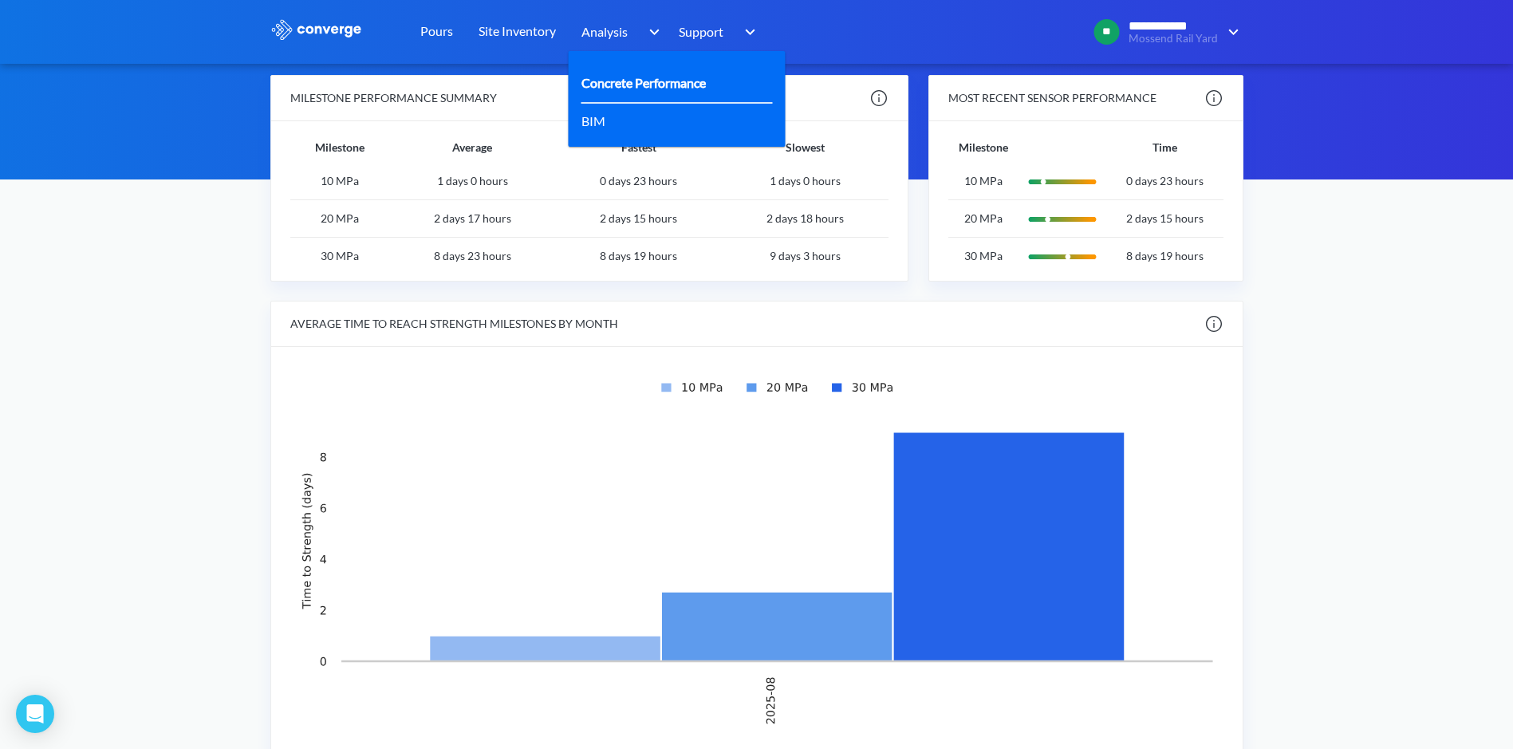
click at [651, 81] on link "Concrete Performance" at bounding box center [643, 83] width 124 height 20
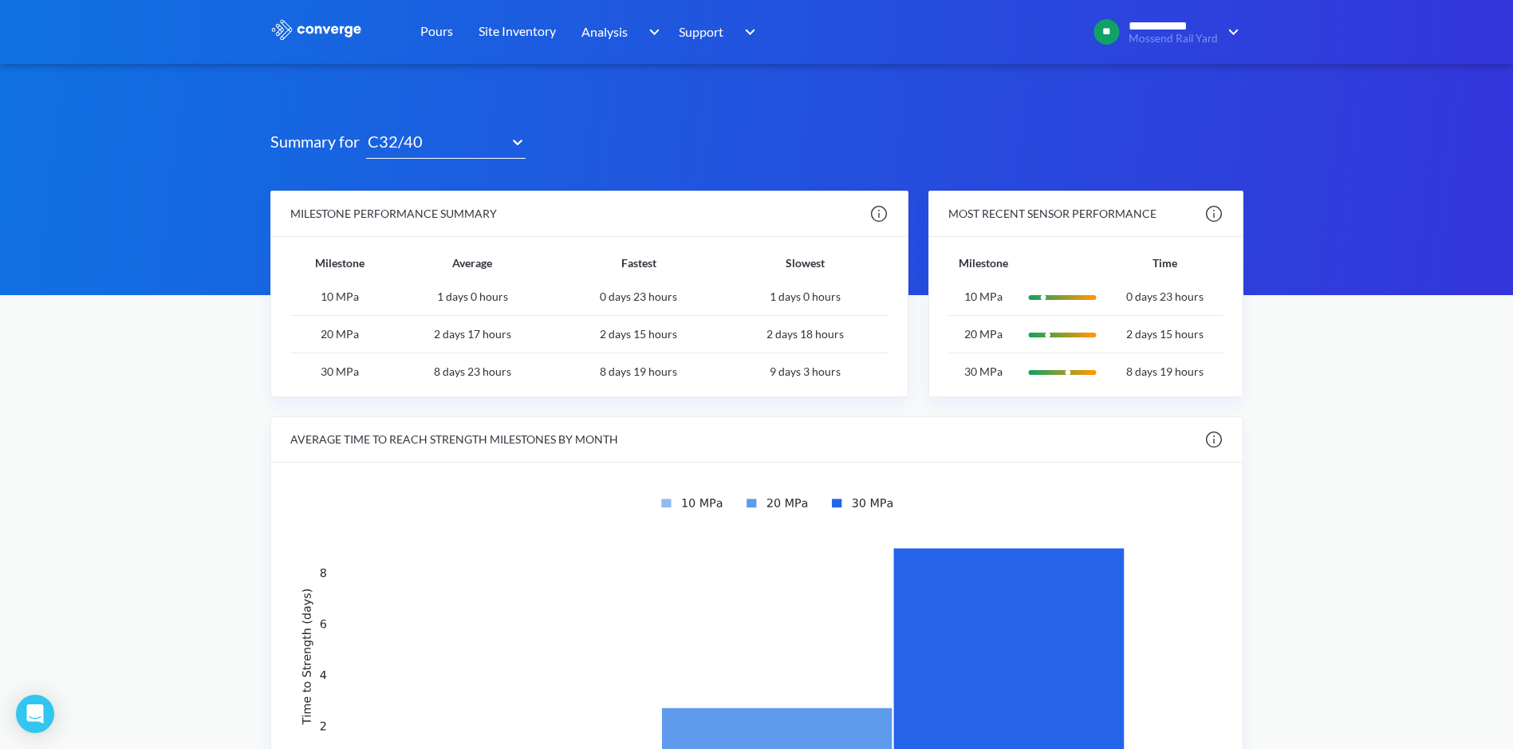
scroll to position [239, 0]
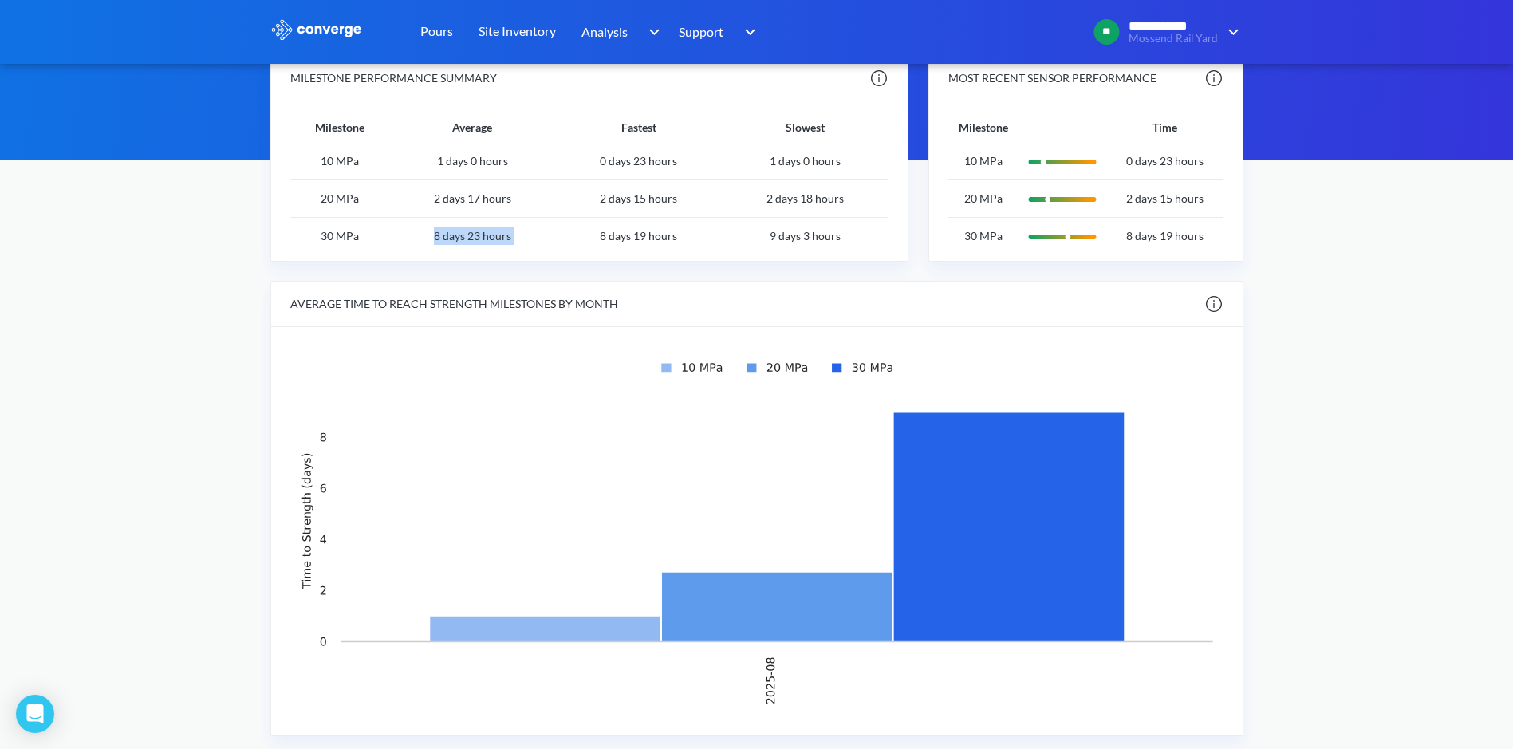
drag, startPoint x: 435, startPoint y: 238, endPoint x: 555, endPoint y: 238, distance: 120.4
click at [555, 238] on tr "30 MPa 8 days 23 hours 8 days 19 hours 9 days 3 hours" at bounding box center [589, 236] width 598 height 37
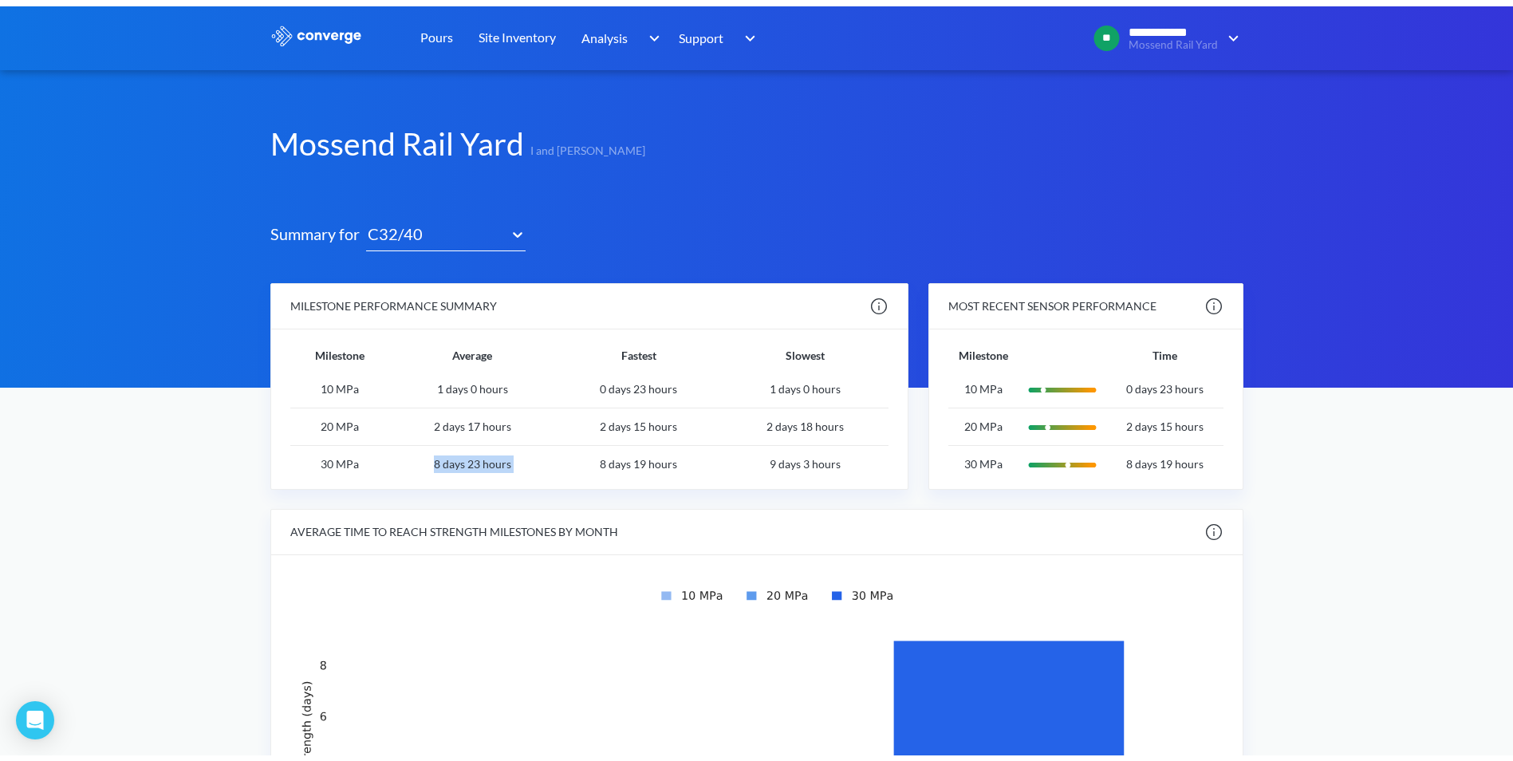
scroll to position [0, 0]
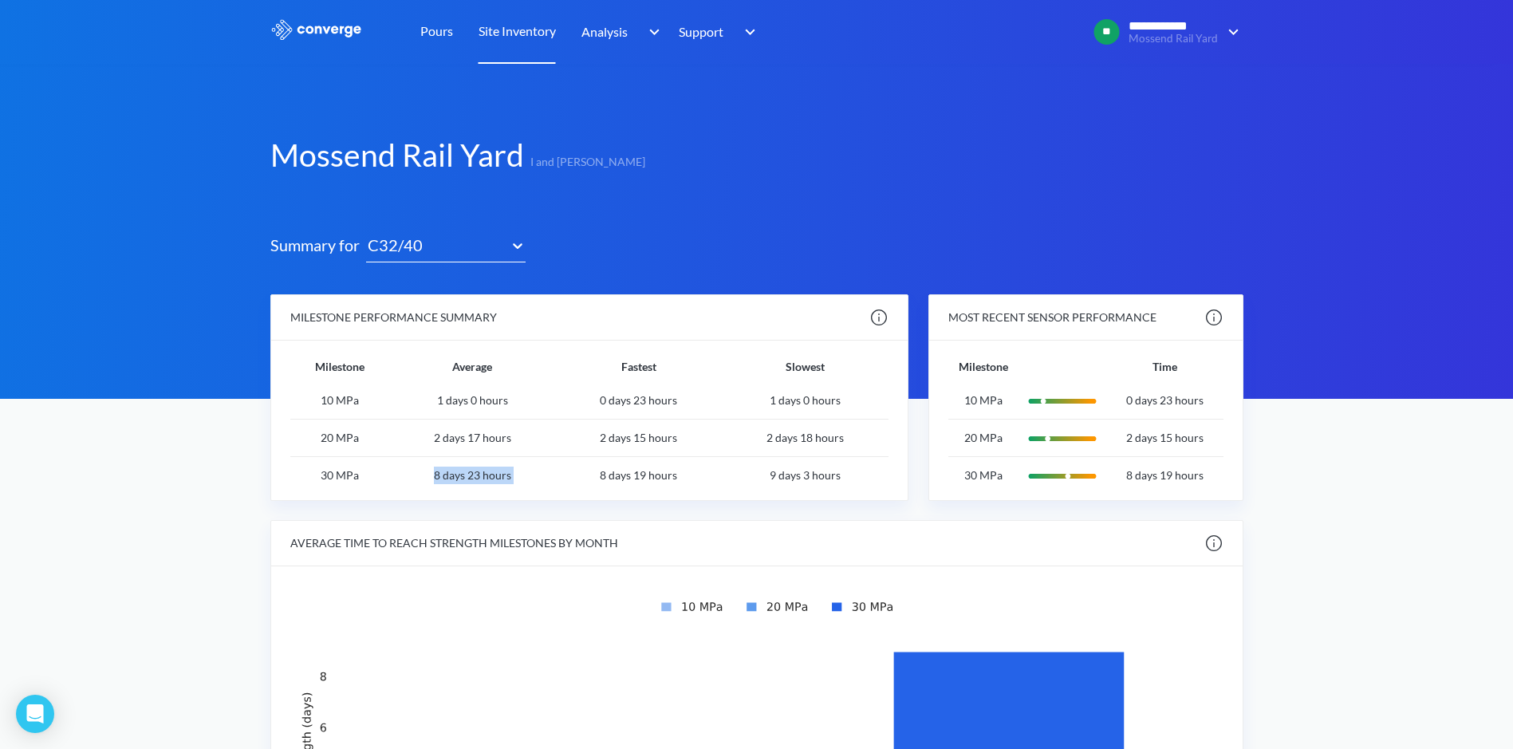
click at [525, 30] on link "Site Inventory" at bounding box center [516, 32] width 77 height 64
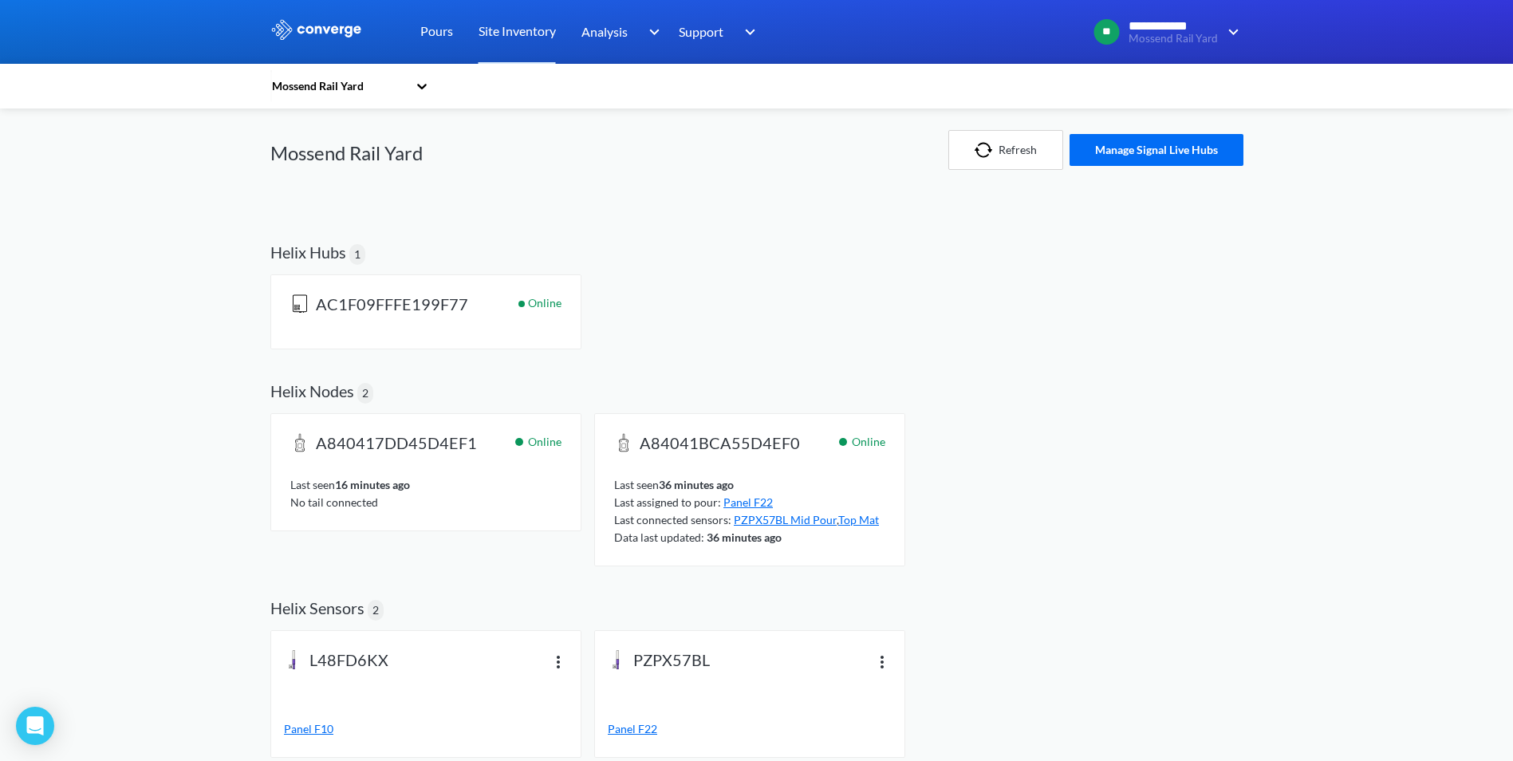
scroll to position [3, 0]
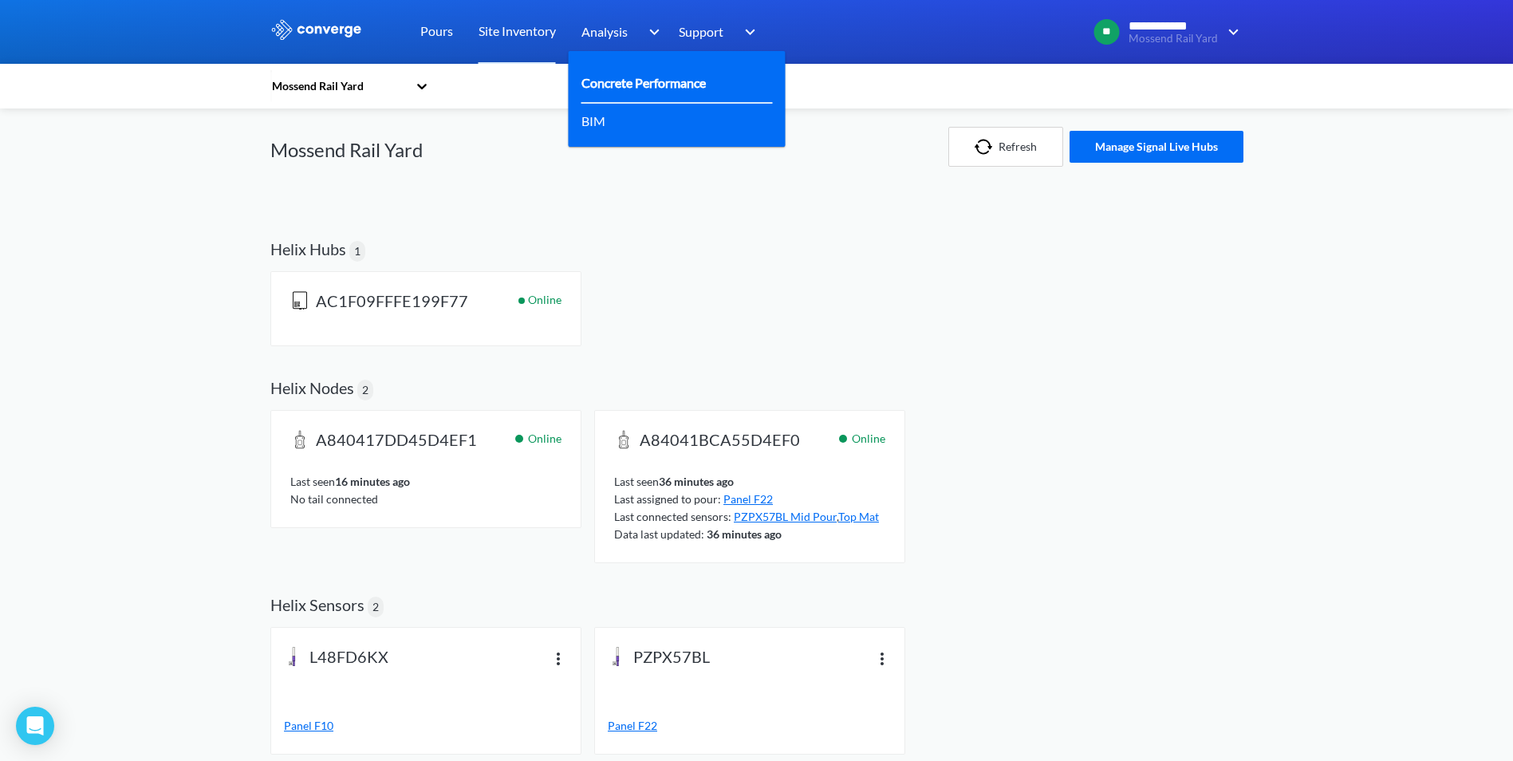
click at [628, 85] on link "Concrete Performance" at bounding box center [643, 83] width 124 height 20
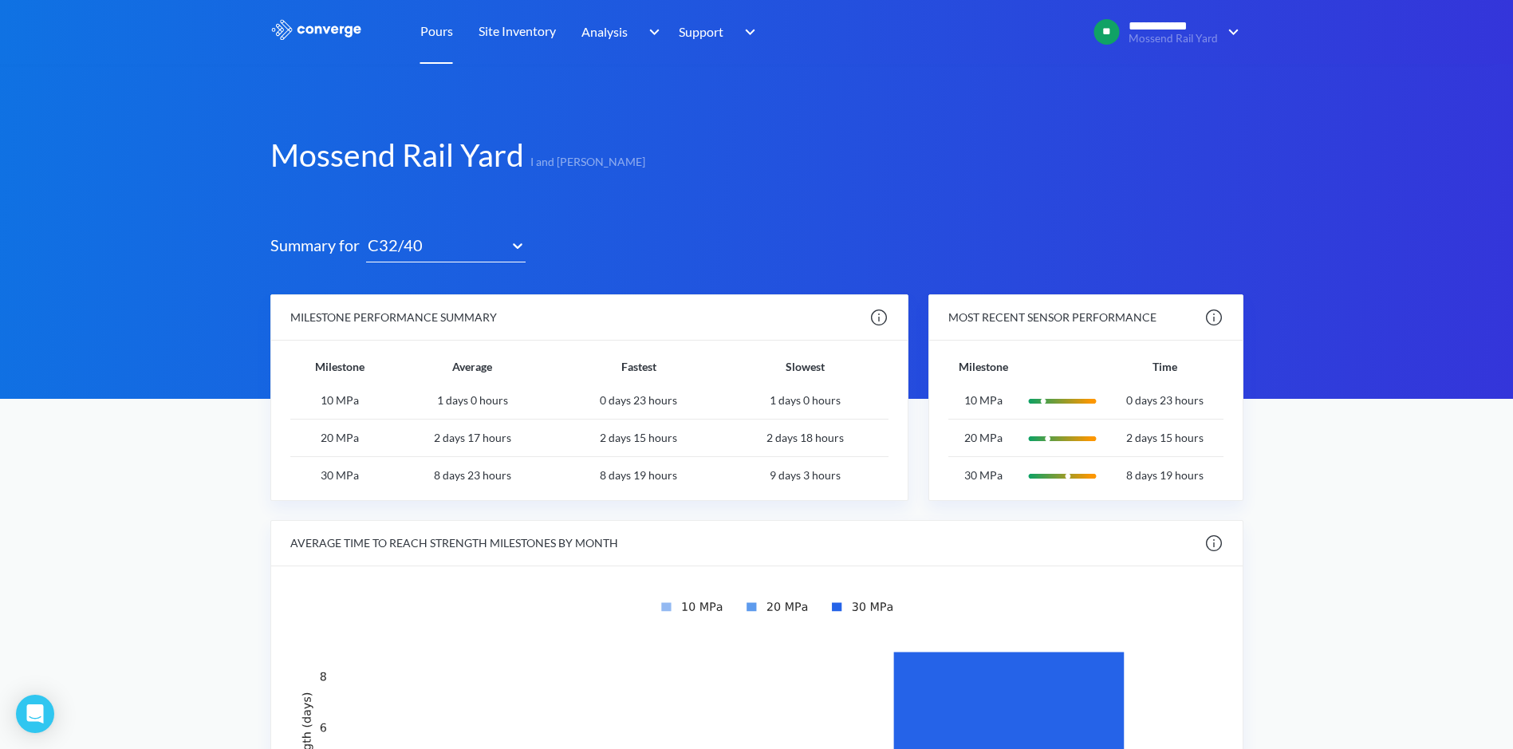
click at [441, 30] on link "Pours" at bounding box center [436, 32] width 33 height 64
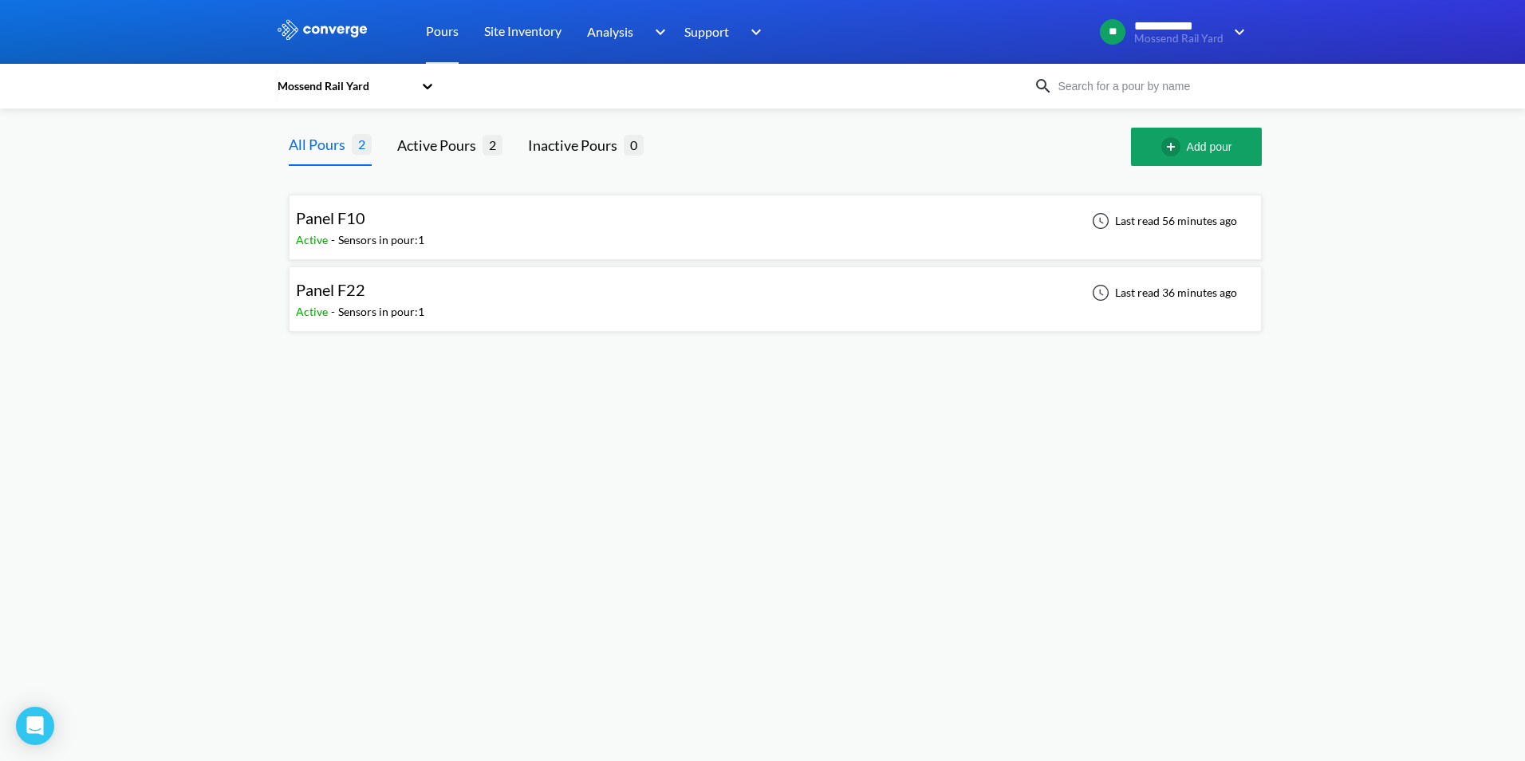
click at [495, 302] on div "Panel F22 Active - Sensors in pour: 1 Last read 36 minutes ago" at bounding box center [775, 298] width 958 height 51
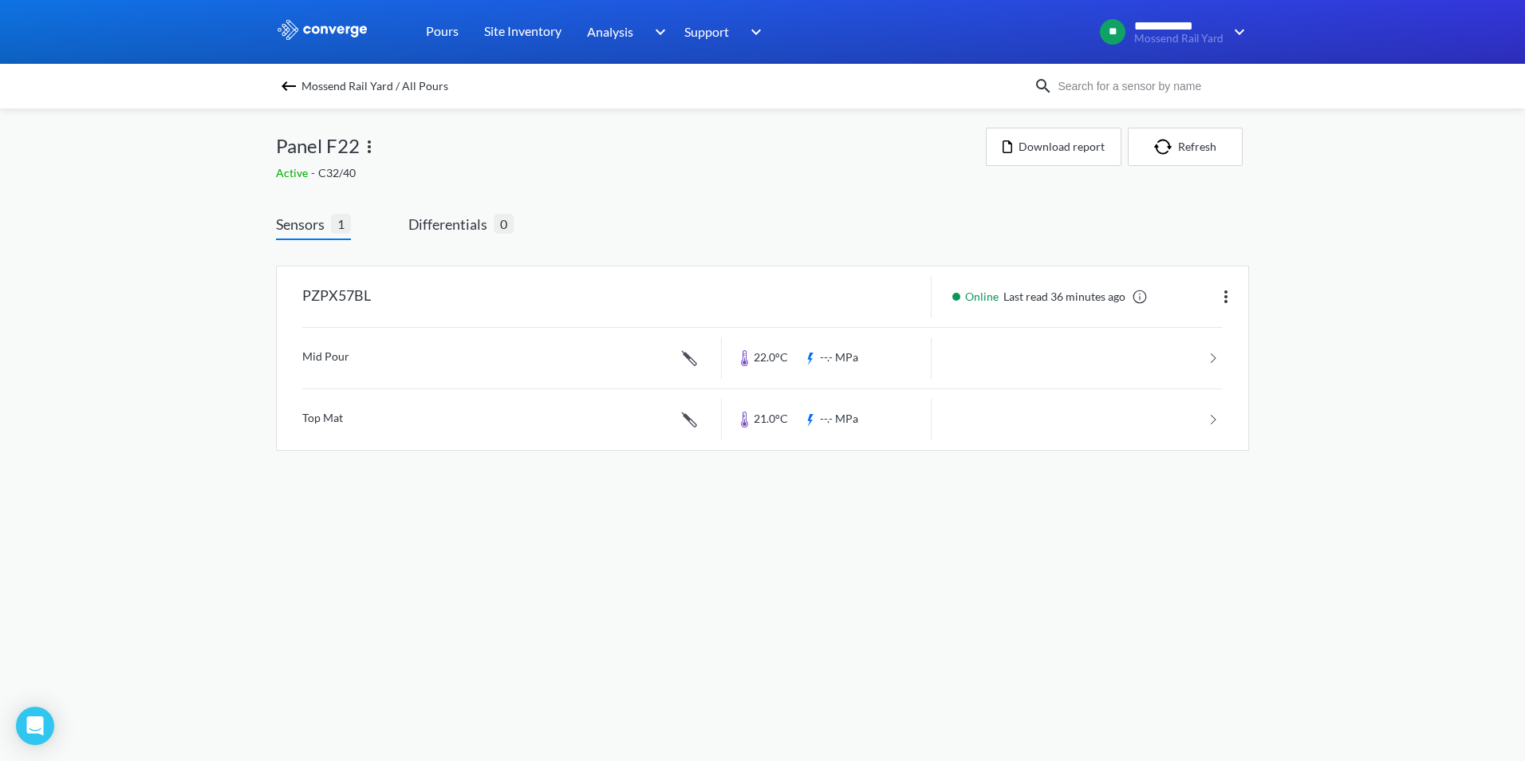
click at [289, 86] on img at bounding box center [288, 86] width 19 height 19
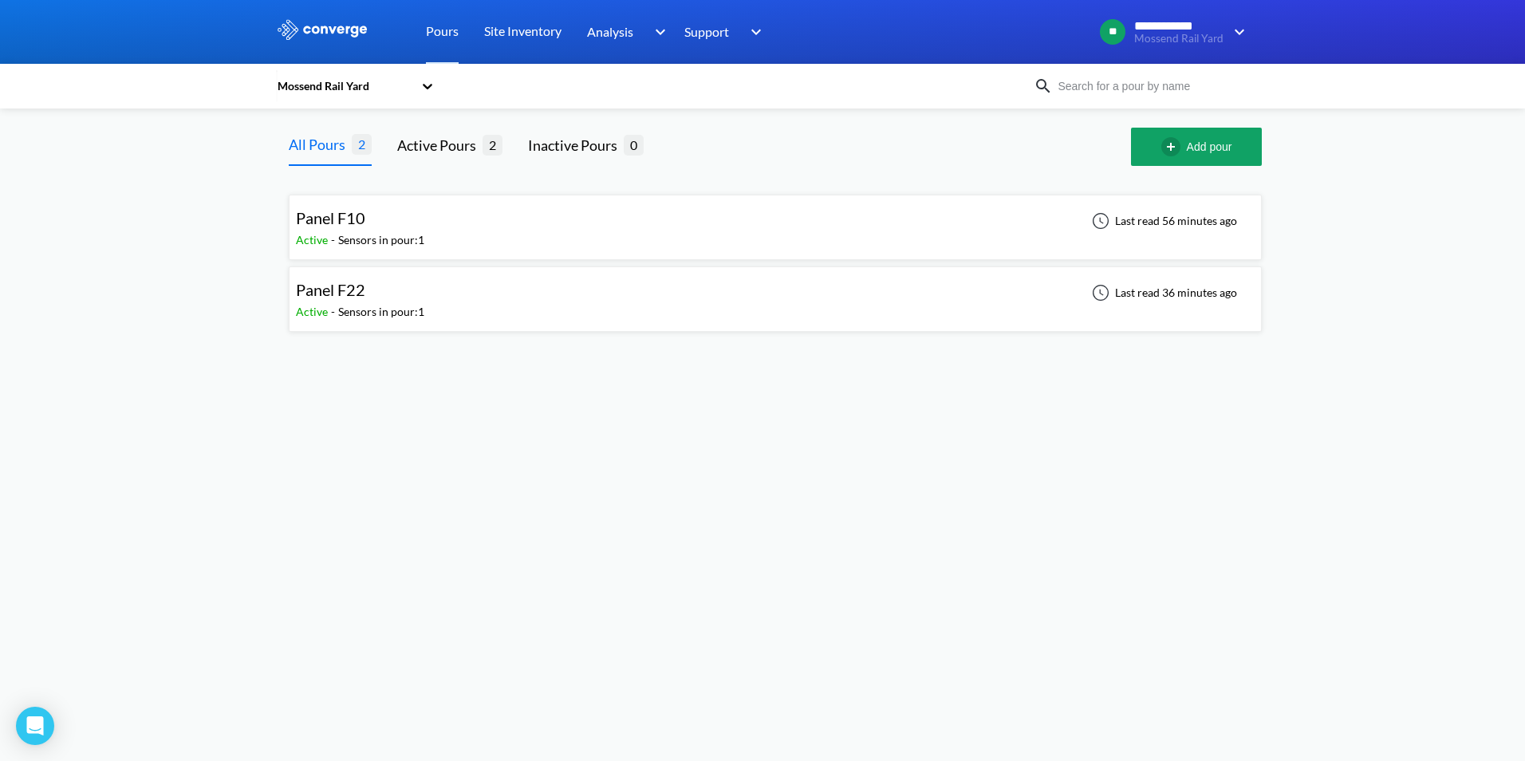
click at [352, 231] on div "Sensors in pour: 1" at bounding box center [381, 240] width 86 height 18
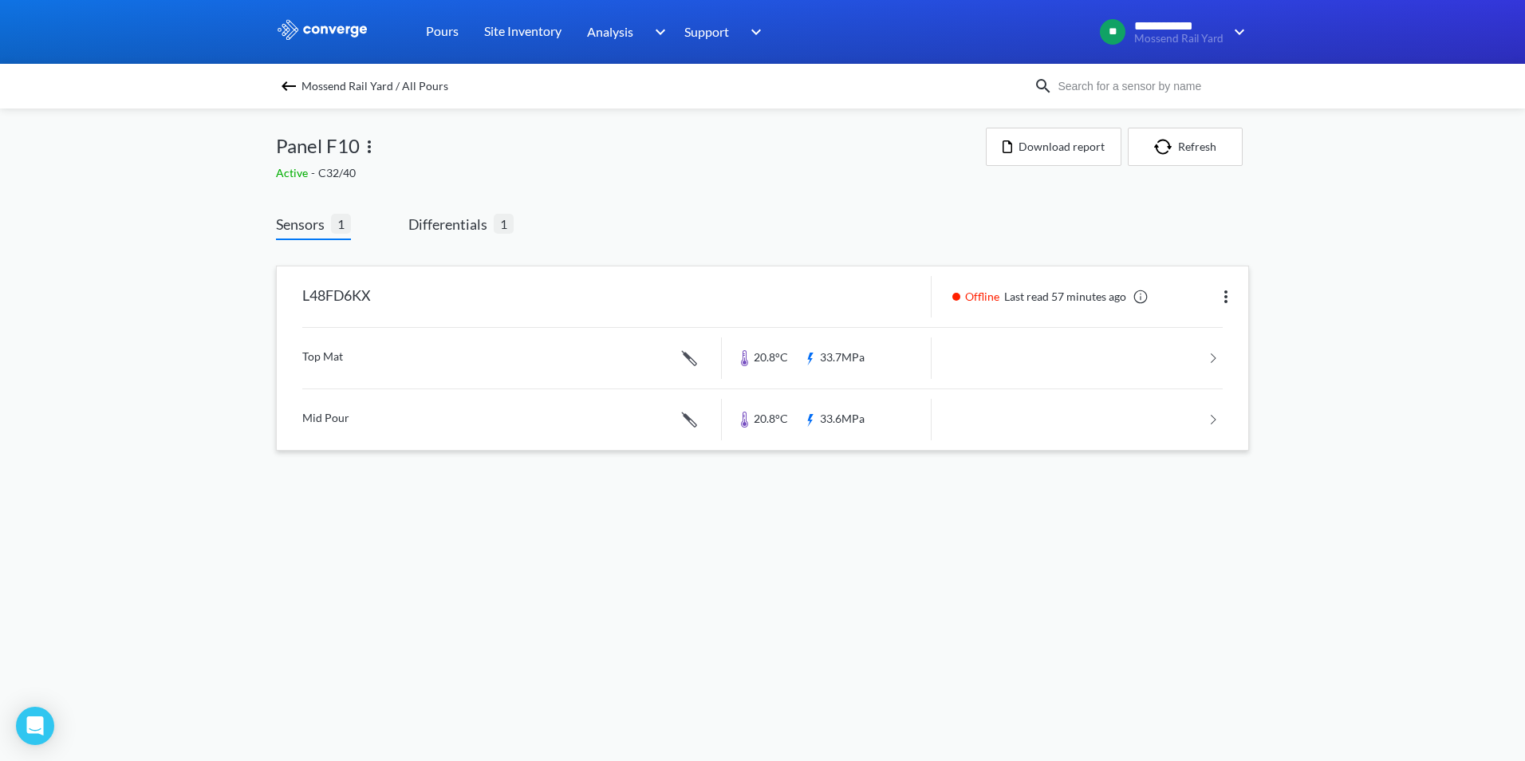
click at [1142, 298] on link at bounding box center [1140, 297] width 16 height 16
click at [433, 216] on span "Differentials" at bounding box center [450, 224] width 85 height 22
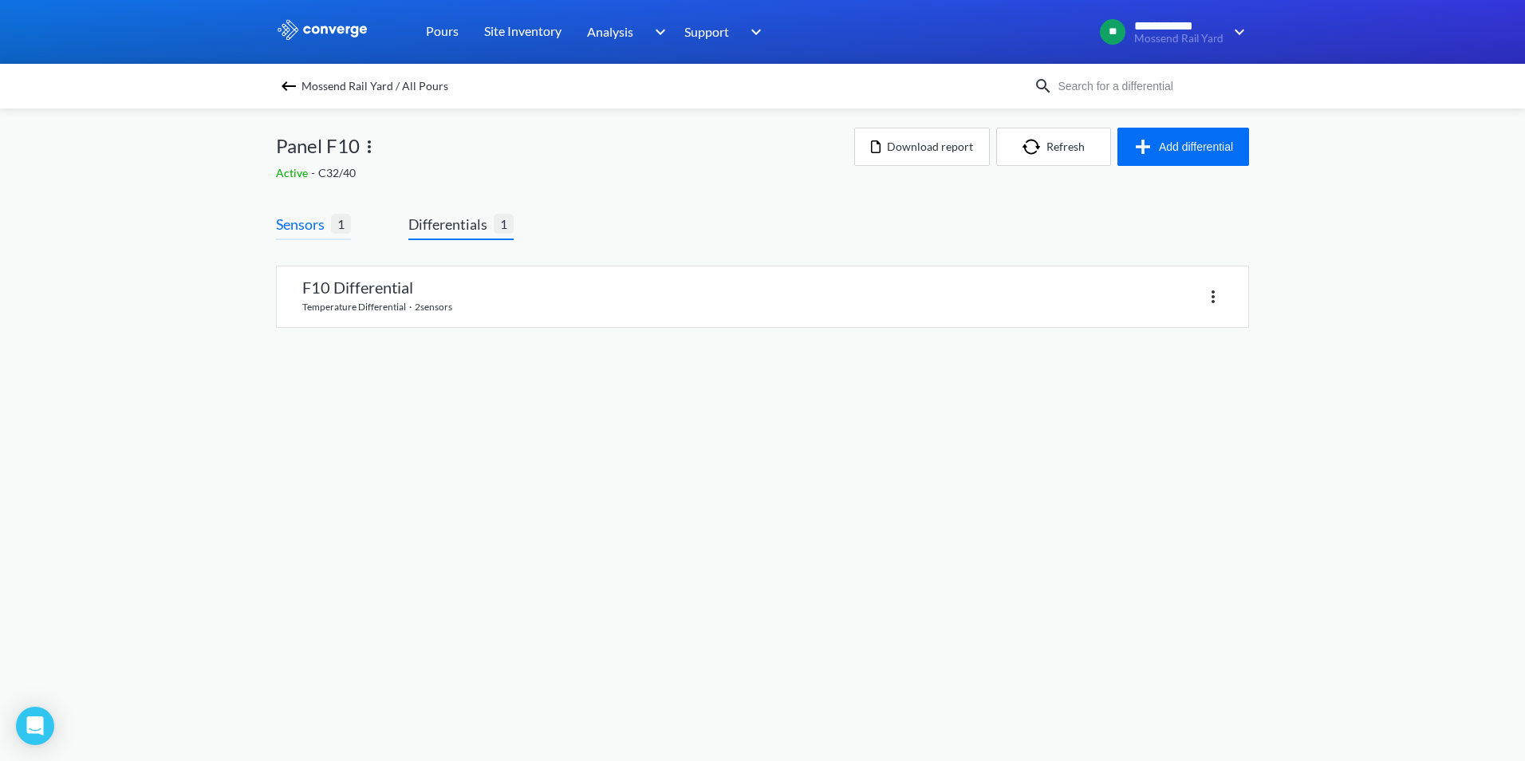
click at [306, 234] on span "Sensors" at bounding box center [303, 224] width 55 height 22
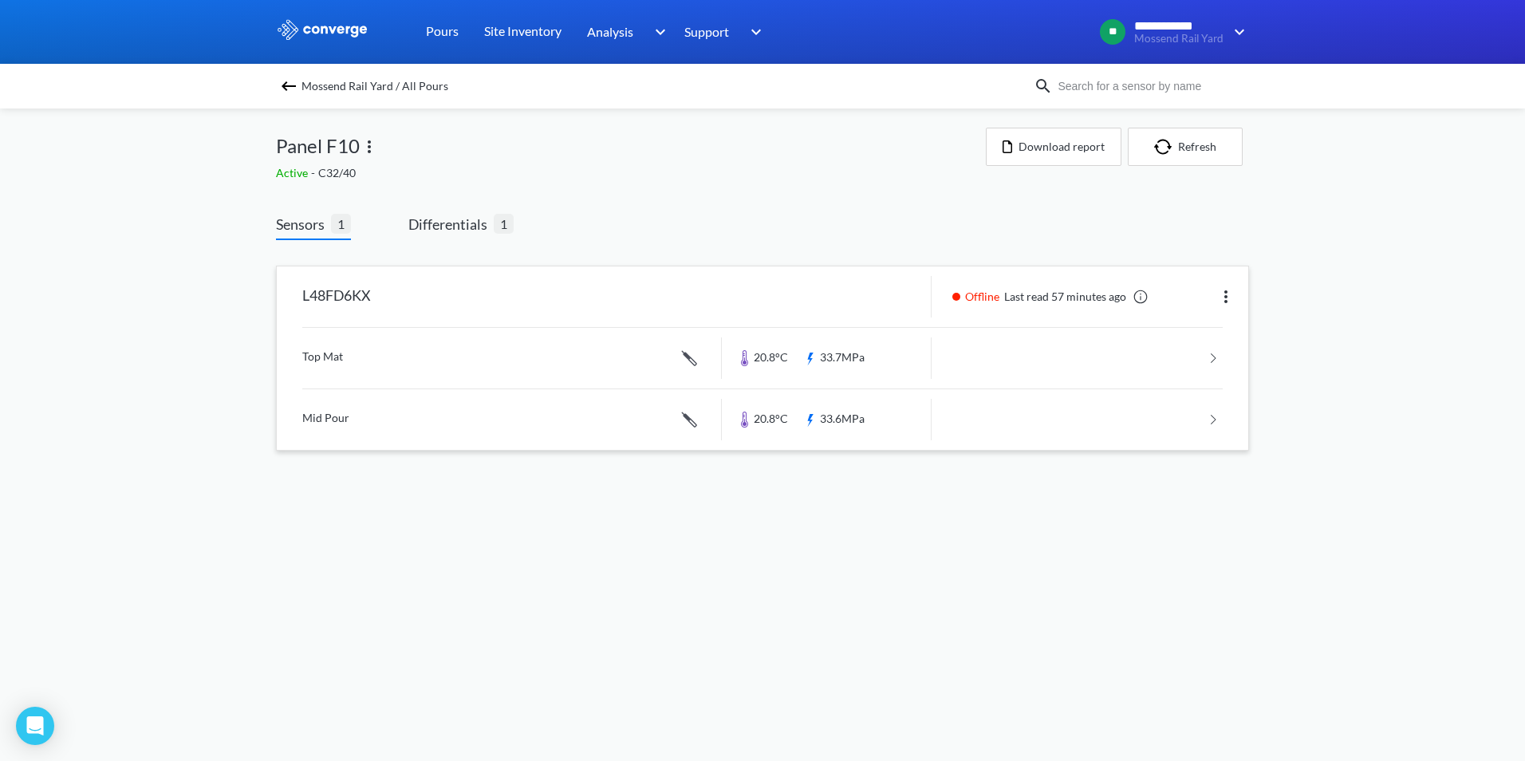
click at [336, 356] on link at bounding box center [762, 358] width 920 height 61
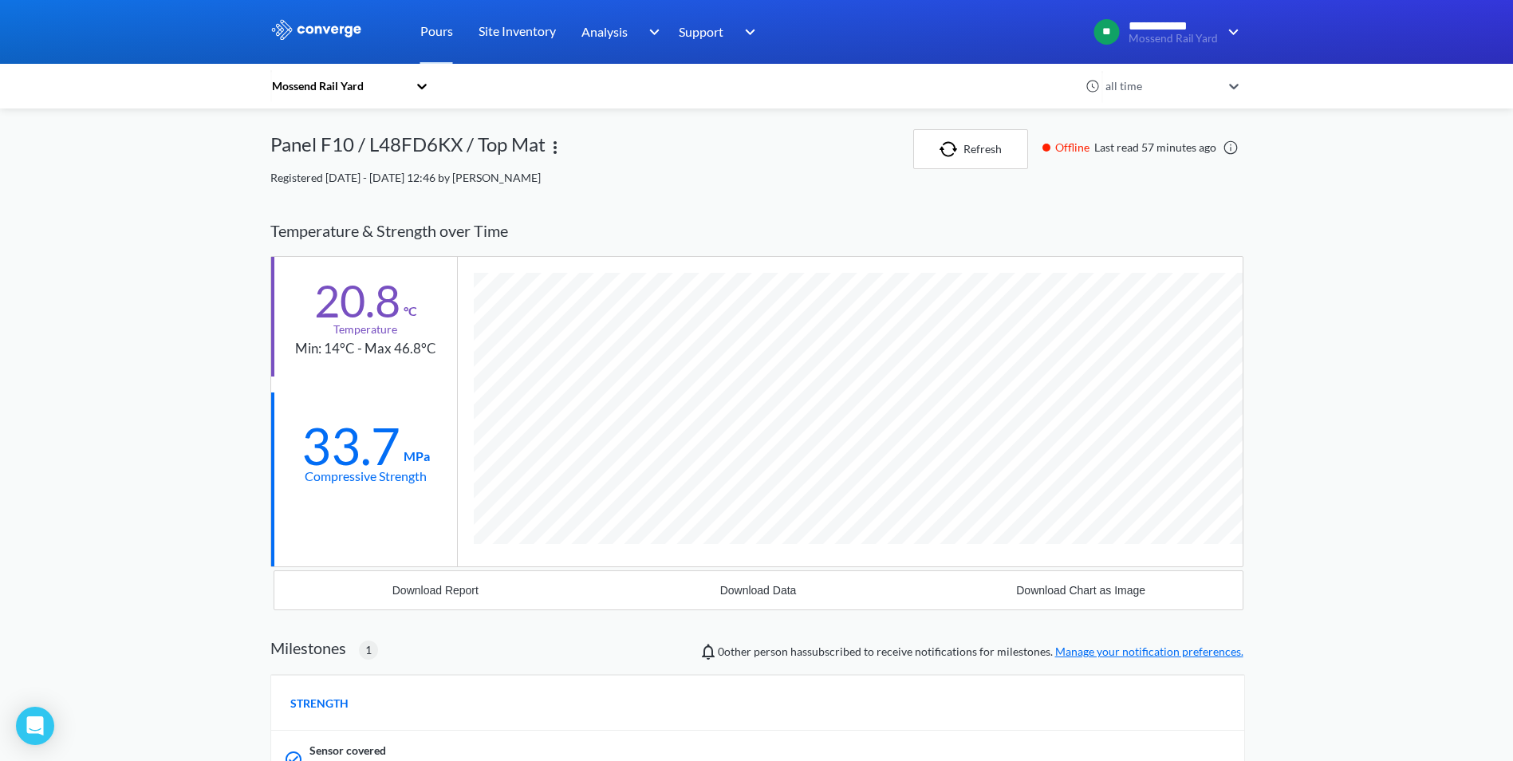
scroll to position [1020, 973]
click at [1155, 147] on div "Offline Last read 57 minutes ago" at bounding box center [1138, 148] width 209 height 18
click at [970, 133] on button "Refresh" at bounding box center [970, 149] width 115 height 40
click at [967, 150] on button "Refresh" at bounding box center [970, 149] width 115 height 40
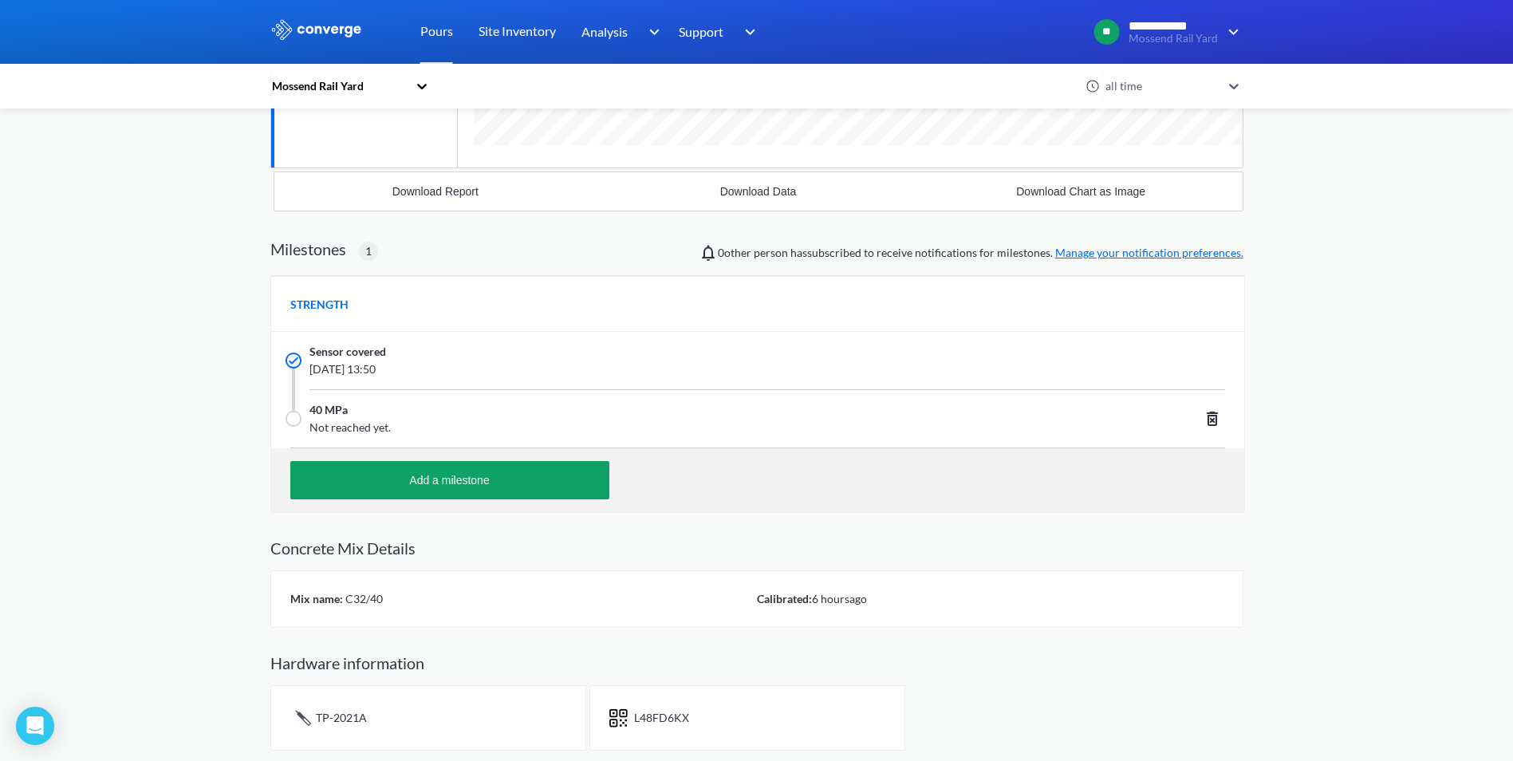
scroll to position [0, 0]
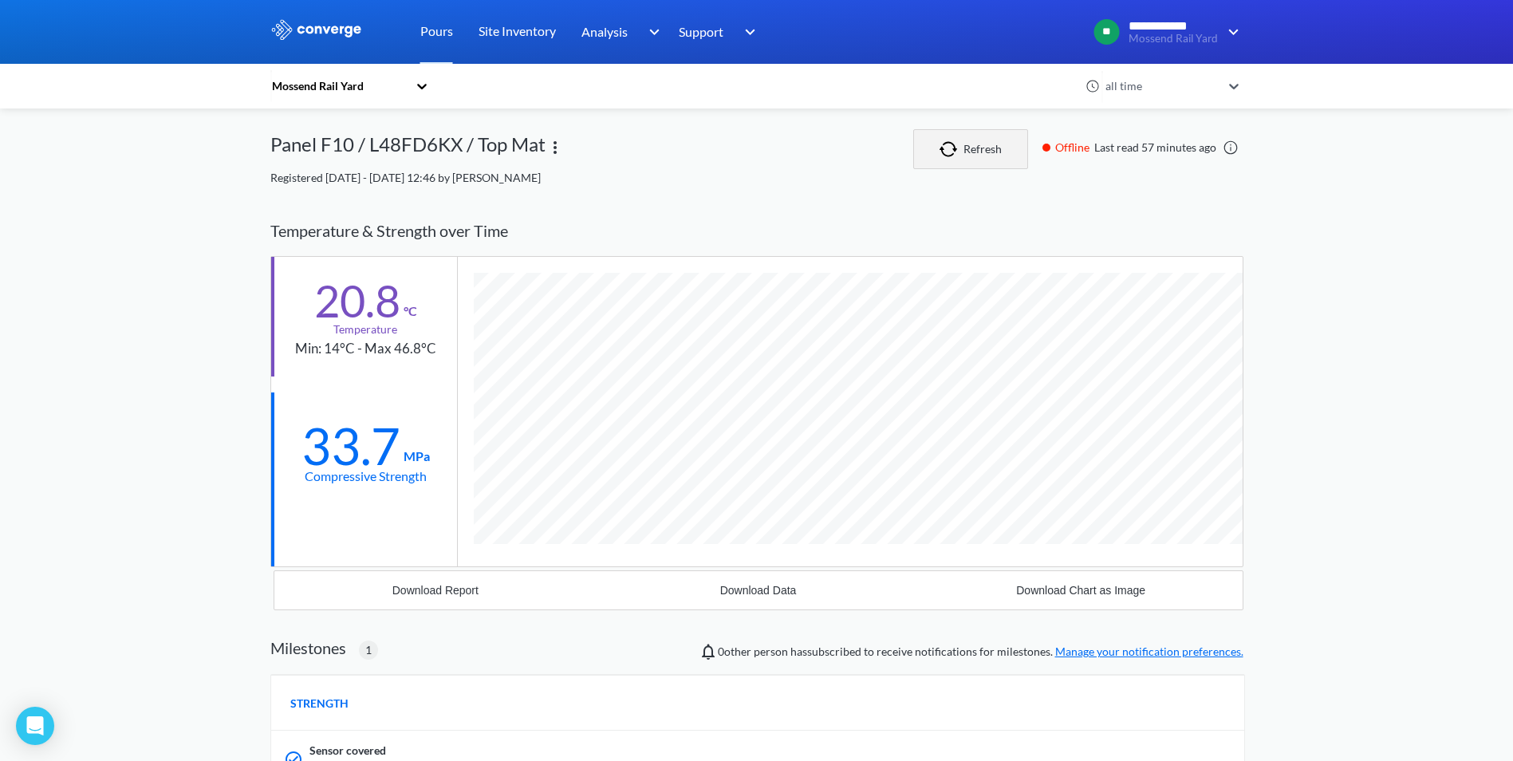
click at [993, 135] on button "Refresh" at bounding box center [970, 149] width 115 height 40
click at [439, 97] on div "Mossend Rail Yard" at bounding box center [676, 86] width 813 height 37
click at [423, 88] on icon at bounding box center [422, 86] width 16 height 16
click at [347, 137] on div "Mossend Rail Yard" at bounding box center [349, 129] width 159 height 30
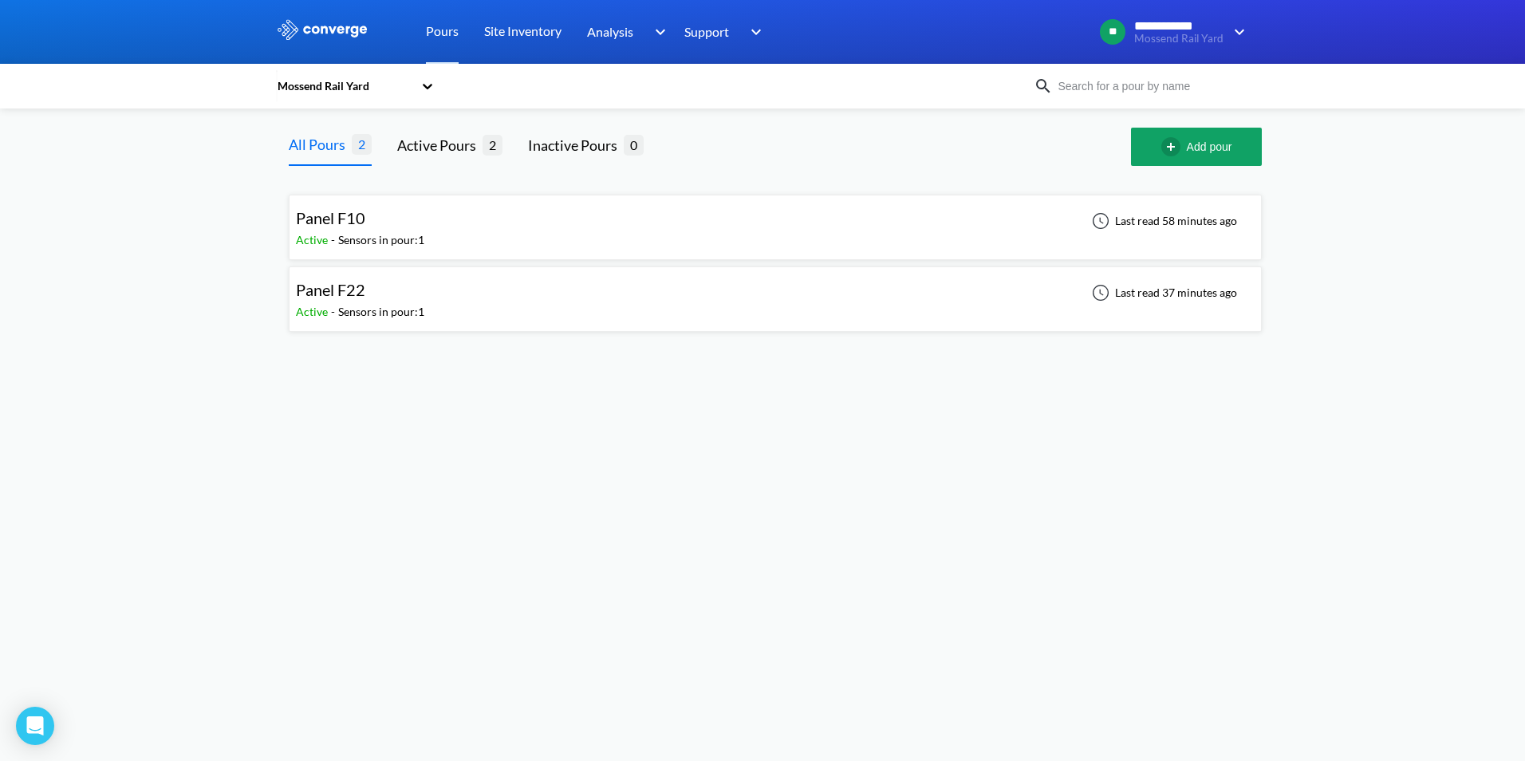
click at [454, 317] on div "Panel F22 Active - Sensors in pour: 1 Last read 37 minutes ago" at bounding box center [775, 298] width 958 height 51
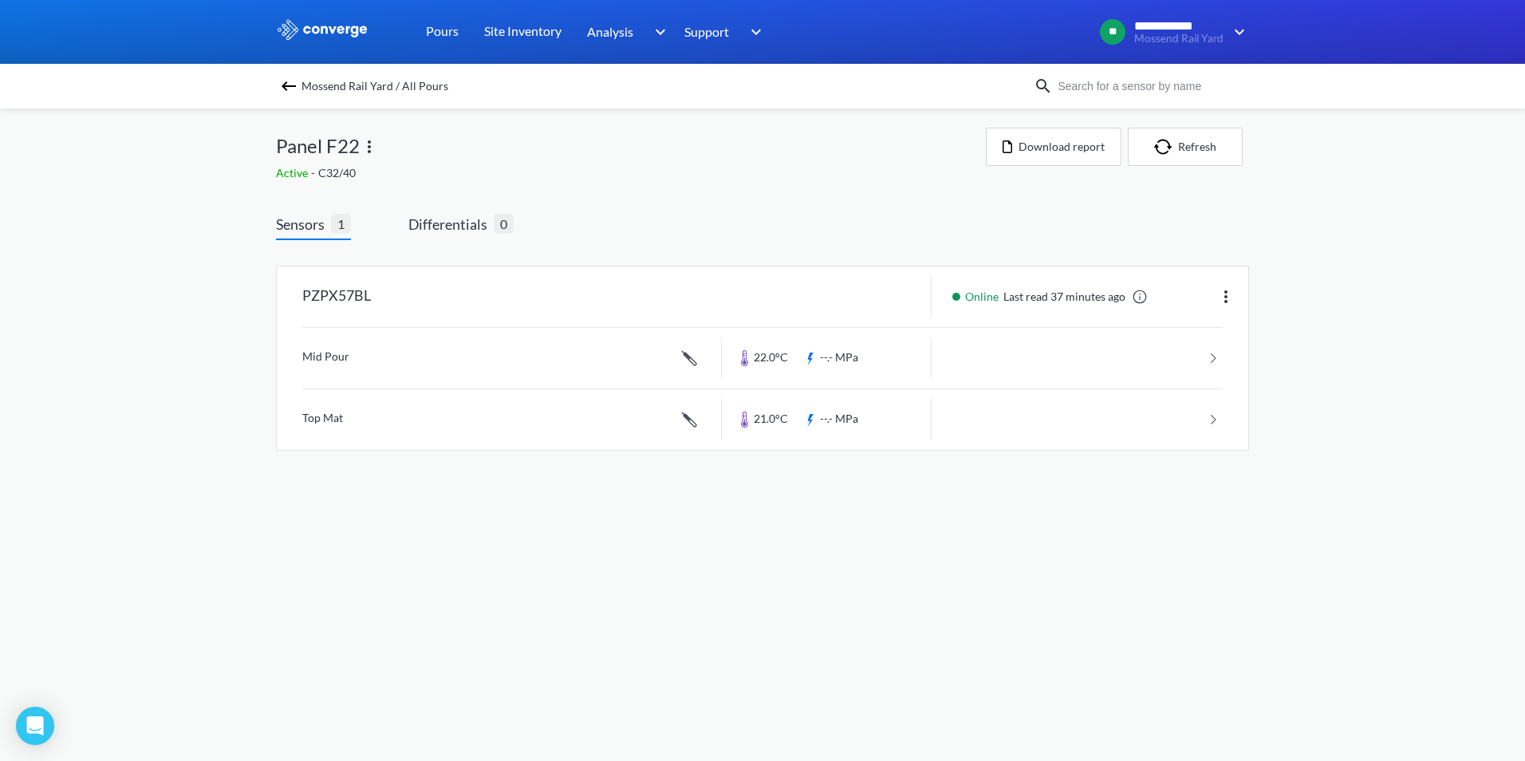
click at [289, 81] on img at bounding box center [288, 86] width 19 height 19
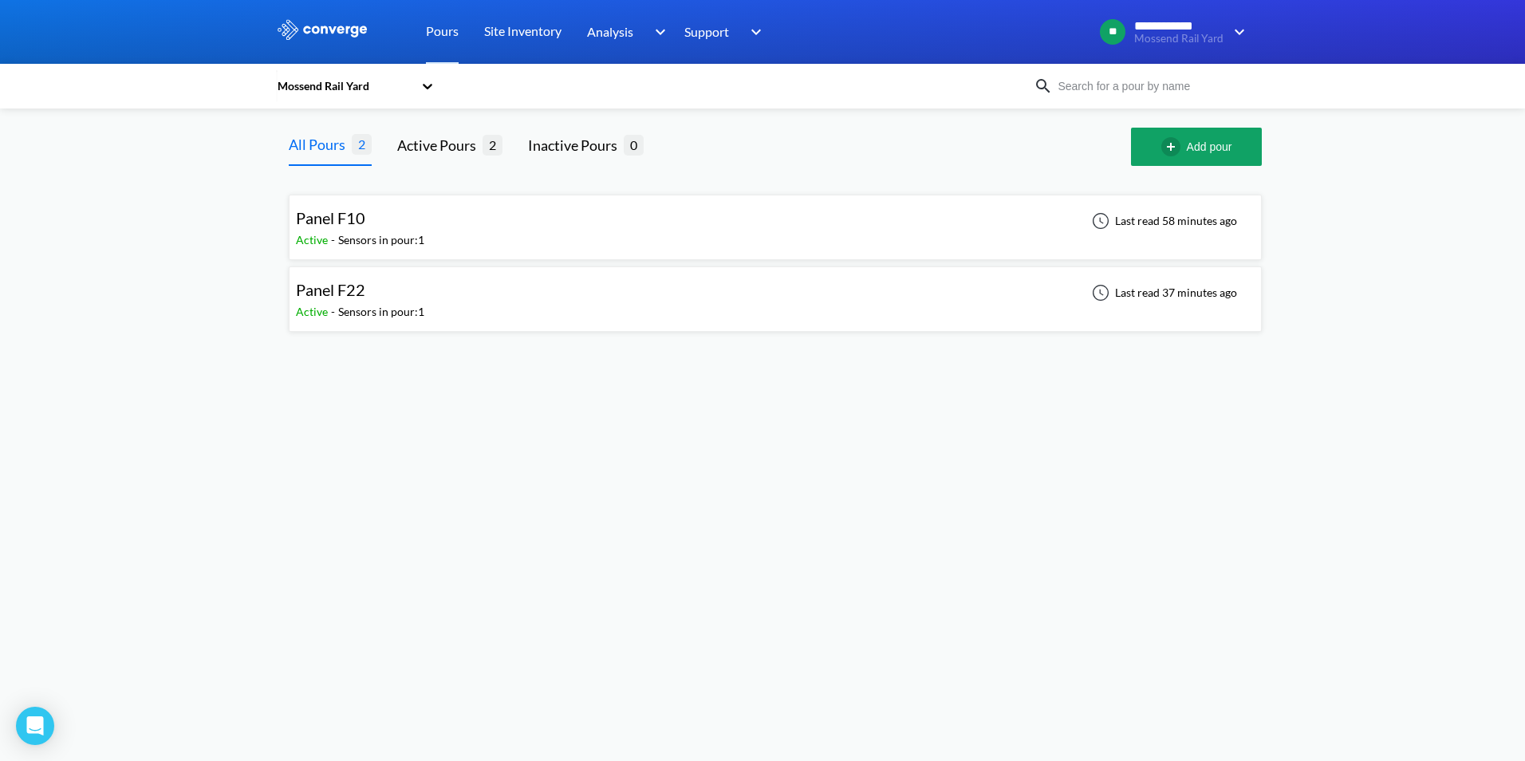
click at [366, 230] on div "Panel F10" at bounding box center [360, 218] width 128 height 25
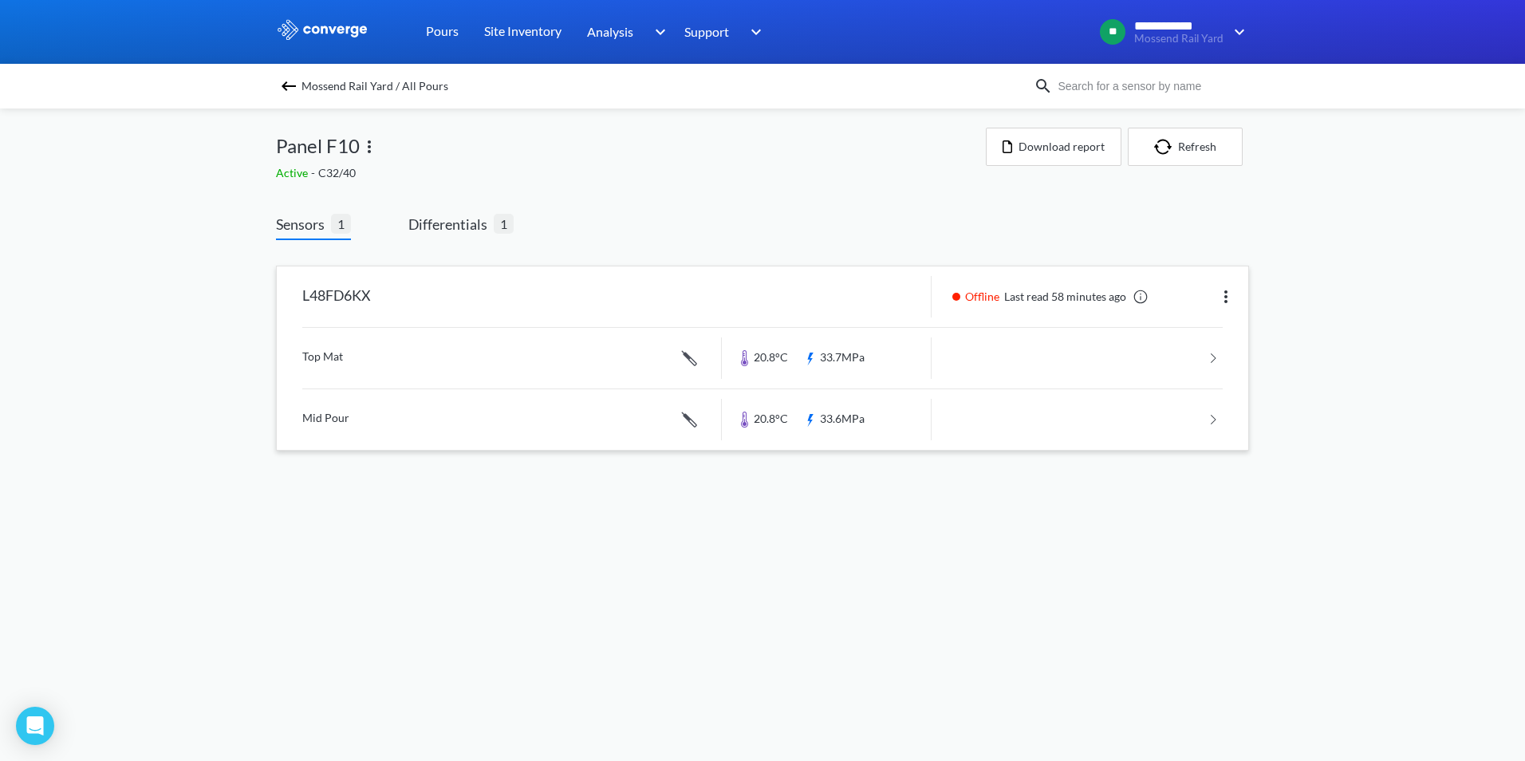
click at [479, 408] on link at bounding box center [762, 419] width 920 height 61
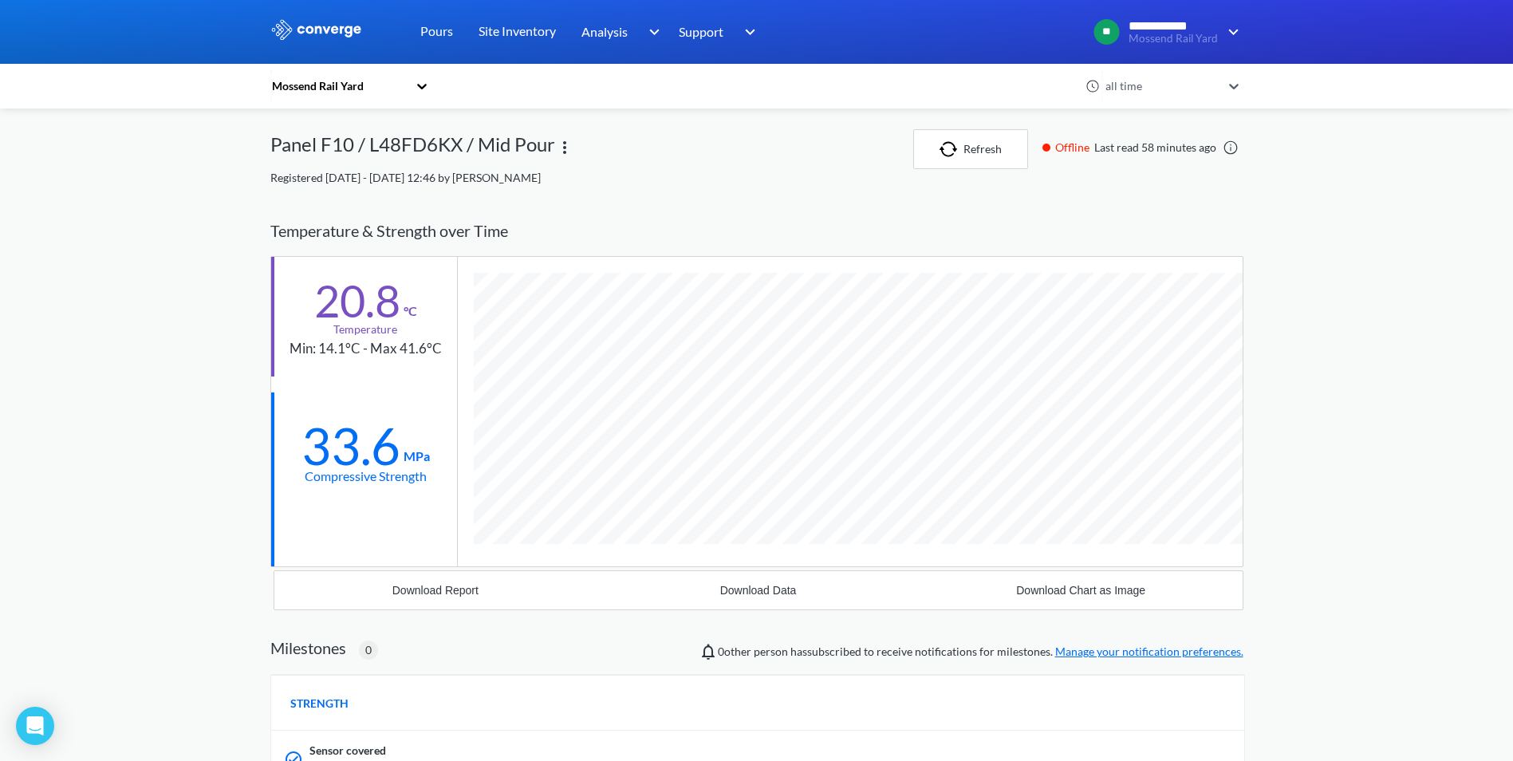
scroll to position [991, 973]
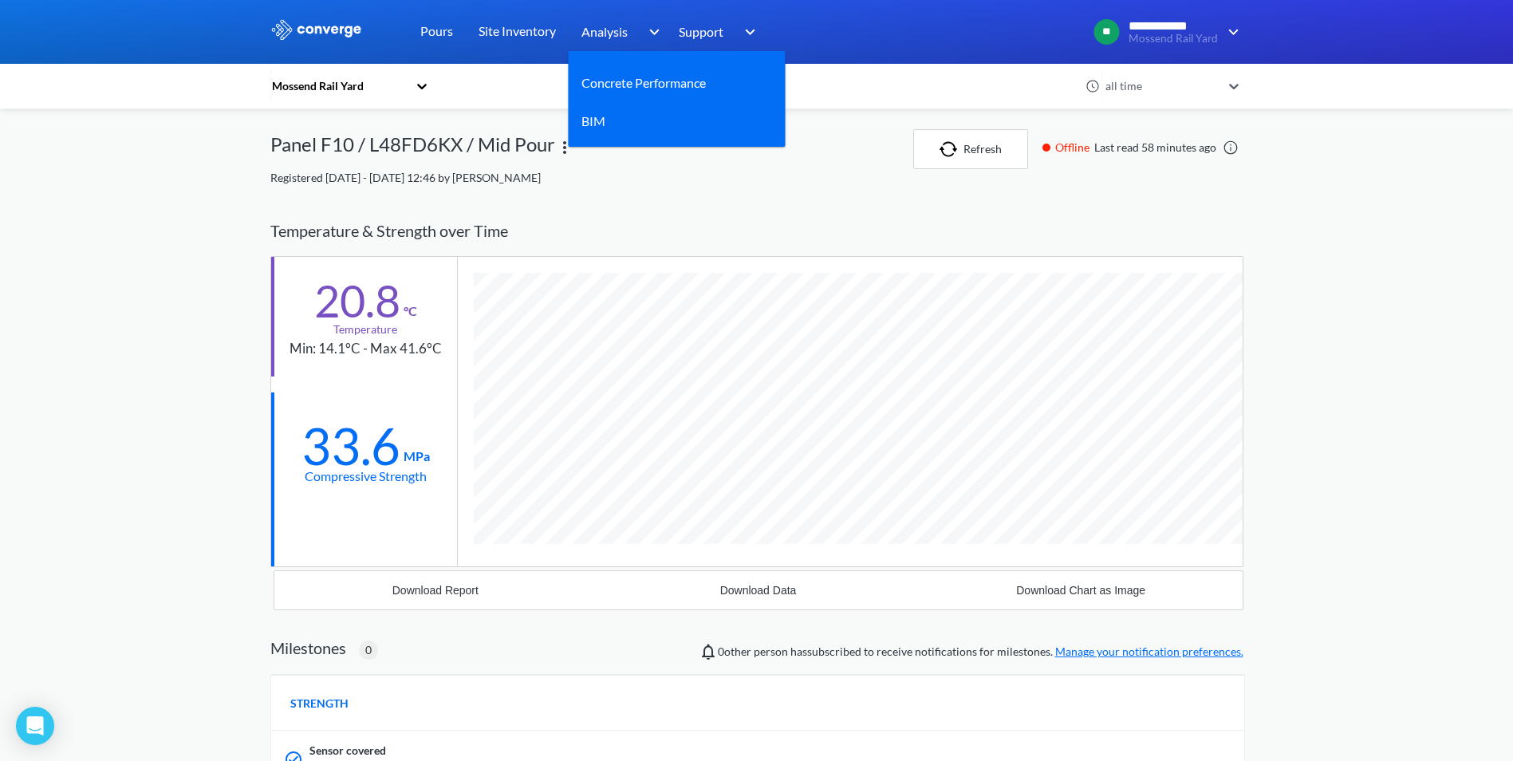
click at [577, 22] on div "Analysis Concrete Performance BIM" at bounding box center [623, 32] width 108 height 64
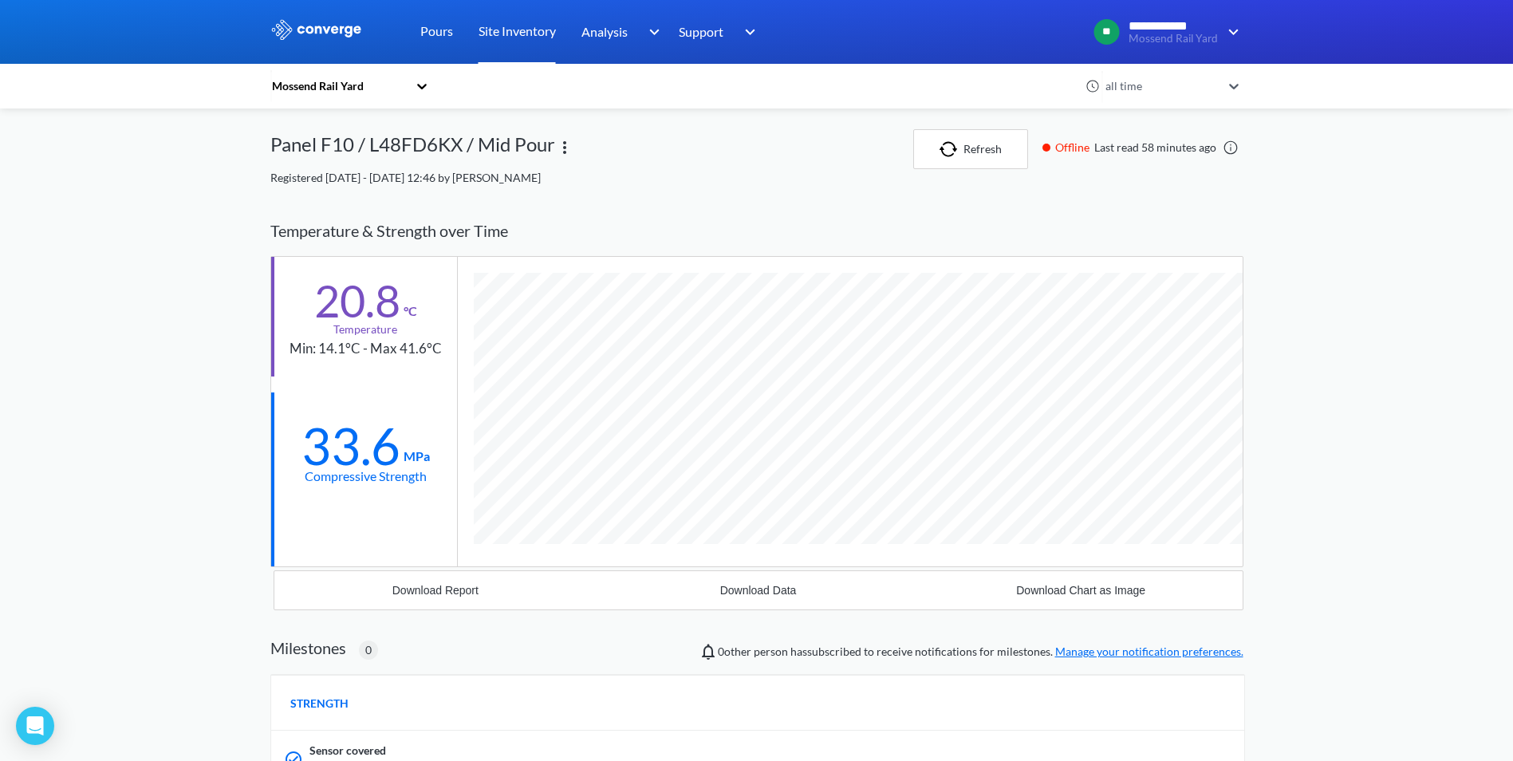
click at [501, 26] on link "Site Inventory" at bounding box center [516, 32] width 77 height 64
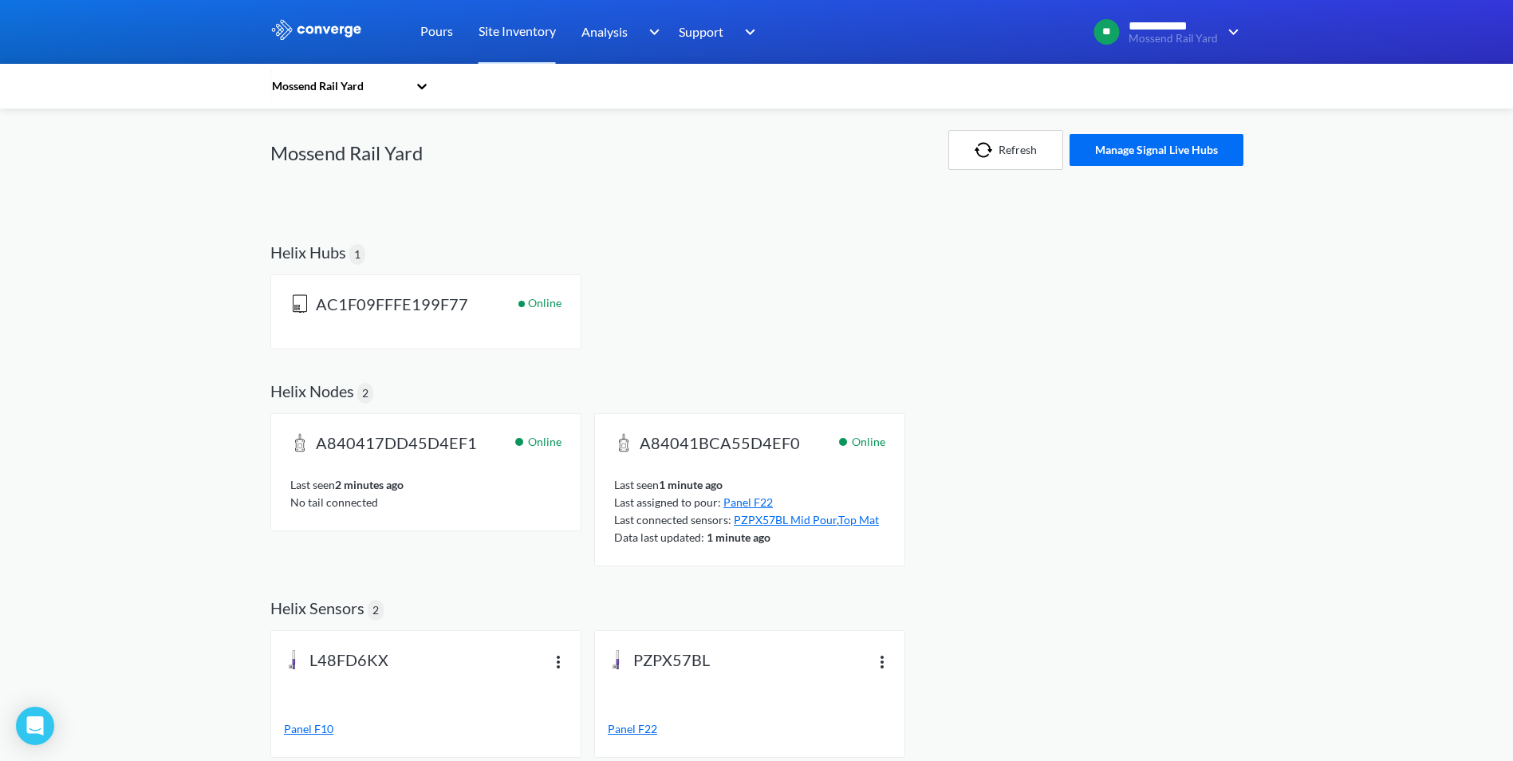
click at [471, 462] on div "A840417DD45D4EF1 Online" at bounding box center [425, 450] width 271 height 35
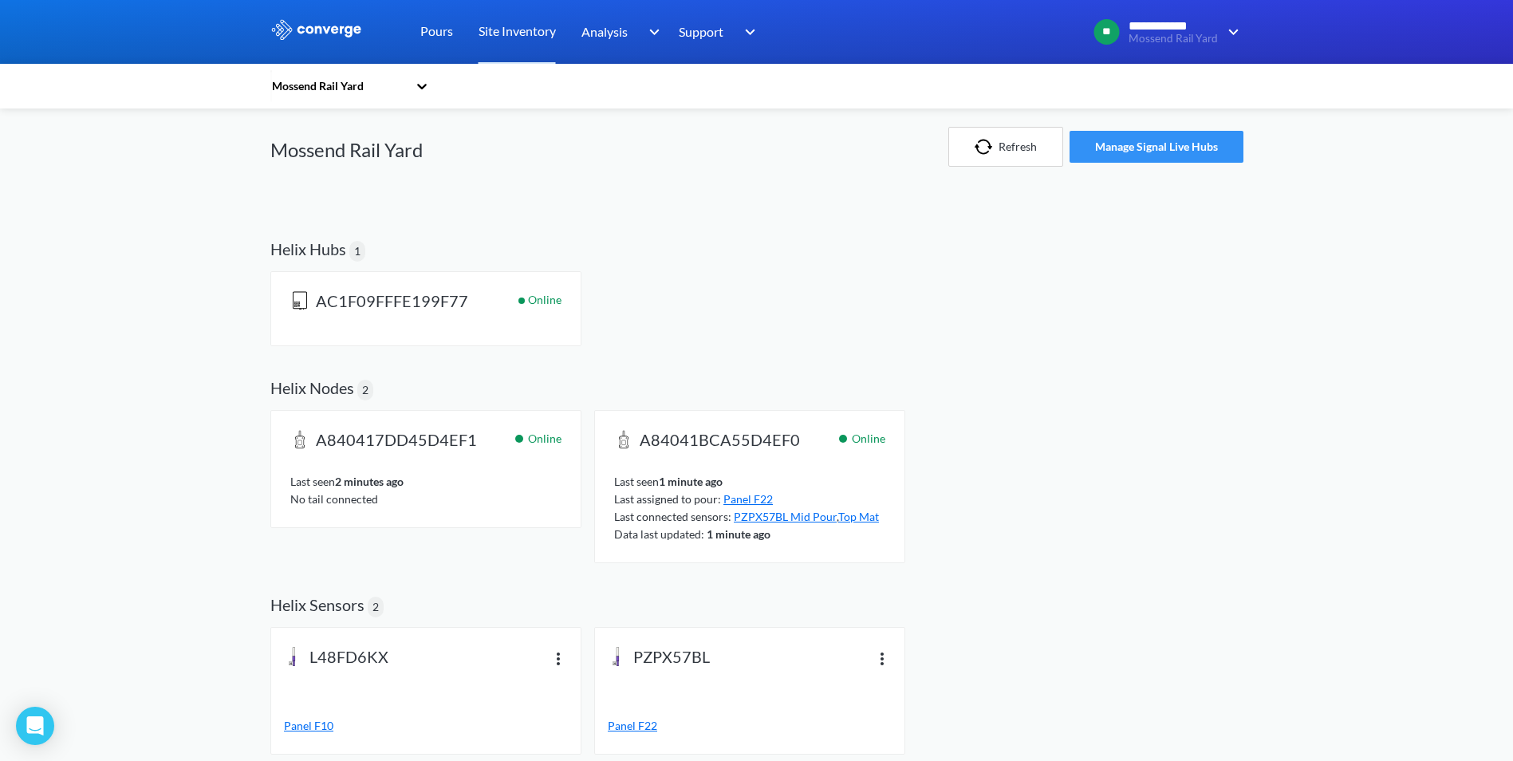
click at [1184, 138] on button "Manage Signal Live Hubs" at bounding box center [1156, 147] width 174 height 32
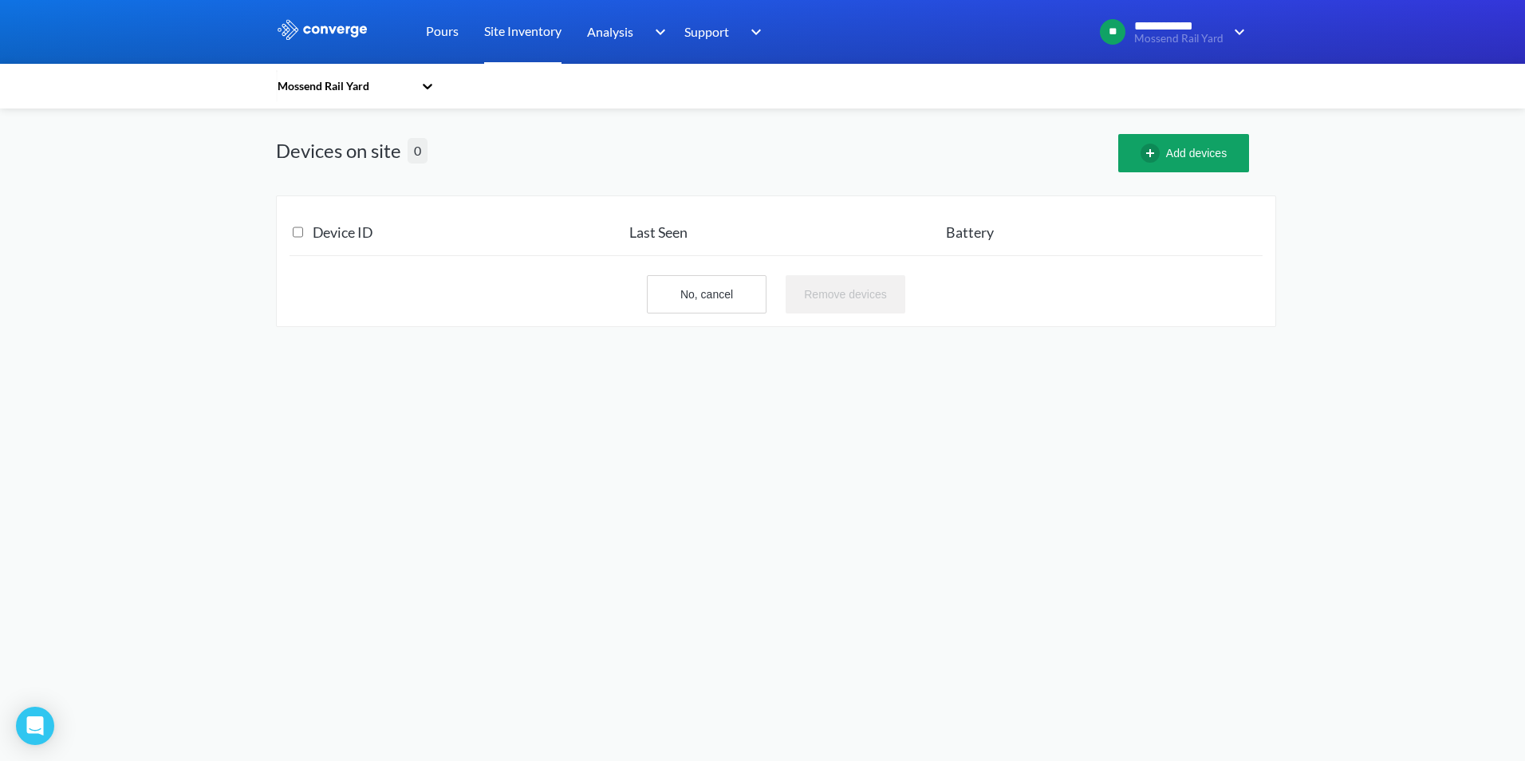
click at [552, 45] on link "Site Inventory" at bounding box center [522, 32] width 77 height 64
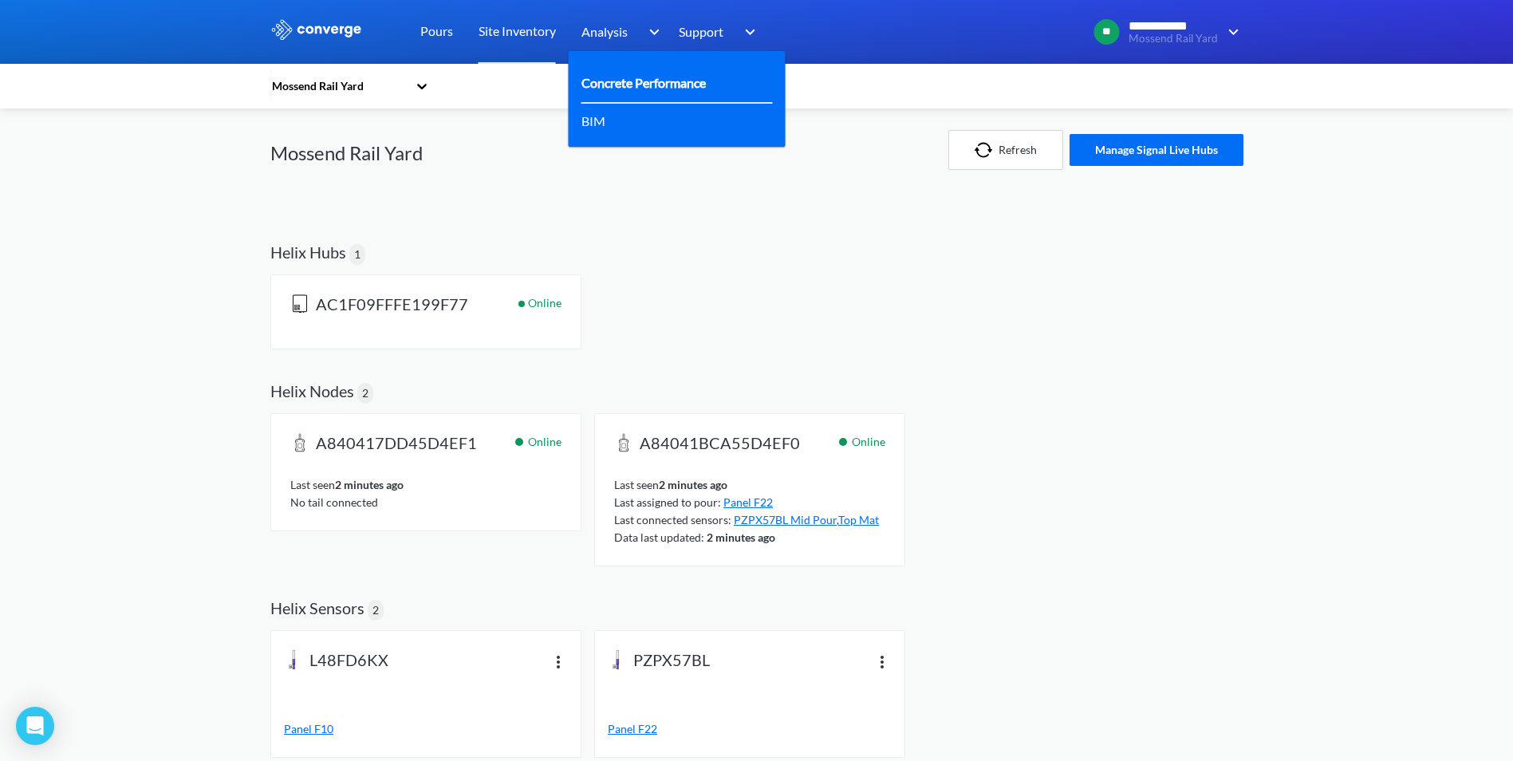
click at [637, 70] on div "Concrete Performance" at bounding box center [676, 84] width 191 height 40
click at [642, 80] on link "Concrete Performance" at bounding box center [643, 83] width 124 height 20
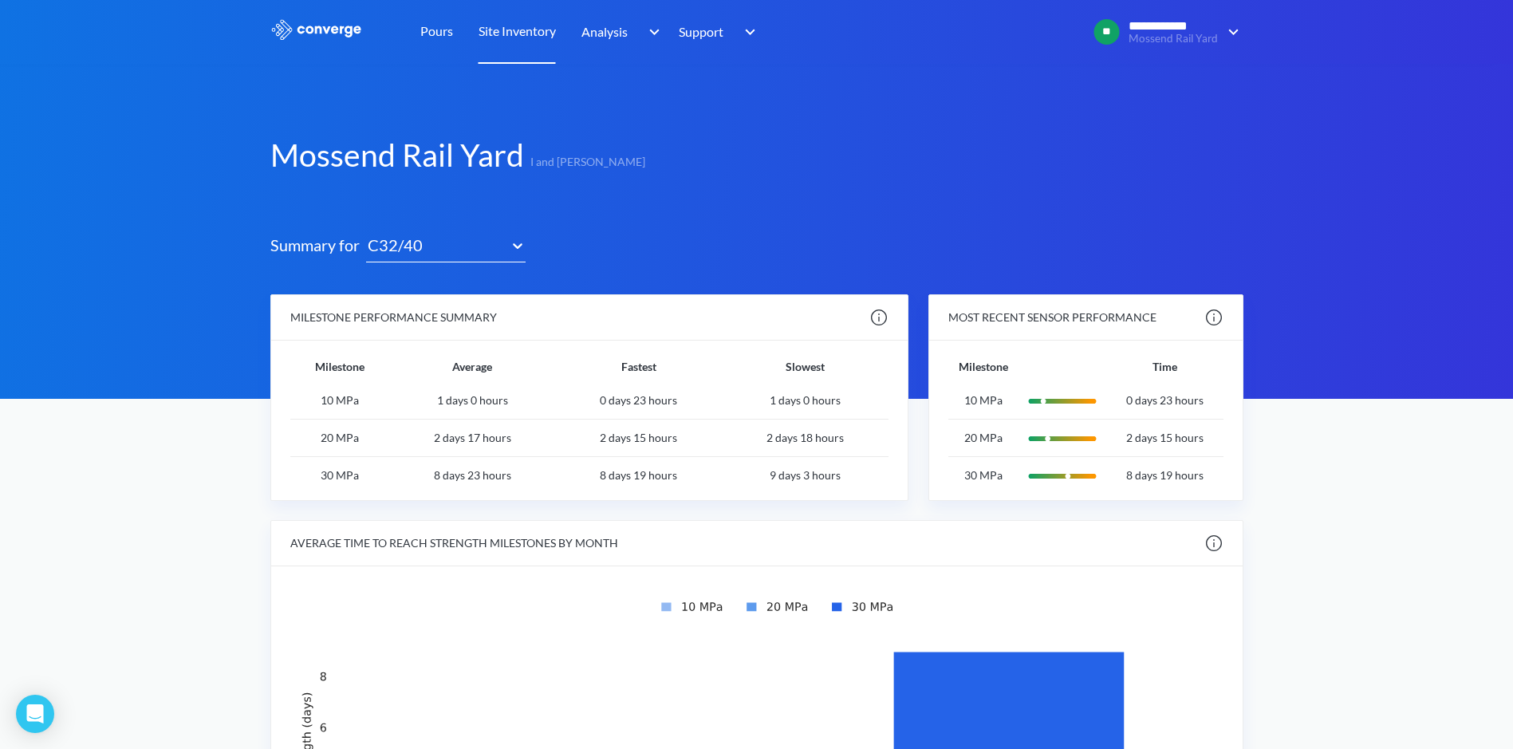
click at [547, 18] on link "Site Inventory" at bounding box center [516, 32] width 77 height 64
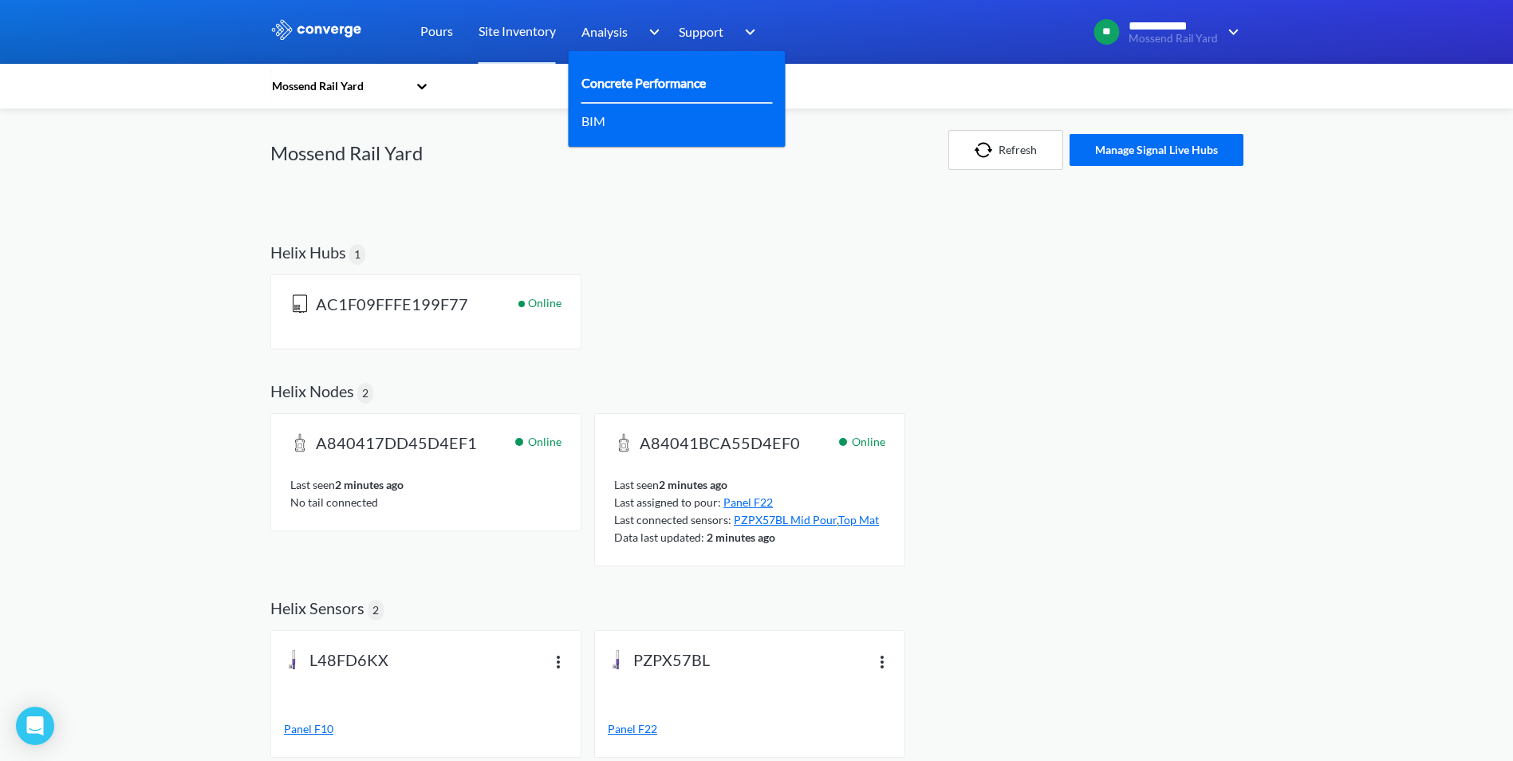
click at [636, 77] on link "Concrete Performance" at bounding box center [643, 83] width 124 height 20
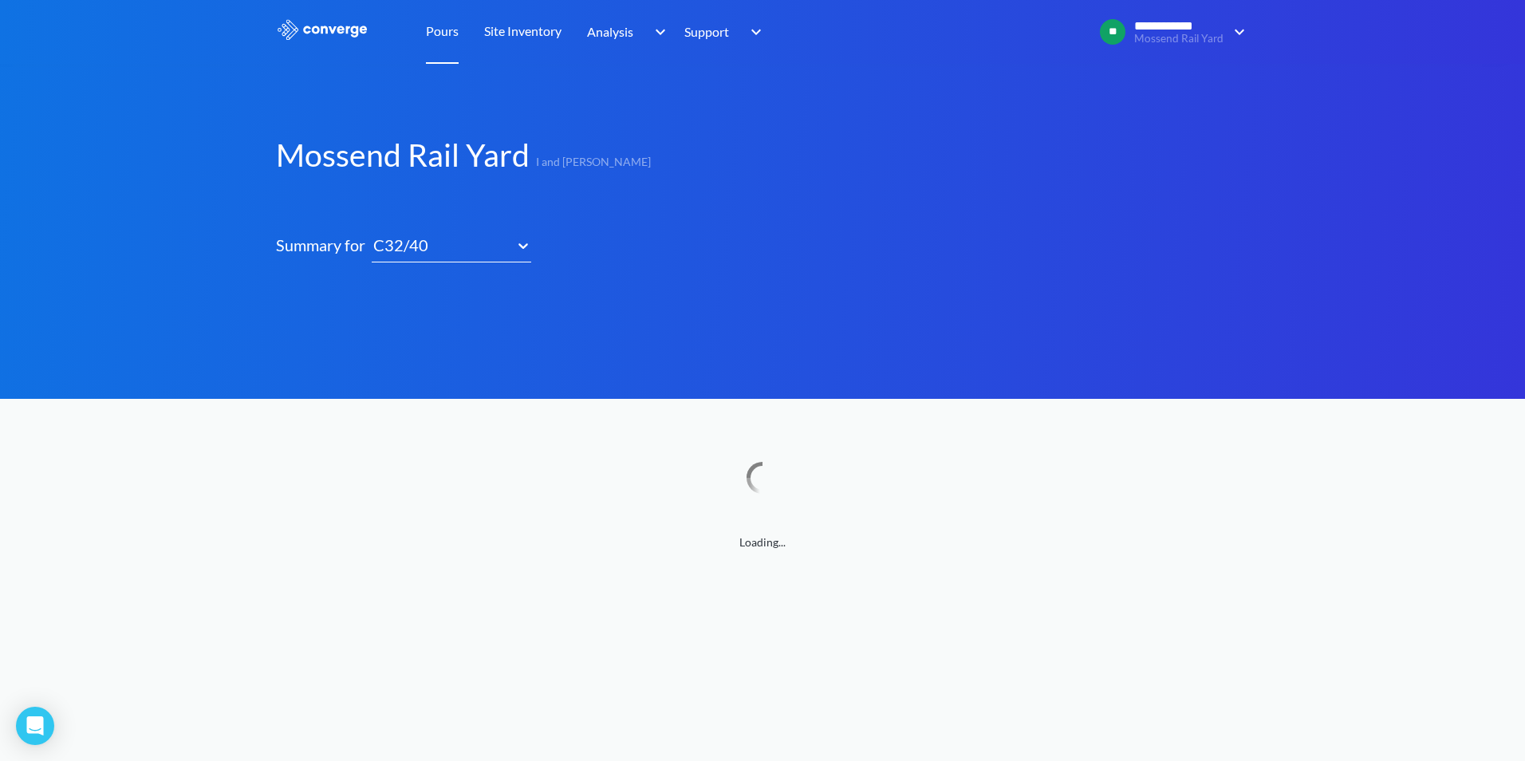
click at [442, 33] on link "Pours" at bounding box center [442, 32] width 33 height 64
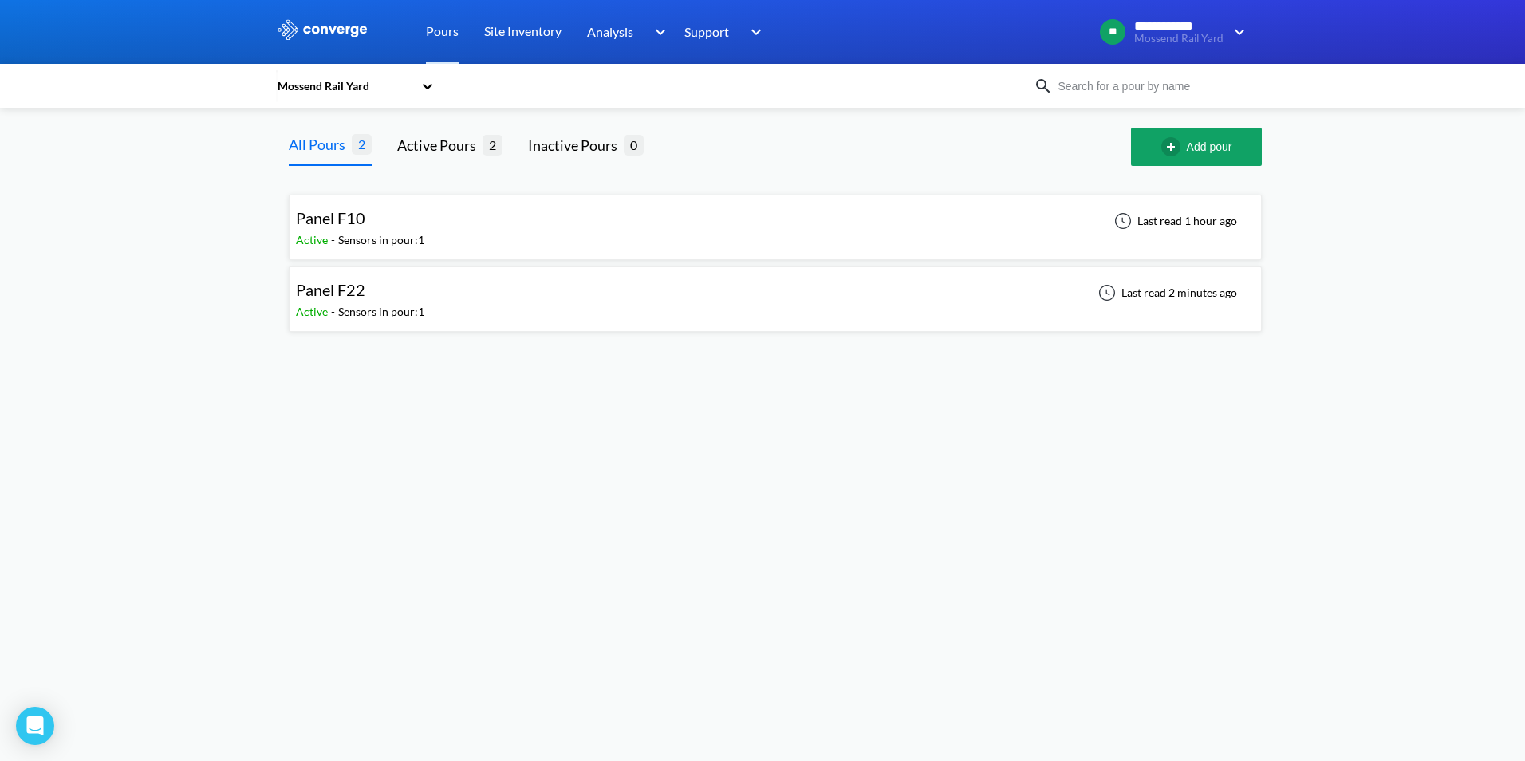
click at [818, 230] on div "Panel F10 Active - Sensors in pour: 1 Last read 1 hour ago" at bounding box center [775, 227] width 958 height 51
